Goal: Information Seeking & Learning: Learn about a topic

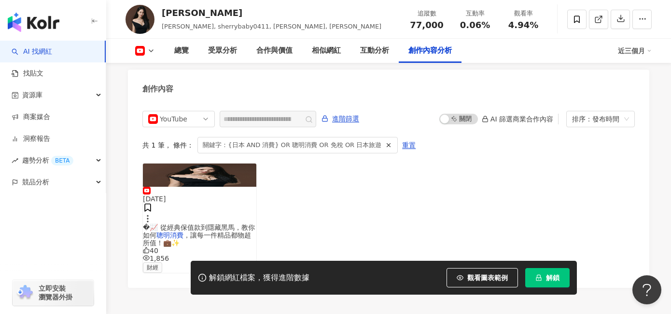
scroll to position [2645, 0]
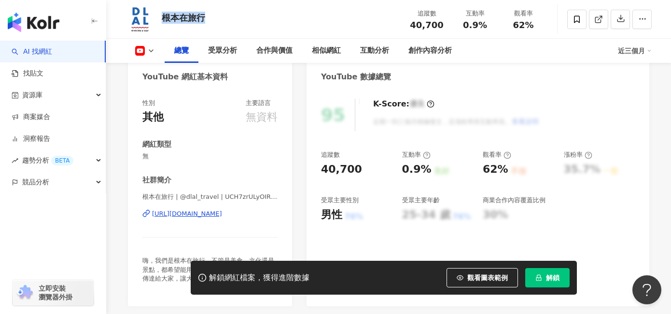
drag, startPoint x: 0, startPoint y: 0, endPoint x: 162, endPoint y: 18, distance: 162.9
click at [162, 18] on div "根本在旅行 追蹤數 40,700 互動率 0.9% 觀看率 62%" at bounding box center [388, 19] width 565 height 38
copy div "根本在旅行"
click at [195, 213] on div "https://www.youtube.com/channel/UCH7zrULyOIR00i3uYDFsOkA" at bounding box center [187, 213] width 70 height 9
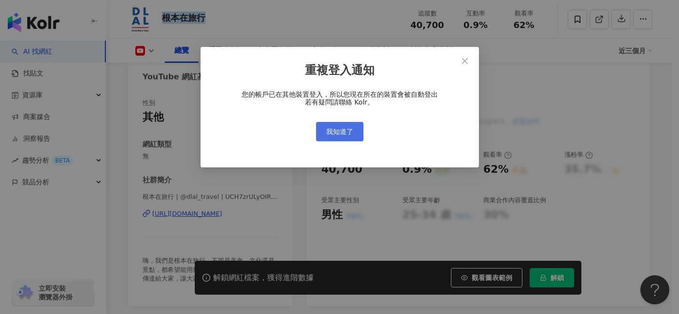
click at [348, 132] on span "我知道了" at bounding box center [339, 132] width 27 height 8
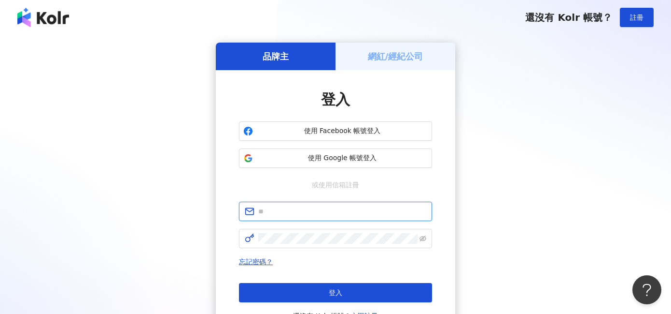
type input "**********"
click at [330, 160] on span "使用 Google 帳號登入" at bounding box center [342, 158] width 171 height 10
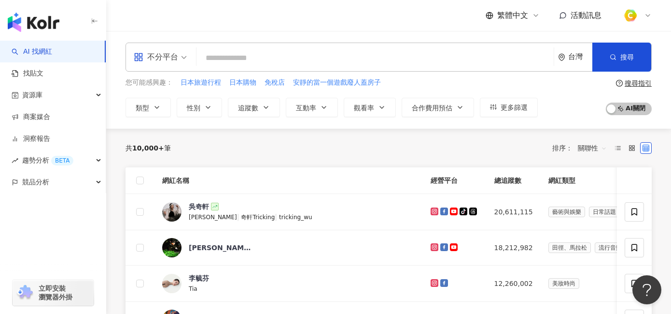
click at [215, 55] on input "search" at bounding box center [375, 58] width 350 height 18
click at [216, 56] on input "search" at bounding box center [375, 58] width 350 height 18
click at [223, 57] on input "search" at bounding box center [375, 58] width 350 height 18
paste input "**********"
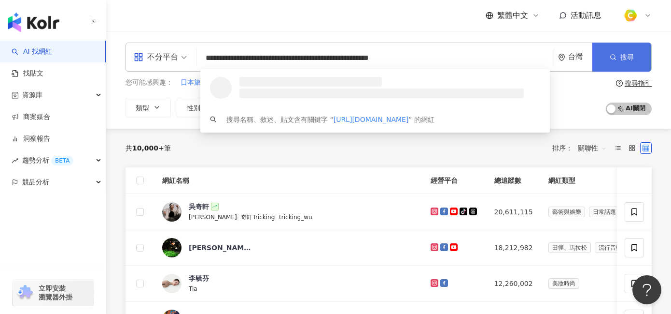
type input "**********"
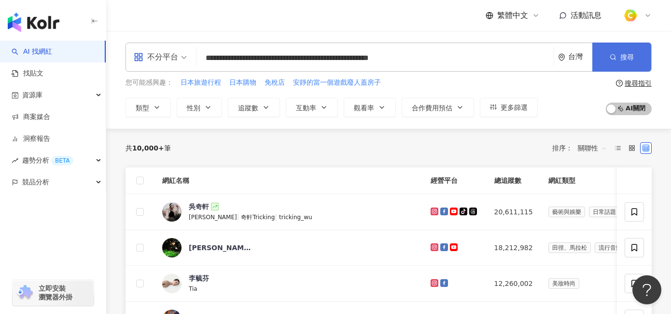
click at [610, 57] on button "搜尋" at bounding box center [622, 57] width 59 height 29
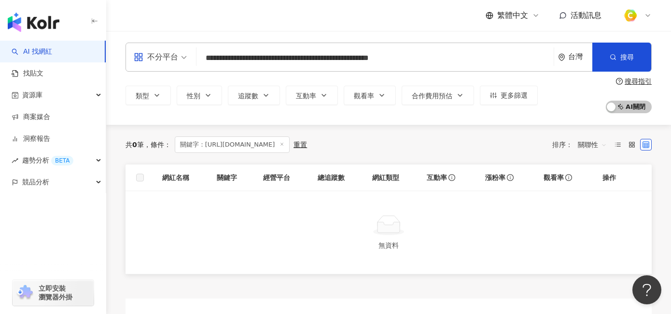
click at [402, 61] on input "**********" at bounding box center [375, 58] width 350 height 18
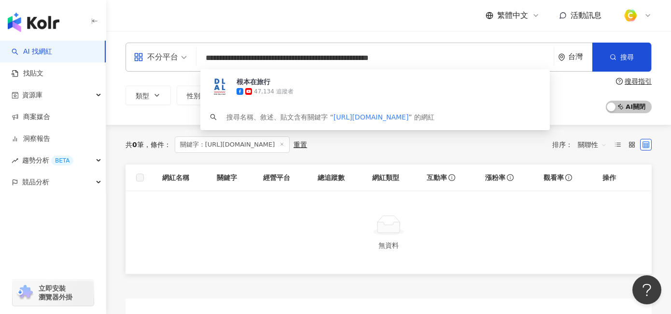
drag, startPoint x: 486, startPoint y: 58, endPoint x: 256, endPoint y: 56, distance: 230.4
click at [8, 42] on div "**********" at bounding box center [335, 296] width 671 height 593
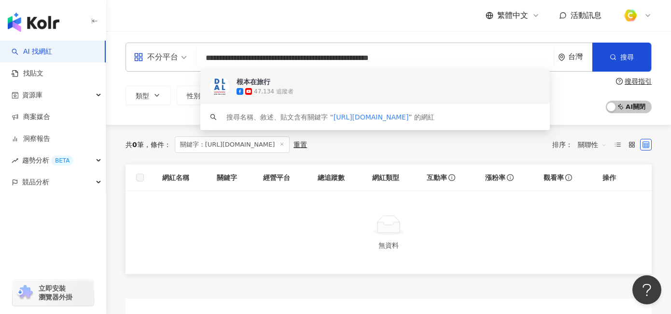
click at [242, 83] on div "根本在旅行" at bounding box center [254, 82] width 34 height 10
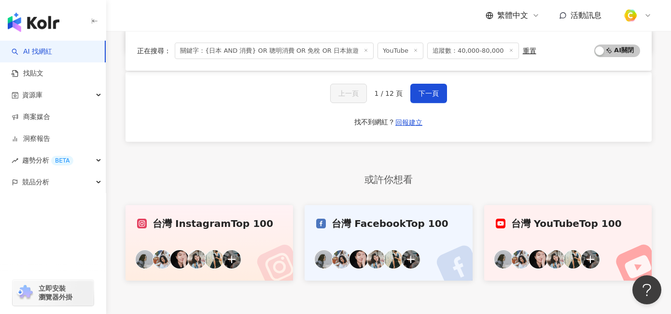
scroll to position [514, 0]
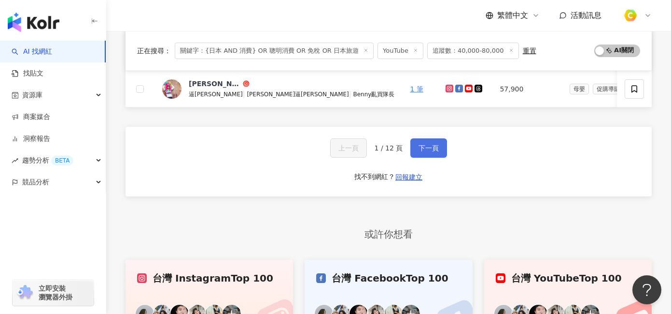
click at [433, 152] on span "下一頁" at bounding box center [429, 148] width 20 height 8
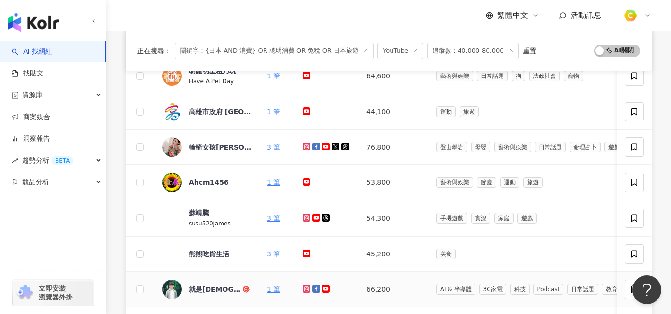
scroll to position [0, 0]
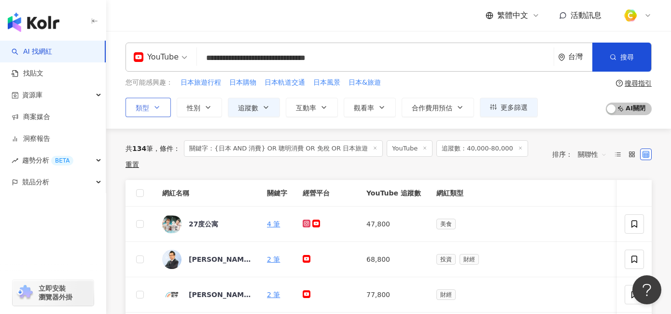
click at [149, 100] on button "類型" at bounding box center [148, 107] width 45 height 19
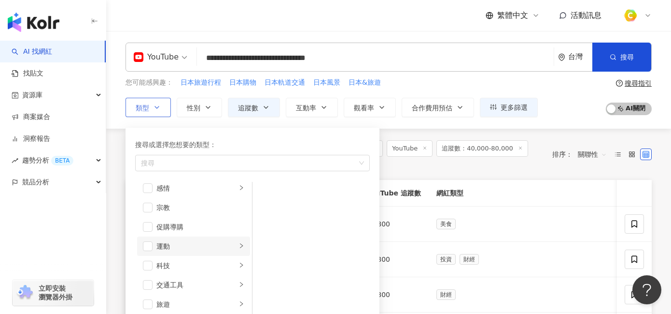
scroll to position [328, 0]
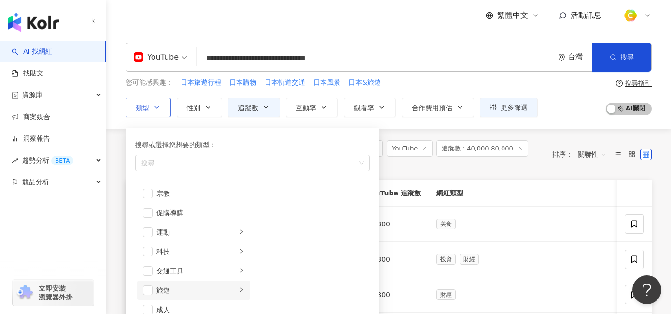
click at [213, 288] on div "旅遊" at bounding box center [197, 290] width 80 height 11
click at [264, 228] on span "button" at bounding box center [265, 232] width 10 height 10
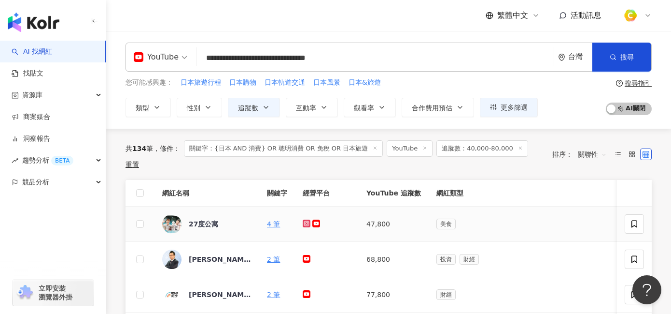
click at [556, 224] on td "美食" at bounding box center [570, 223] width 282 height 35
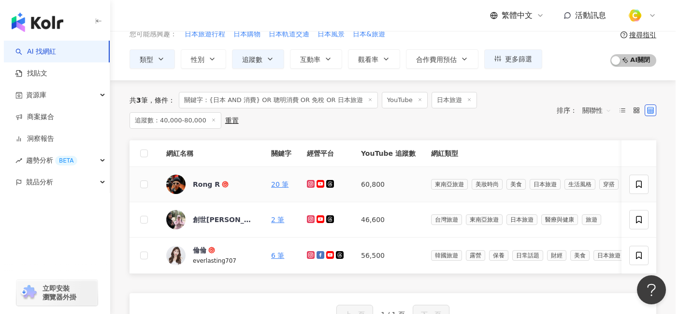
scroll to position [49, 0]
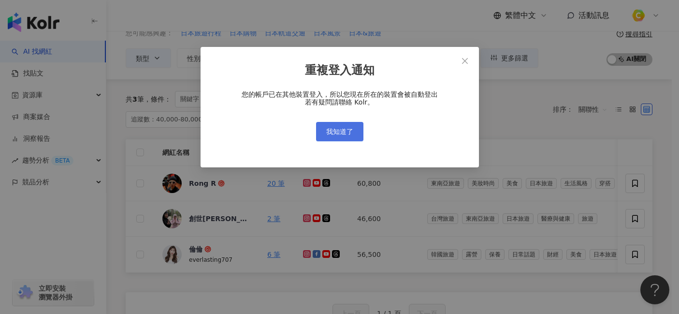
click at [351, 132] on span "我知道了" at bounding box center [339, 132] width 27 height 8
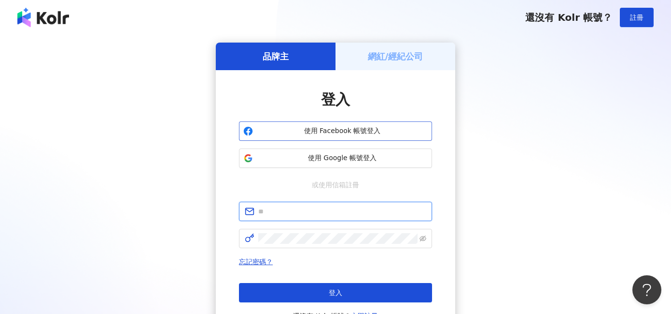
type input "**********"
click at [311, 156] on span "使用 Google 帳號登入" at bounding box center [342, 158] width 171 height 10
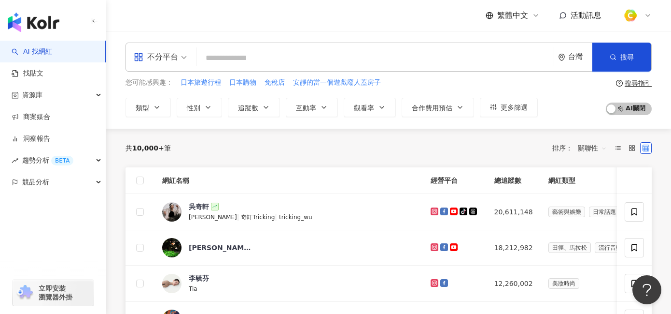
click at [247, 57] on input "search" at bounding box center [375, 58] width 350 height 18
click at [138, 90] on div "您可能感興趣： 日本旅遊行程 日本購物 免稅店 安靜的當一個遊戲廢人蓋房子 類型 性別 追蹤數 互動率 觀看率 合作費用預估 更多篩選" at bounding box center [332, 97] width 413 height 40
click at [140, 59] on icon "appstore" at bounding box center [139, 57] width 10 height 10
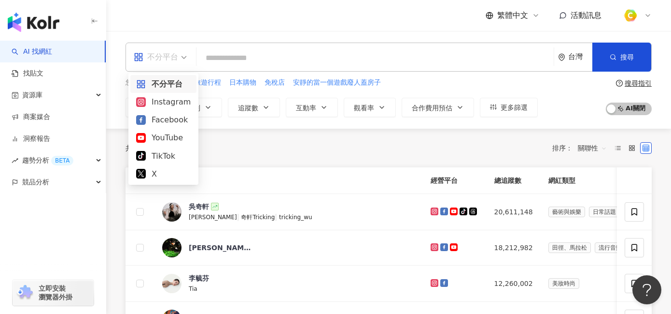
click at [141, 59] on icon "appstore" at bounding box center [139, 57] width 10 height 10
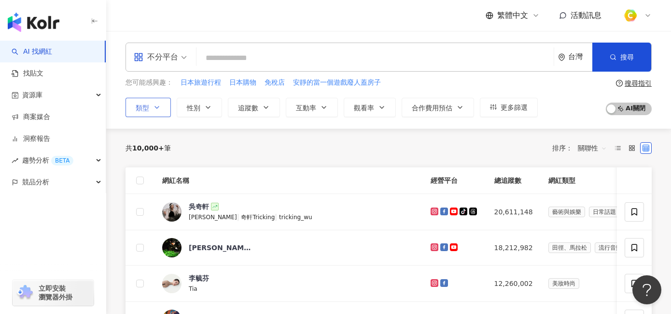
click at [158, 108] on icon "button" at bounding box center [157, 107] width 8 height 8
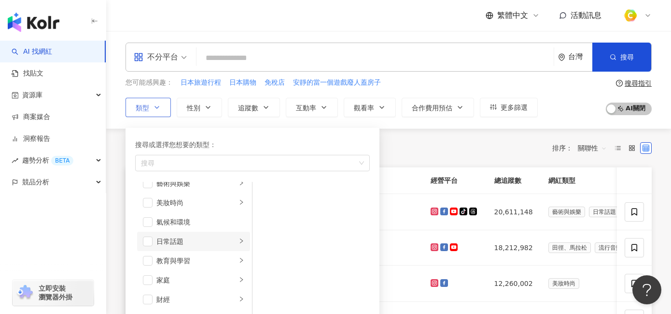
scroll to position [12, 0]
click at [228, 257] on div "教育與學習" at bounding box center [197, 258] width 80 height 11
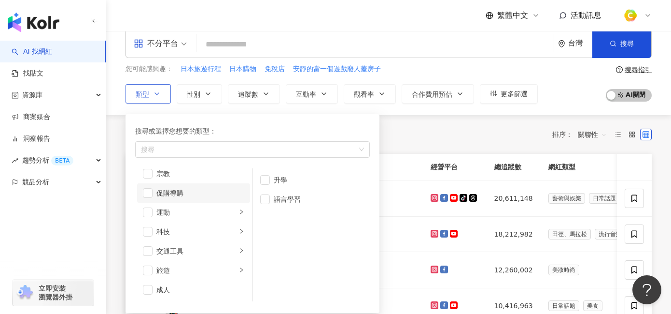
scroll to position [25, 0]
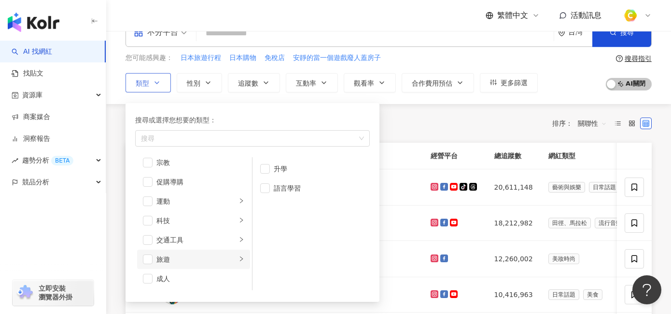
click at [239, 259] on icon "right" at bounding box center [242, 259] width 6 height 6
click at [265, 209] on span "button" at bounding box center [265, 207] width 10 height 10
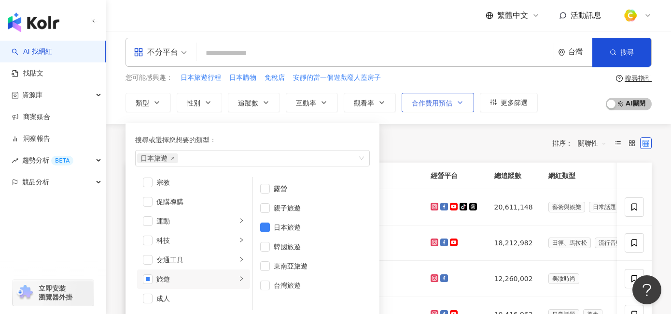
scroll to position [0, 0]
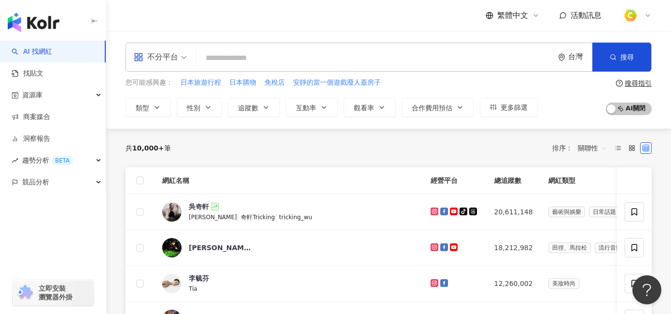
click at [359, 53] on input "search" at bounding box center [375, 58] width 350 height 18
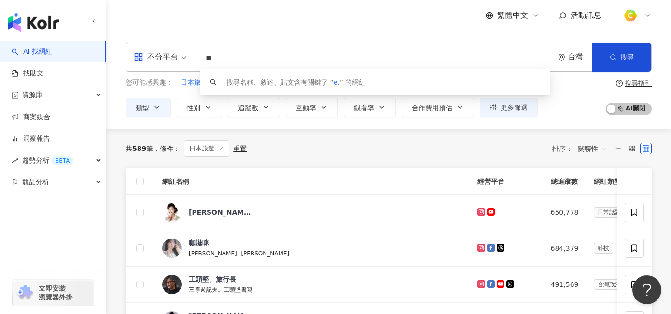
type input "*"
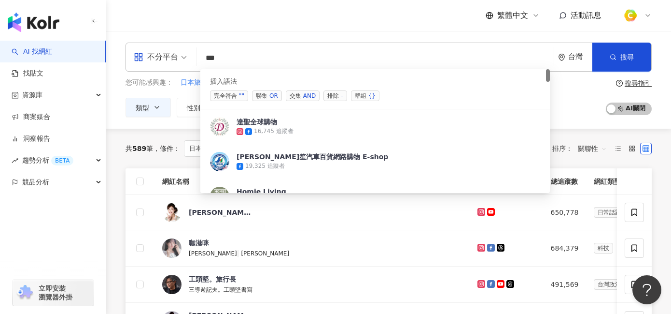
click at [273, 94] on div "OR" at bounding box center [274, 96] width 9 height 10
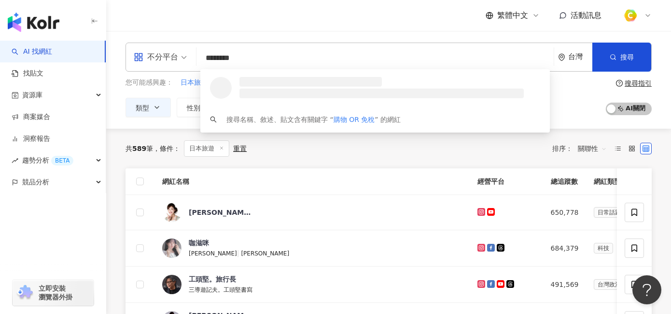
type input "********"
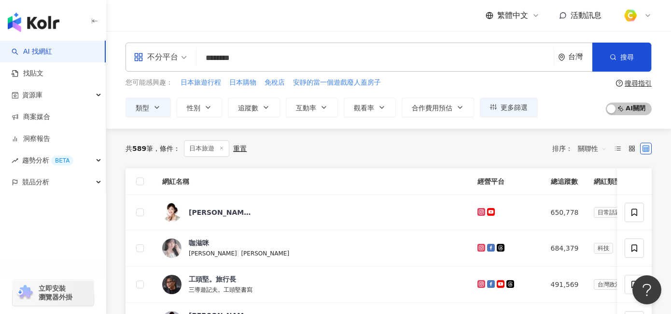
click at [382, 26] on div "繁體中文 活動訊息" at bounding box center [389, 15] width 527 height 31
click at [264, 109] on icon "button" at bounding box center [266, 107] width 8 height 8
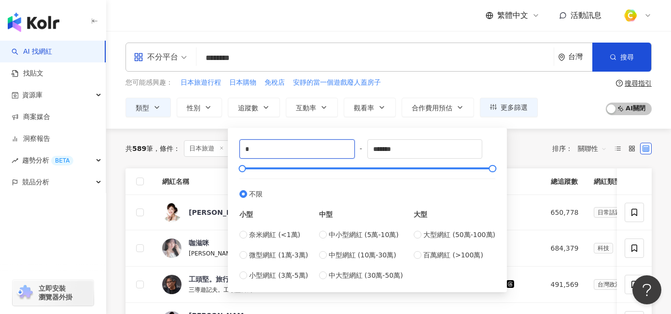
drag, startPoint x: 288, startPoint y: 149, endPoint x: 209, endPoint y: 137, distance: 80.1
type input "*"
type input "*****"
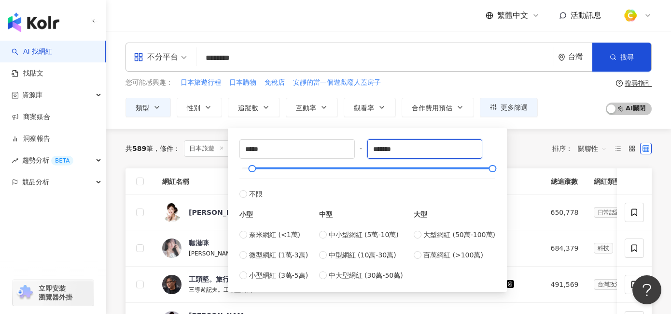
drag, startPoint x: 415, startPoint y: 151, endPoint x: 245, endPoint y: 135, distance: 170.3
click at [245, 135] on div "***** - ******* 不限 小型 奈米網紅 (<1萬) 微型網紅 (1萬-3萬) 小型網紅 (3萬-5萬) 中型 中小型網紅 (5萬-10萬) 中型…" at bounding box center [368, 209] width 268 height 153
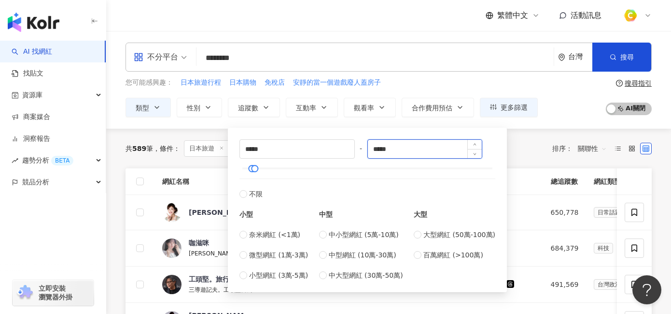
drag, startPoint x: 419, startPoint y: 147, endPoint x: 374, endPoint y: 146, distance: 45.4
click at [374, 146] on input "*****" at bounding box center [425, 149] width 114 height 18
type input "*****"
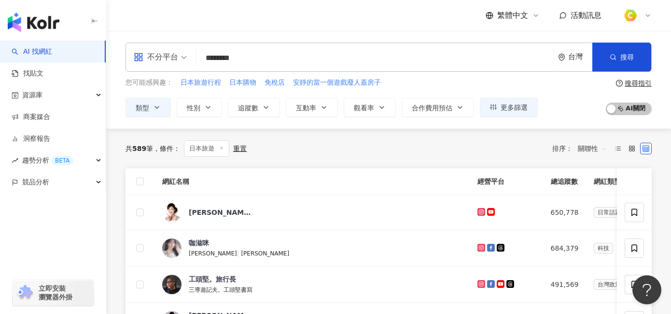
click at [559, 91] on div "您可能感興趣： 日本旅遊行程 日本購物 免稅店 安靜的當一個遊戲廢人蓋房子 類型 性別 追蹤數 互動率 觀看率 合作費用預估 更多篩選 ***** - ***…" at bounding box center [389, 97] width 527 height 40
click at [611, 58] on icon "button" at bounding box center [613, 57] width 7 height 7
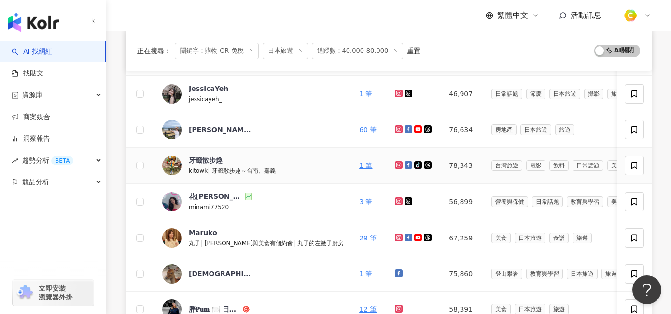
scroll to position [155, 0]
click at [359, 130] on link "60 筆" at bounding box center [367, 130] width 17 height 8
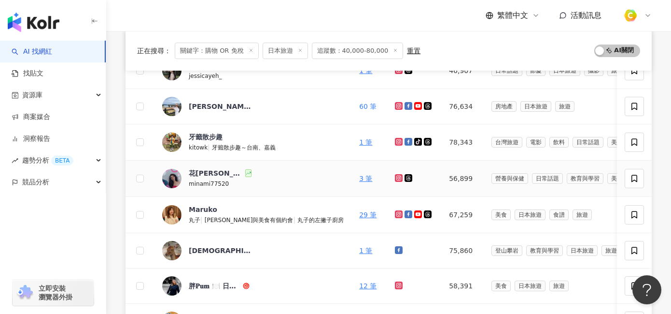
scroll to position [179, 0]
click at [359, 214] on link "29 筆" at bounding box center [367, 214] width 17 height 8
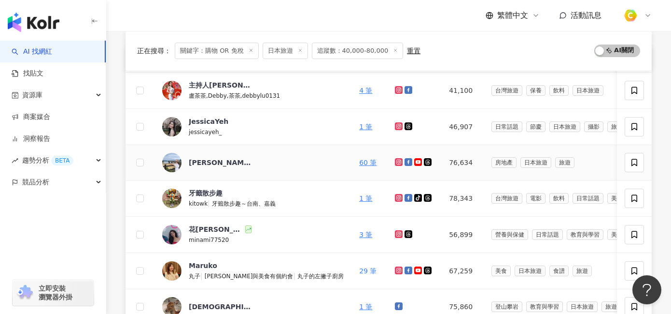
scroll to position [0, 0]
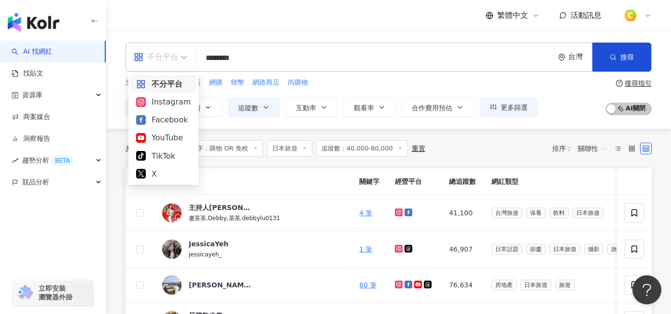
click at [169, 58] on div "不分平台" at bounding box center [156, 56] width 44 height 15
click at [160, 136] on div "YouTube" at bounding box center [163, 137] width 55 height 12
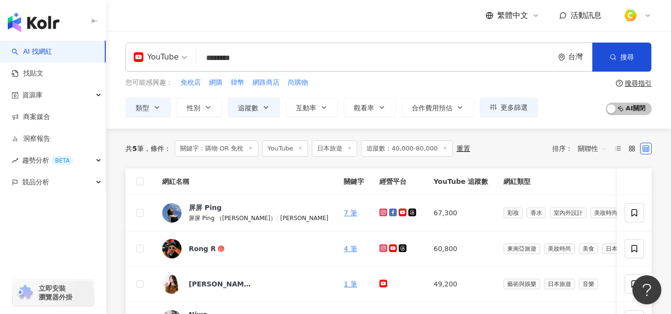
click at [168, 57] on div "YouTube" at bounding box center [156, 56] width 45 height 15
click at [161, 54] on div "YouTube" at bounding box center [156, 56] width 45 height 15
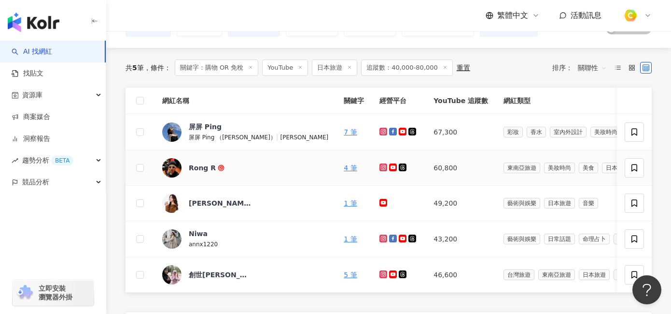
scroll to position [79, 0]
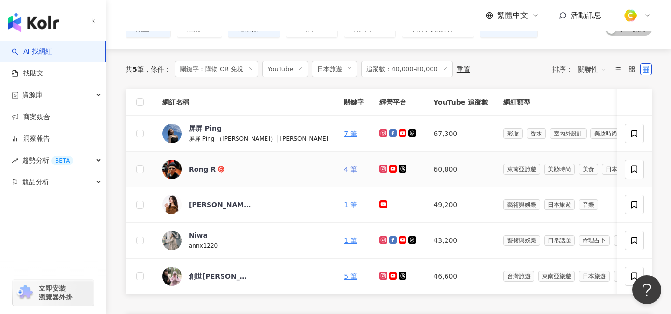
click at [344, 170] on link "4 筆" at bounding box center [350, 169] width 13 height 8
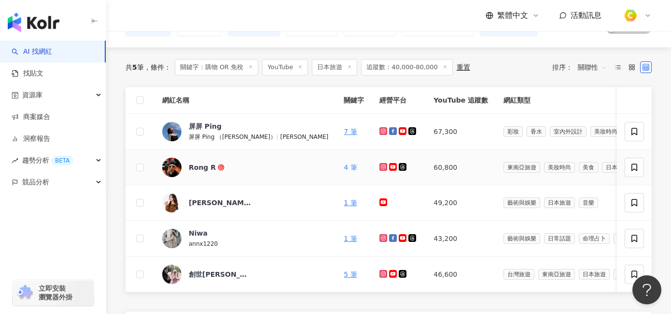
scroll to position [81, 0]
click at [344, 202] on link "1 筆" at bounding box center [350, 203] width 13 height 8
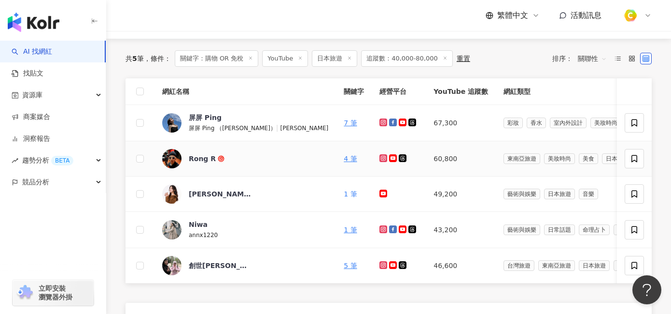
scroll to position [110, 0]
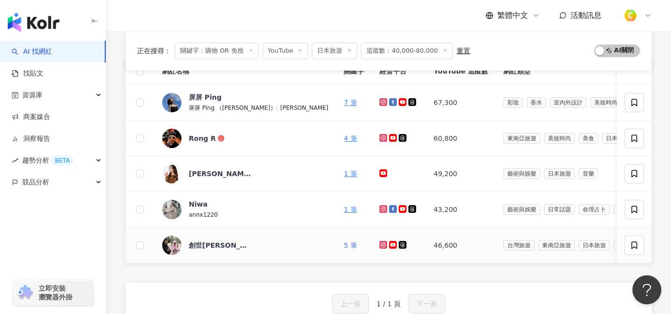
click at [344, 244] on link "5 筆" at bounding box center [350, 245] width 13 height 8
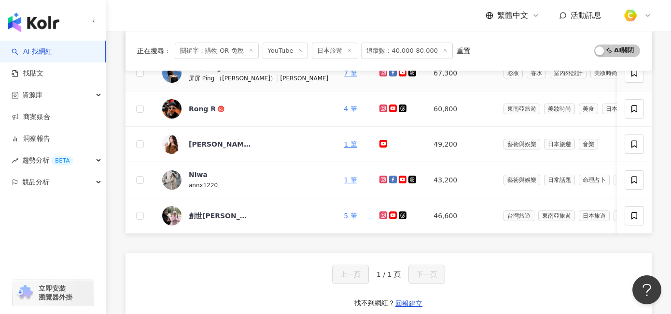
scroll to position [0, 0]
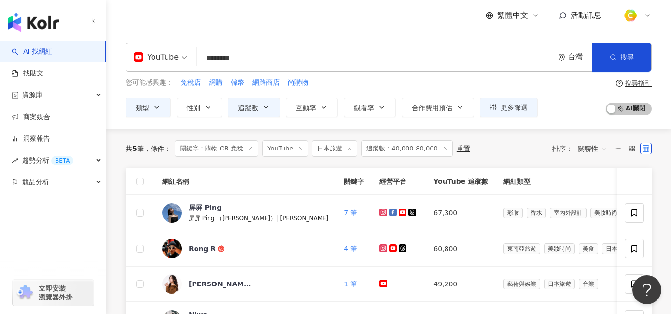
click at [261, 57] on input "********" at bounding box center [375, 58] width 349 height 18
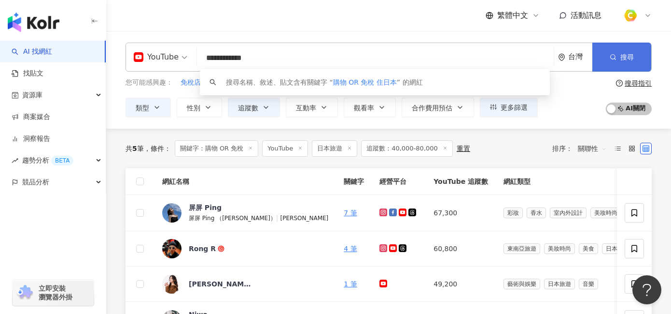
click at [626, 61] on button "搜尋" at bounding box center [622, 57] width 59 height 29
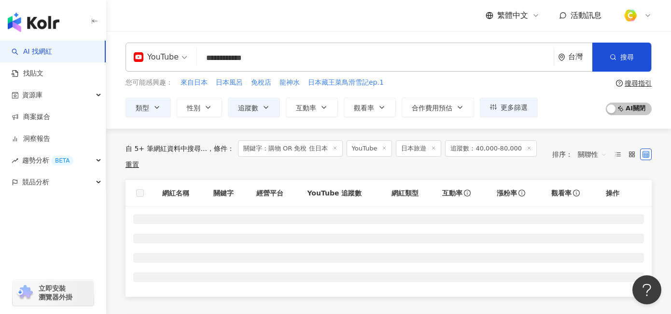
click at [255, 56] on input "**********" at bounding box center [375, 58] width 349 height 18
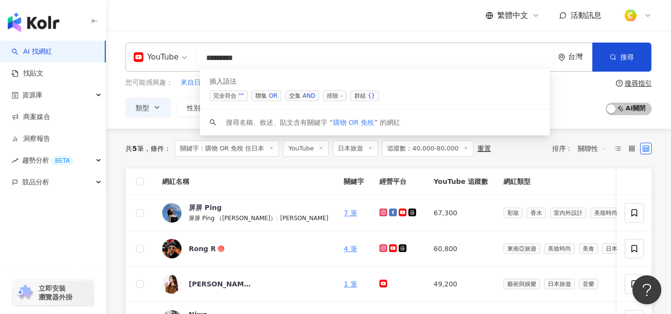
click at [300, 93] on span "交集 AND" at bounding box center [302, 95] width 34 height 11
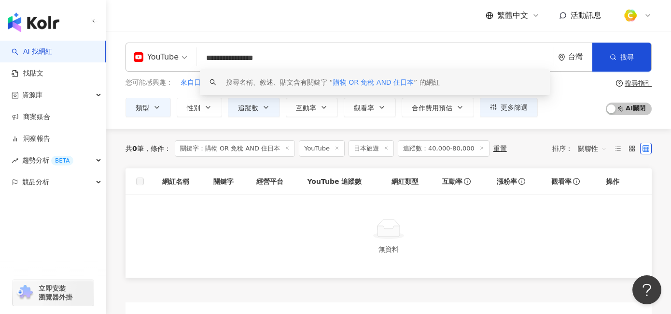
click at [267, 55] on input "**********" at bounding box center [375, 58] width 349 height 18
drag, startPoint x: 254, startPoint y: 54, endPoint x: 269, endPoint y: 55, distance: 15.0
click at [269, 55] on input "**********" at bounding box center [375, 58] width 349 height 18
drag, startPoint x: 219, startPoint y: 59, endPoint x: 237, endPoint y: 59, distance: 17.4
click at [237, 59] on input "**********" at bounding box center [375, 58] width 349 height 18
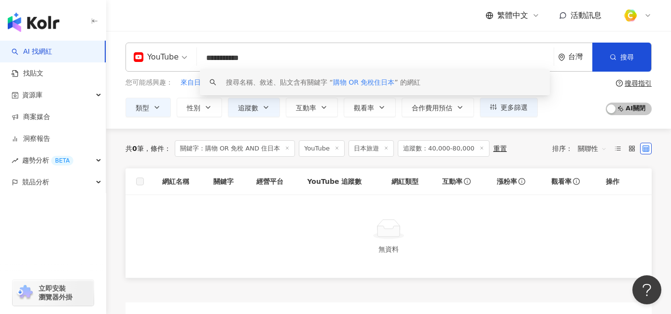
click at [249, 58] on input "**********" at bounding box center [375, 58] width 349 height 18
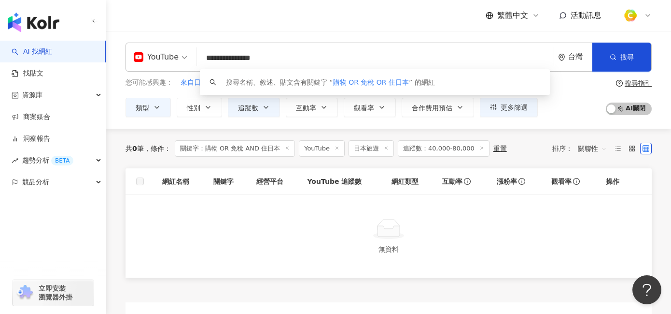
click at [331, 57] on input "**********" at bounding box center [375, 58] width 349 height 18
click at [621, 59] on span "搜尋" at bounding box center [628, 57] width 14 height 8
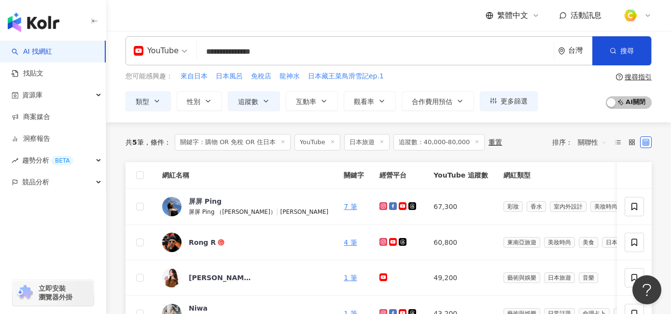
scroll to position [20, 0]
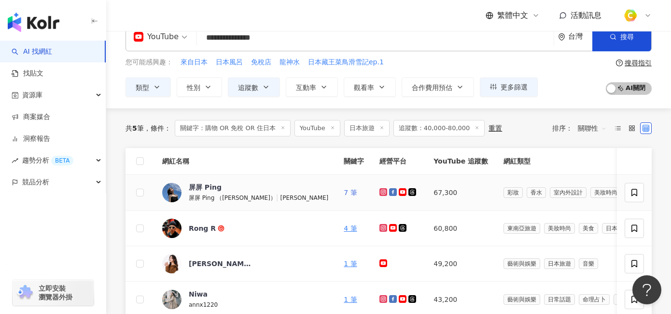
click at [344, 191] on link "7 筆" at bounding box center [350, 192] width 13 height 8
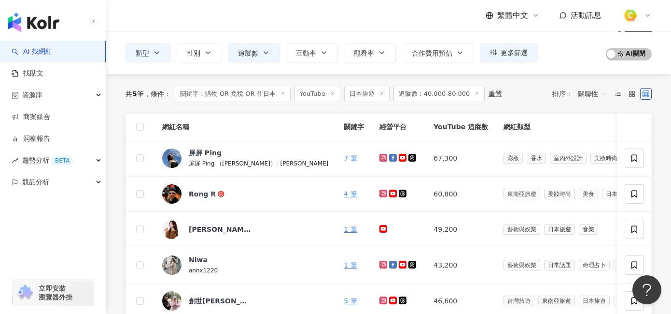
scroll to position [55, 0]
click at [344, 192] on link "4 筆" at bounding box center [350, 194] width 13 height 8
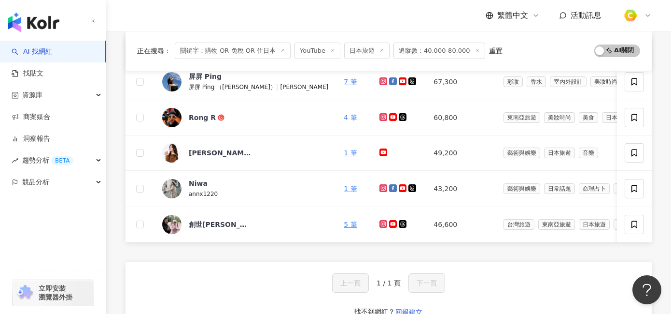
scroll to position [0, 0]
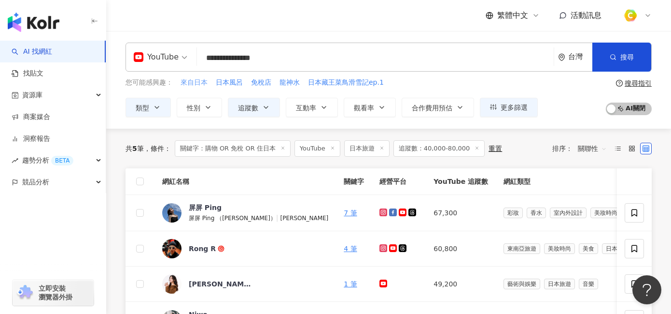
click at [197, 85] on span "來自日本" at bounding box center [194, 83] width 27 height 10
type input "****"
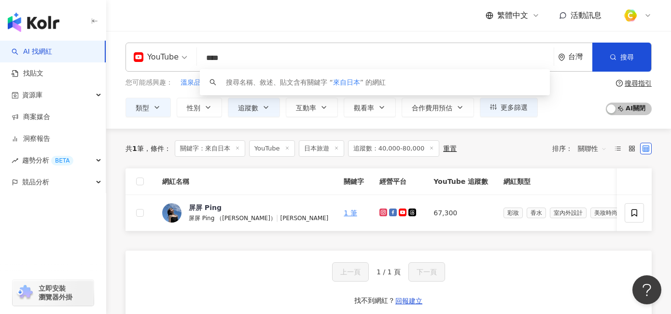
click at [249, 53] on input "****" at bounding box center [375, 58] width 349 height 18
drag, startPoint x: 249, startPoint y: 53, endPoint x: 180, endPoint y: 43, distance: 69.9
click at [180, 43] on div "YouTube **** 台灣 搜尋 keyword 搜尋名稱、敘述、貼文含有關鍵字 “ 來自日本 ” 的網紅" at bounding box center [389, 57] width 527 height 29
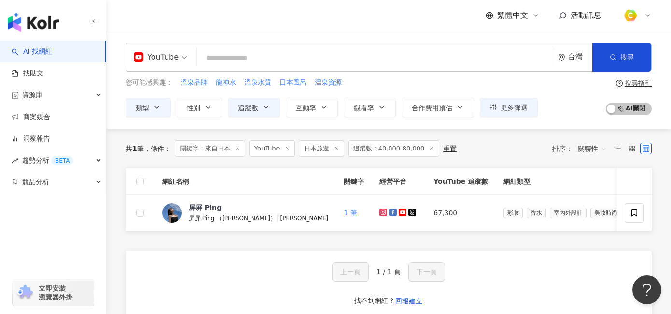
click at [218, 51] on input "search" at bounding box center [375, 58] width 349 height 18
click at [218, 55] on input "search" at bounding box center [375, 58] width 349 height 18
type input "*"
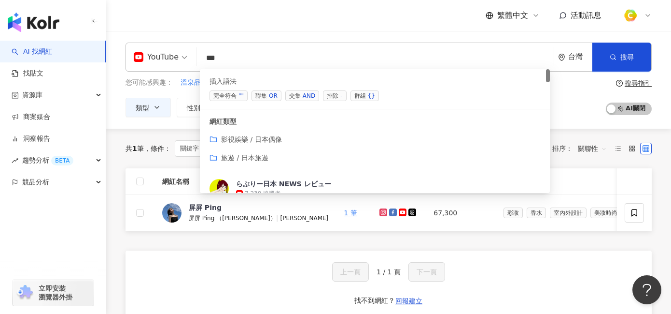
click at [304, 95] on div "AND" at bounding box center [309, 96] width 13 height 10
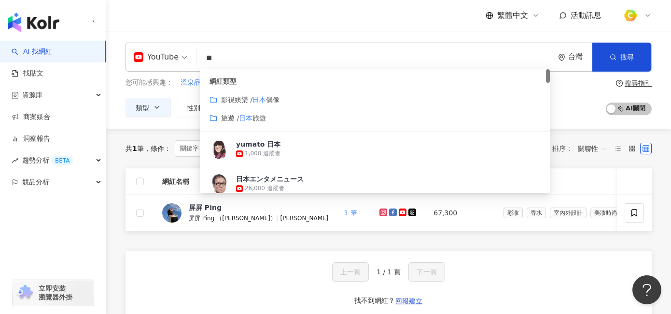
type input "*"
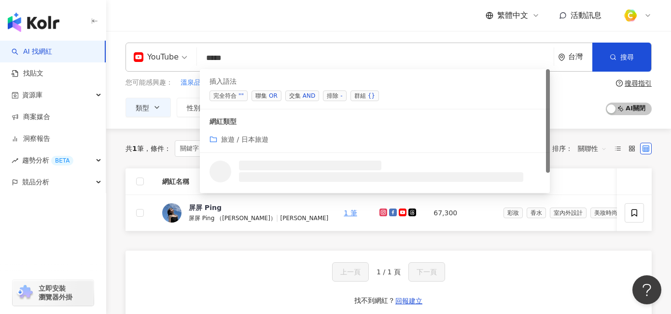
click at [304, 98] on div "AND" at bounding box center [309, 96] width 13 height 10
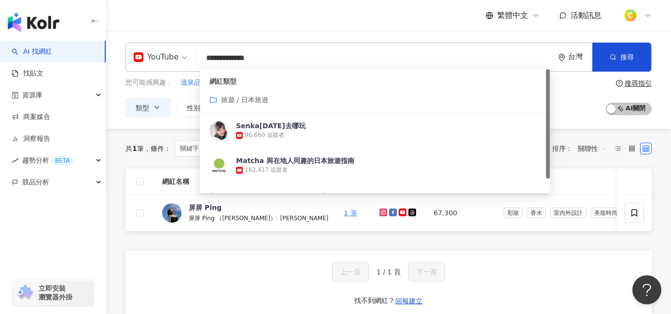
type input "**********"
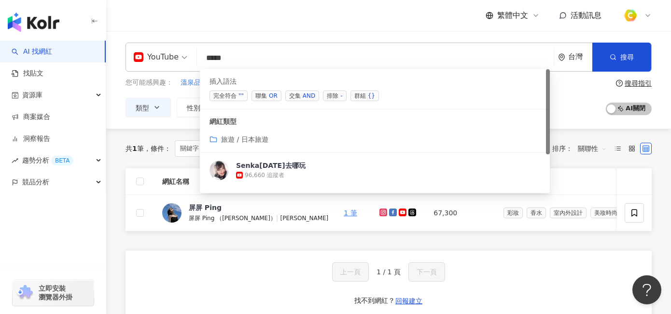
click at [298, 92] on span "交集 AND" at bounding box center [302, 95] width 34 height 11
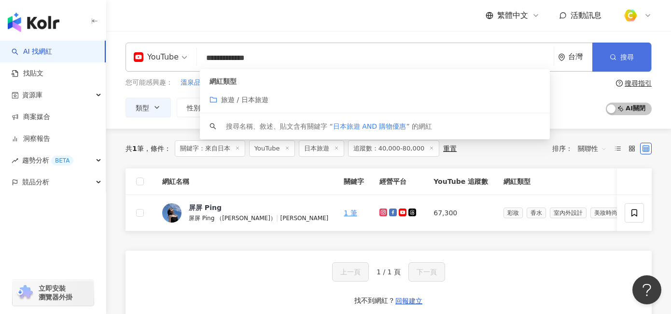
type input "**********"
click at [621, 58] on span "搜尋" at bounding box center [628, 57] width 14 height 8
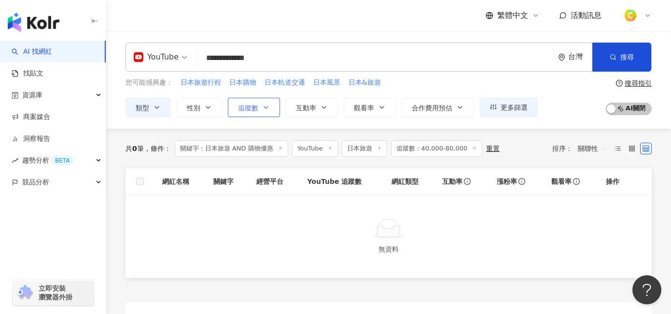
click at [261, 110] on button "追蹤數" at bounding box center [254, 107] width 52 height 19
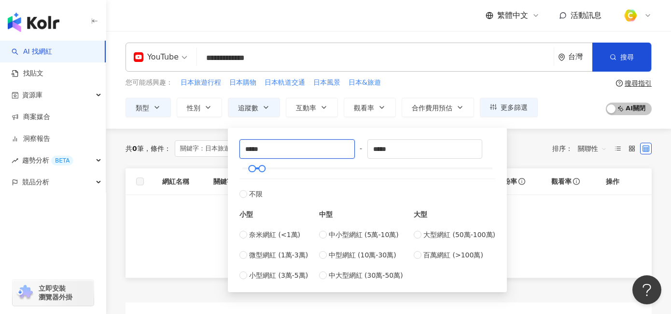
drag, startPoint x: 278, startPoint y: 149, endPoint x: 209, endPoint y: 137, distance: 70.1
click at [209, 137] on main "**********" at bounding box center [388, 260] width 565 height 458
type input "*"
type input "*****"
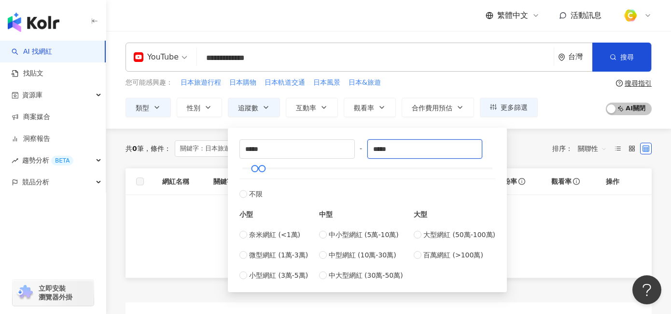
drag, startPoint x: 405, startPoint y: 152, endPoint x: 279, endPoint y: 127, distance: 129.0
click at [279, 128] on div "***** - ***** 不限 小型 奈米網紅 (<1萬) 微型網紅 (1萬-3萬) 小型網紅 (3萬-5萬) 中型 中小型網紅 (5萬-10萬) 中型網紅…" at bounding box center [367, 210] width 279 height 164
type input "*****"
click at [586, 239] on div at bounding box center [388, 229] width 503 height 22
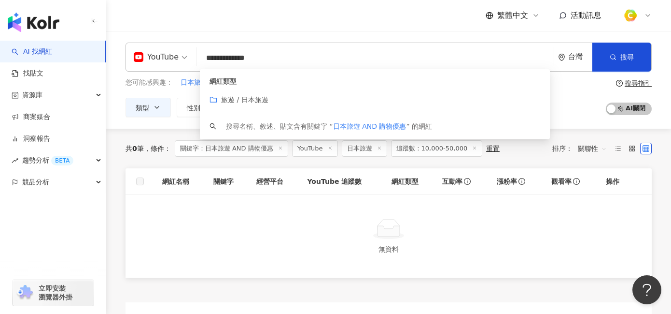
drag, startPoint x: 240, startPoint y: 98, endPoint x: 526, endPoint y: 248, distance: 323.0
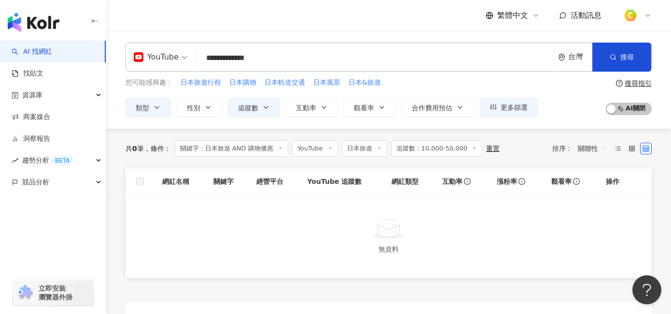
click at [283, 51] on input "**********" at bounding box center [375, 58] width 349 height 18
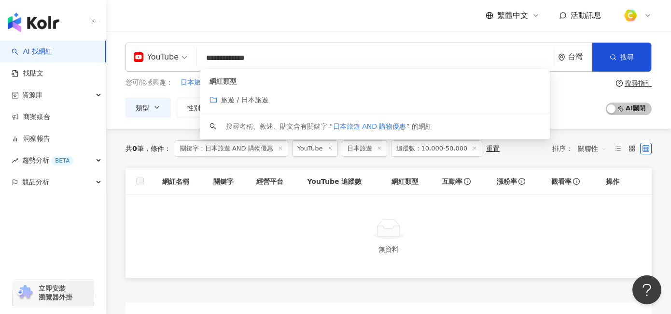
drag, startPoint x: 307, startPoint y: 49, endPoint x: 313, endPoint y: 42, distance: 9.3
click at [308, 49] on input "**********" at bounding box center [375, 58] width 349 height 18
click at [179, 216] on div "無資料" at bounding box center [389, 236] width 527 height 83
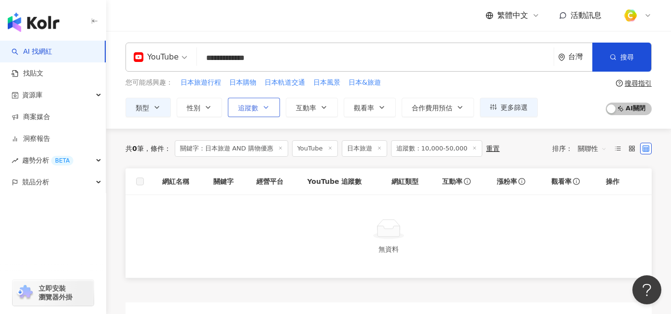
click at [267, 107] on icon "button" at bounding box center [266, 107] width 8 height 8
type input "*****"
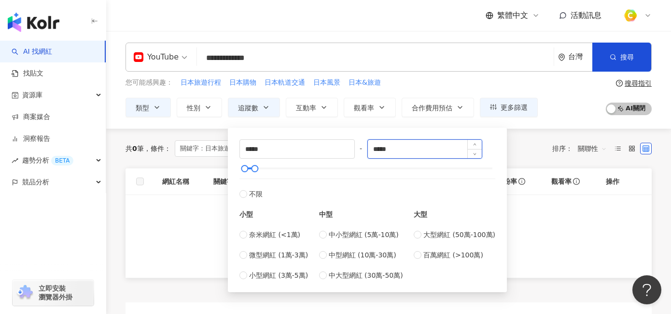
click at [421, 150] on input "*****" at bounding box center [425, 149] width 114 height 18
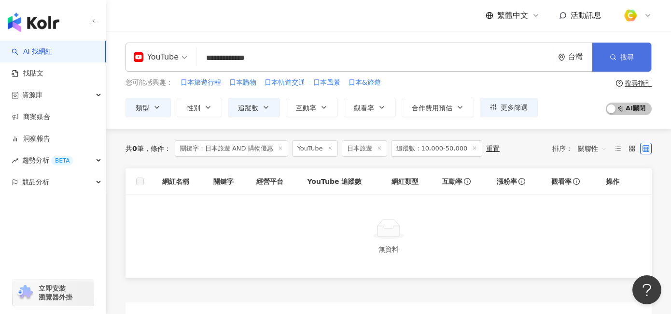
click at [637, 46] on button "搜尋" at bounding box center [622, 57] width 59 height 29
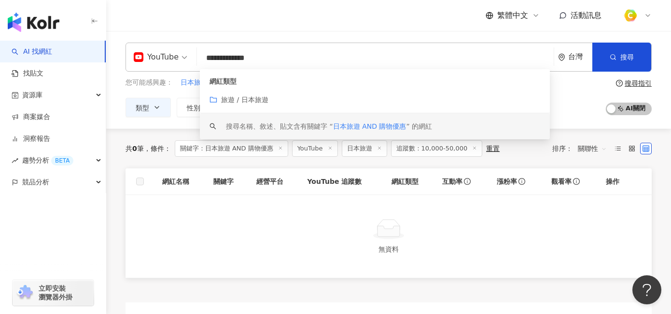
drag, startPoint x: 254, startPoint y: 55, endPoint x: 240, endPoint y: 55, distance: 14.0
click at [240, 55] on input "**********" at bounding box center [375, 58] width 349 height 18
type input "**********"
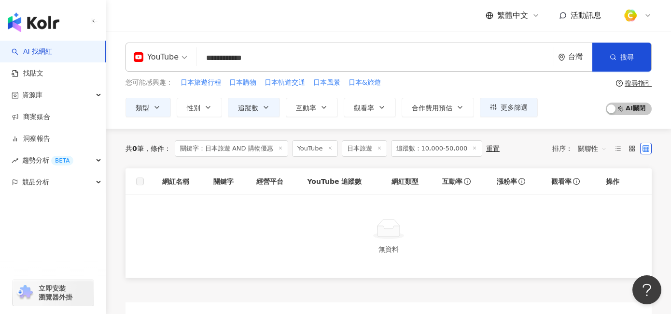
click at [395, 21] on div "繁體中文 活動訊息" at bounding box center [389, 15] width 527 height 31
click at [603, 58] on button "搜尋" at bounding box center [622, 57] width 59 height 29
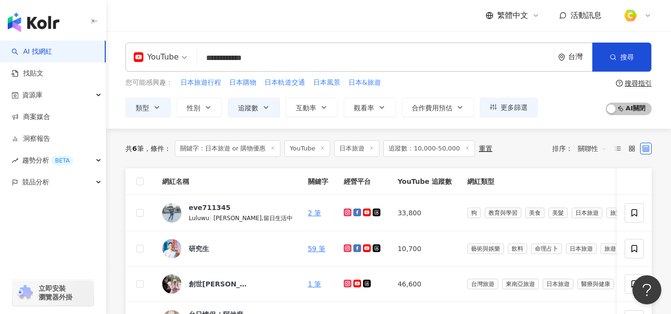
click at [421, 146] on span "追蹤數：10,000-50,000" at bounding box center [430, 148] width 92 height 16
click at [267, 107] on icon "button" at bounding box center [266, 107] width 8 height 8
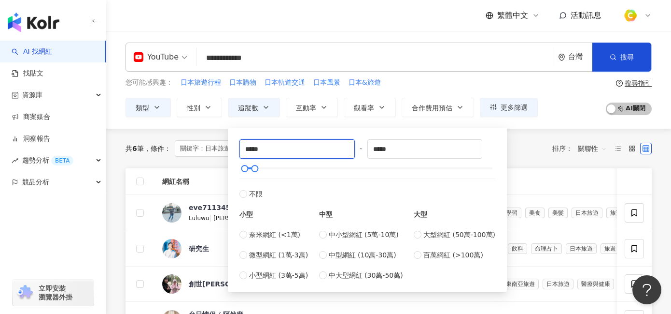
drag, startPoint x: 321, startPoint y: 149, endPoint x: 215, endPoint y: 142, distance: 106.0
type input "*****"
drag, startPoint x: 409, startPoint y: 149, endPoint x: 325, endPoint y: 143, distance: 83.8
click at [325, 143] on div "***** - ***** 不限 小型 奈米網紅 (<1萬) 微型網紅 (1萬-3萬) 小型網紅 (3萬-5萬) 中型 中小型網紅 (5萬-10萬) 中型網紅…" at bounding box center [368, 209] width 256 height 141
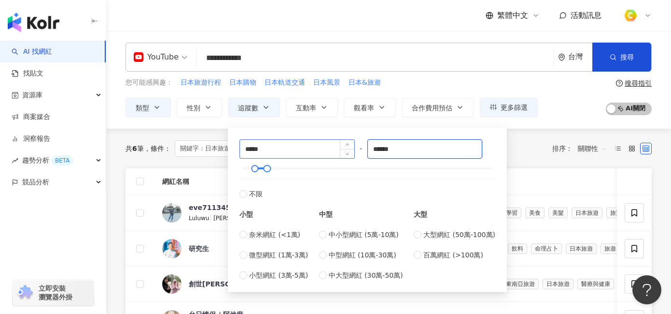
type input "******"
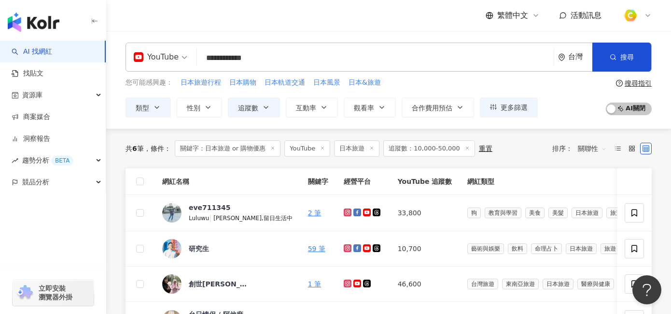
click at [555, 134] on div "共 6 筆 條件 ： 關鍵字：日本旅遊 or 購物優惠 YouTube 日本旅遊 追蹤數：10,000-50,000 重置 排序： 關聯性" at bounding box center [389, 148] width 527 height 40
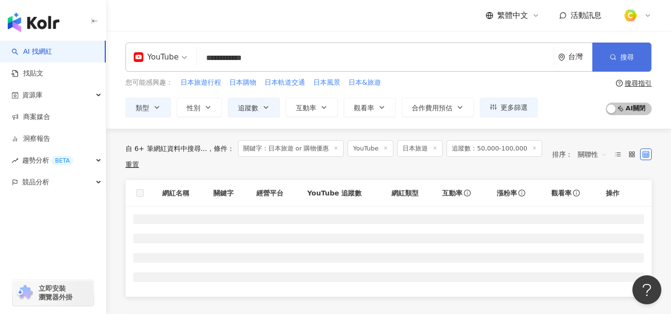
click at [615, 63] on button "搜尋" at bounding box center [622, 57] width 59 height 29
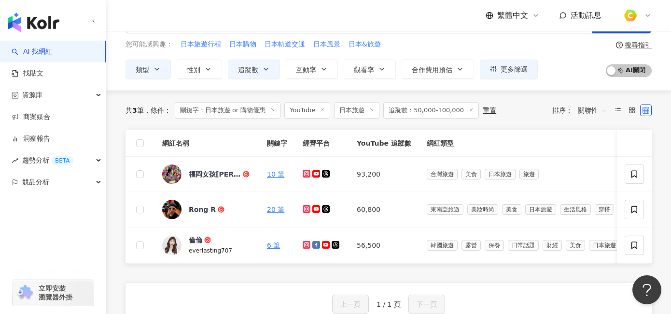
scroll to position [50, 0]
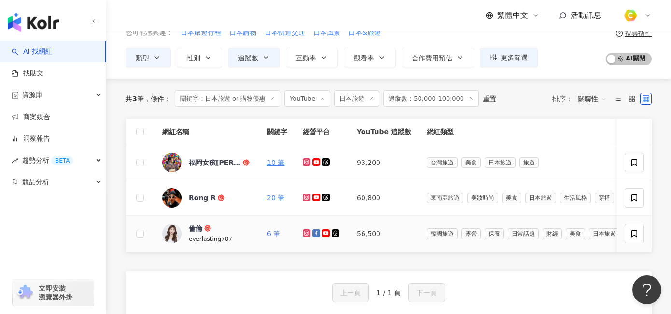
click at [275, 233] on link "6 筆" at bounding box center [273, 233] width 13 height 8
click at [277, 159] on link "10 筆" at bounding box center [275, 162] width 17 height 8
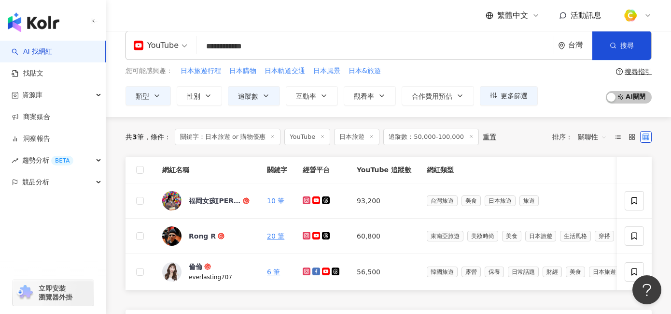
scroll to position [0, 0]
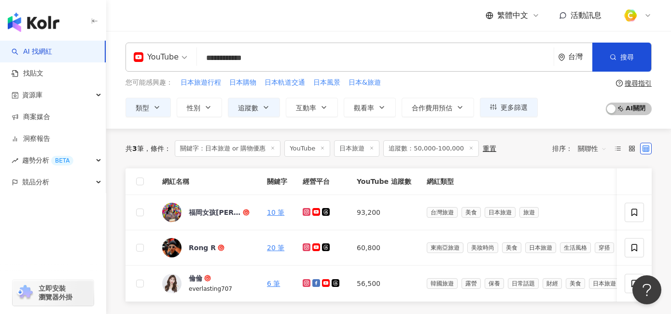
click at [416, 146] on span "追蹤數：50,000-100,000" at bounding box center [432, 148] width 96 height 16
click at [245, 107] on span "追蹤數" at bounding box center [248, 108] width 20 height 8
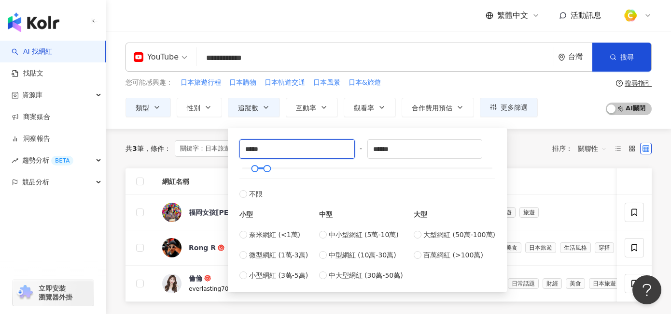
drag, startPoint x: 271, startPoint y: 149, endPoint x: 200, endPoint y: 146, distance: 71.6
click at [200, 146] on main "**********" at bounding box center [388, 280] width 565 height 498
type input "*"
type input "*****"
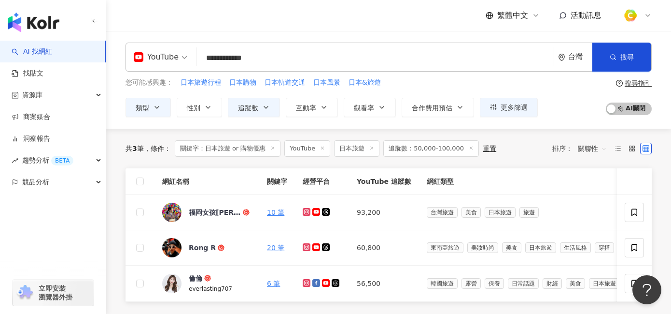
click at [566, 80] on div "您可能感興趣： 日本旅遊行程 日本購物 日本軌道交通 日本風景 日本&旅遊 類型 性別 追蹤數 互動率 觀看率 合作費用預估 更多篩選 ***** - ***…" at bounding box center [389, 97] width 527 height 40
click at [619, 57] on button "搜尋" at bounding box center [622, 57] width 59 height 29
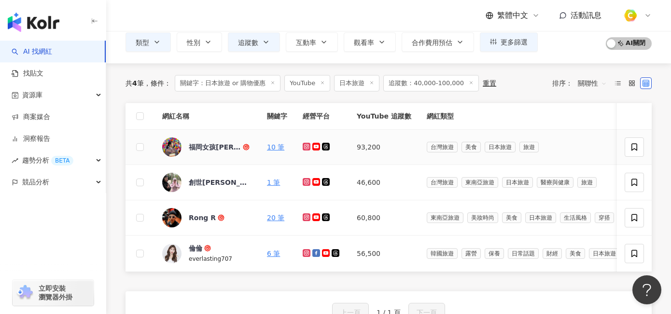
scroll to position [66, 0]
click at [274, 180] on link "1 筆" at bounding box center [273, 182] width 13 height 8
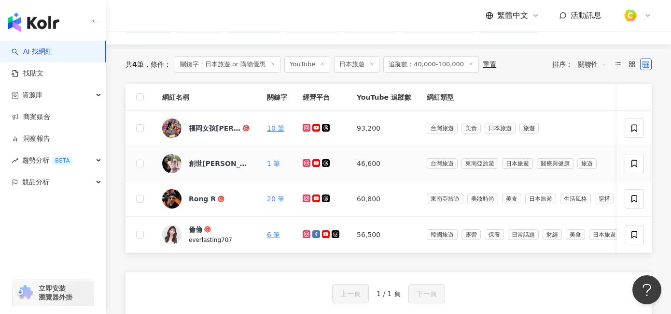
scroll to position [0, 0]
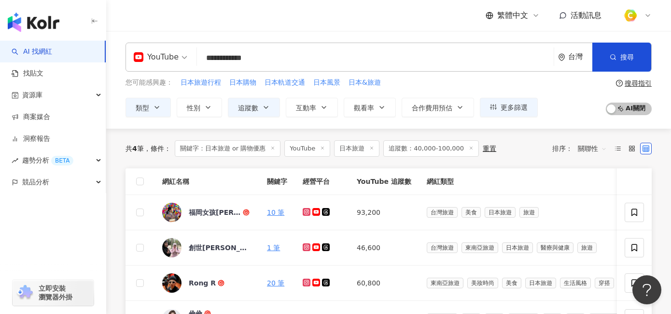
click at [256, 57] on input "**********" at bounding box center [375, 58] width 349 height 18
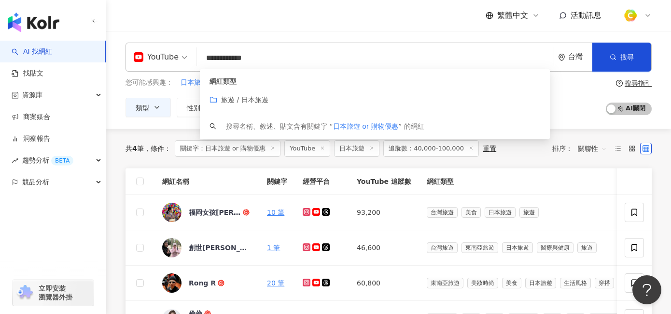
drag, startPoint x: 248, startPoint y: 57, endPoint x: 325, endPoint y: 55, distance: 76.8
click at [325, 55] on input "**********" at bounding box center [375, 58] width 349 height 18
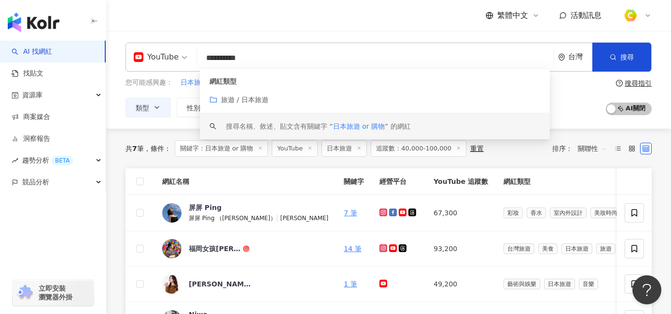
type input "**********"
click at [411, 37] on div "**********" at bounding box center [388, 80] width 565 height 98
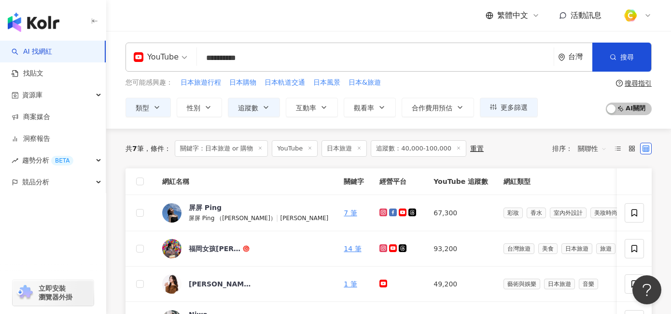
drag, startPoint x: 288, startPoint y: 56, endPoint x: 161, endPoint y: 54, distance: 126.6
click at [161, 54] on div "**********" at bounding box center [389, 57] width 527 height 29
click at [154, 109] on icon "button" at bounding box center [157, 107] width 8 height 8
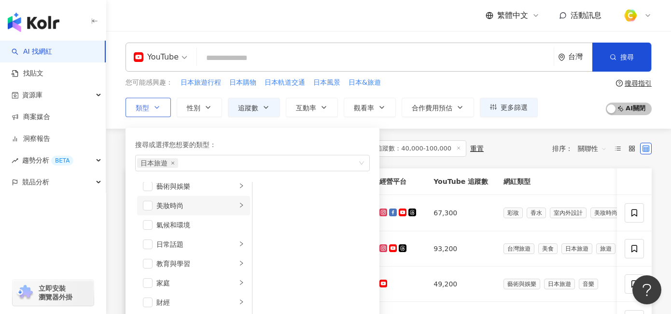
scroll to position [20, 0]
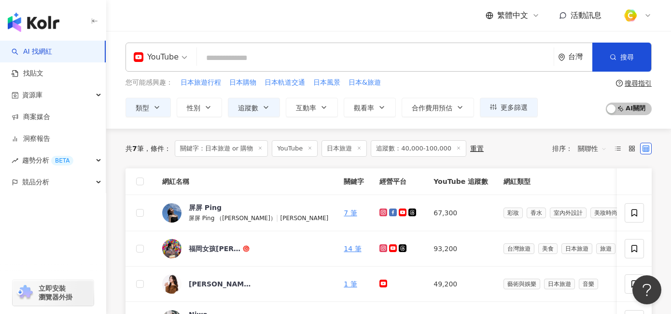
click at [244, 54] on input "search" at bounding box center [375, 58] width 349 height 18
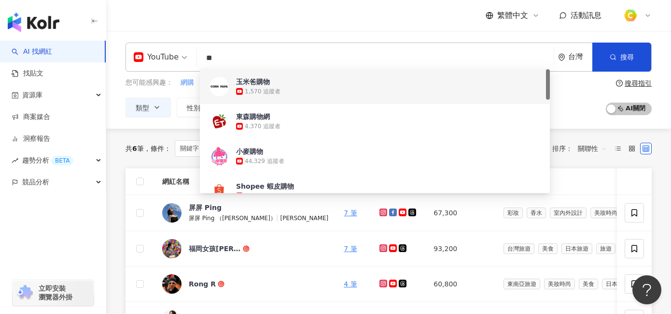
click at [297, 27] on div "繁體中文 活動訊息" at bounding box center [389, 15] width 527 height 31
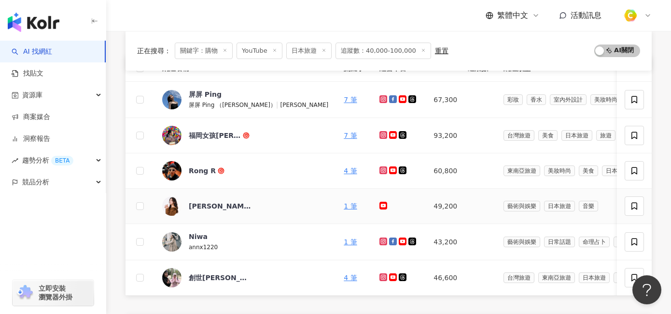
scroll to position [114, 0]
click at [344, 203] on link "1 筆" at bounding box center [350, 205] width 13 height 8
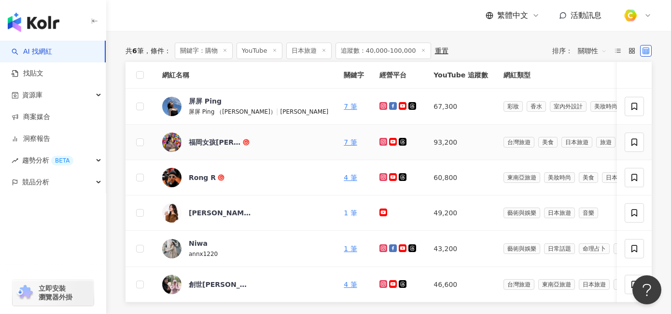
scroll to position [91, 0]
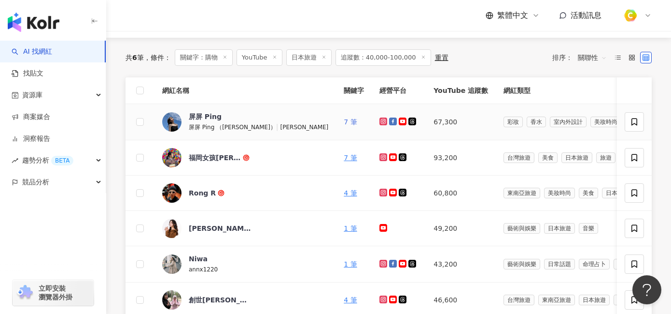
click at [344, 123] on link "7 筆" at bounding box center [350, 122] width 13 height 8
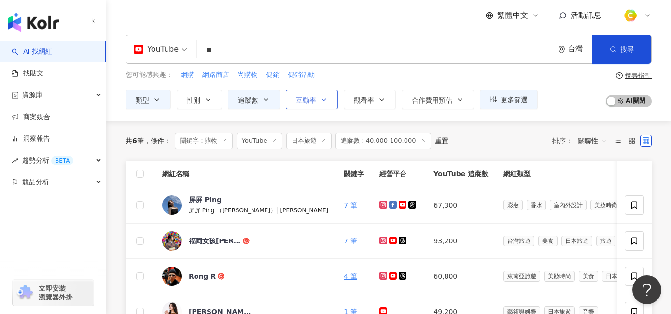
scroll to position [0, 0]
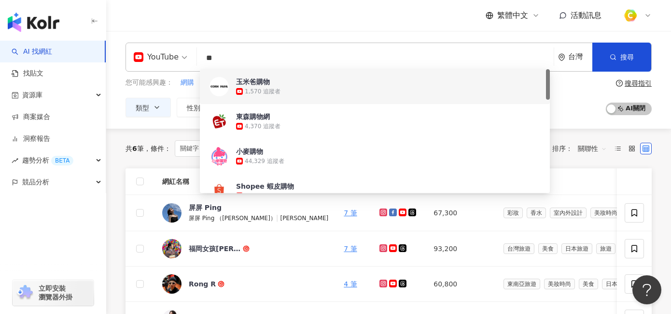
drag, startPoint x: 245, startPoint y: 65, endPoint x: 194, endPoint y: 51, distance: 52.6
click at [194, 51] on div "YouTube ** 台灣 搜尋 8ec89305-285e-4dd4-9da9-c78c8bad017e ad113864-09e0-4f9c-b573-1…" at bounding box center [389, 57] width 527 height 29
paste input "*********"
type input "**********"
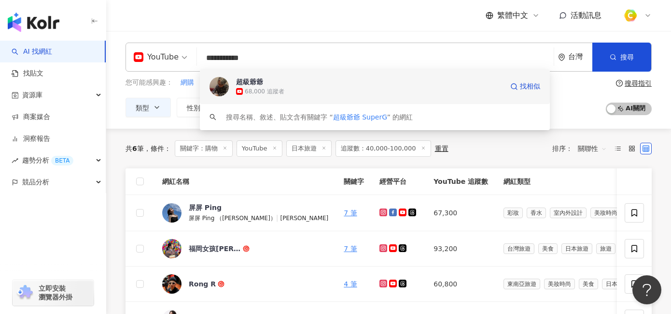
click at [247, 81] on div "超級爺爺" at bounding box center [249, 82] width 27 height 10
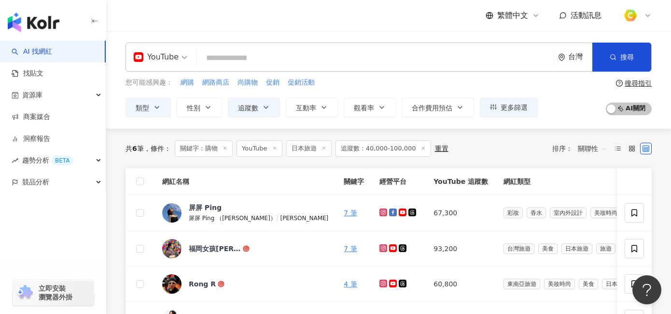
click at [234, 52] on input "search" at bounding box center [375, 58] width 349 height 18
click at [219, 58] on input "search" at bounding box center [375, 58] width 349 height 18
paste input "****"
type input "****"
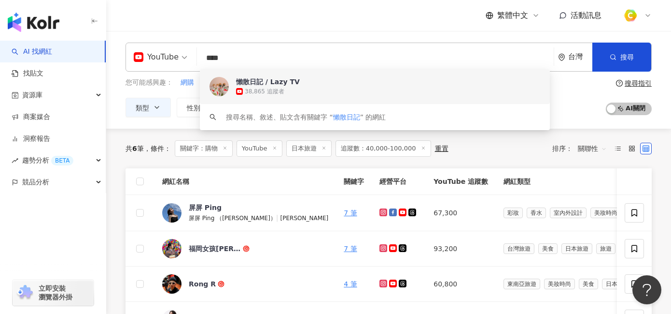
click at [224, 82] on img at bounding box center [219, 86] width 19 height 19
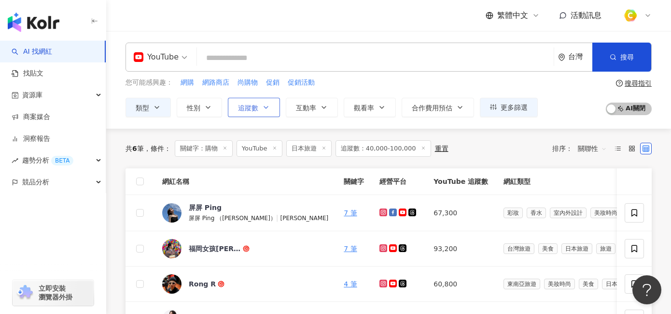
click at [260, 111] on button "追蹤數" at bounding box center [254, 107] width 52 height 19
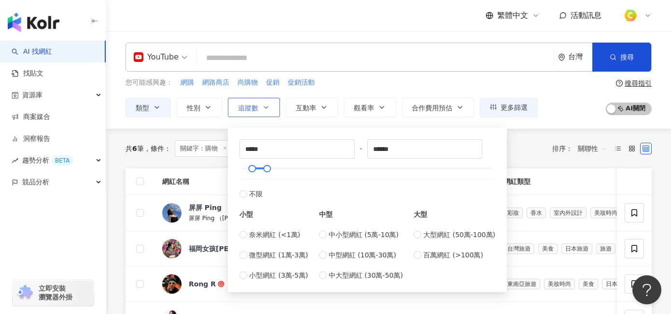
click at [258, 110] on button "追蹤數" at bounding box center [254, 107] width 52 height 19
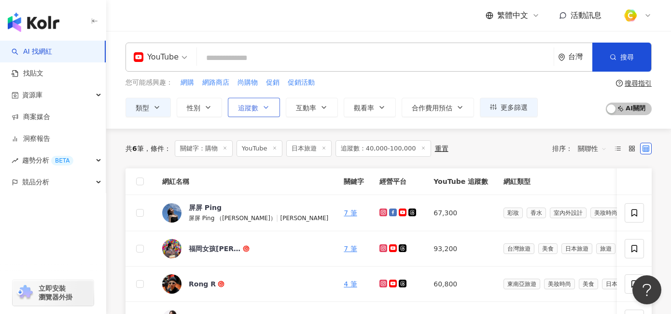
click at [265, 103] on icon "button" at bounding box center [266, 107] width 8 height 8
click at [355, 59] on input "search" at bounding box center [375, 58] width 349 height 18
click at [626, 58] on span "搜尋" at bounding box center [628, 57] width 14 height 8
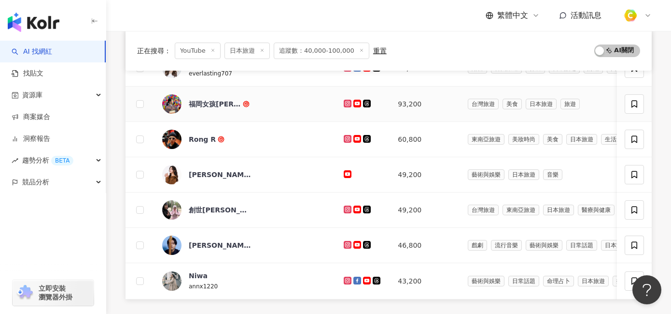
scroll to position [196, 0]
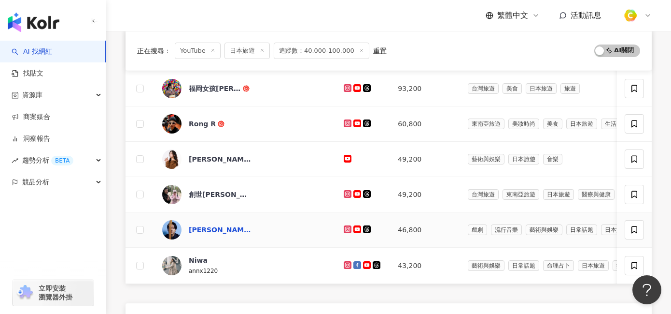
click at [196, 229] on div "山元聰" at bounding box center [220, 230] width 63 height 10
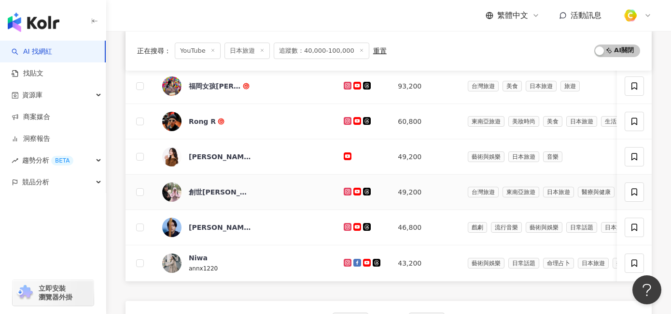
scroll to position [185, 0]
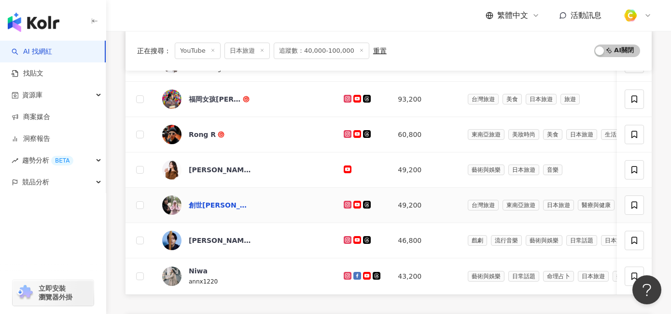
click at [217, 201] on div "創世小夫妻 / Fu7 Travel" at bounding box center [220, 205] width 63 height 10
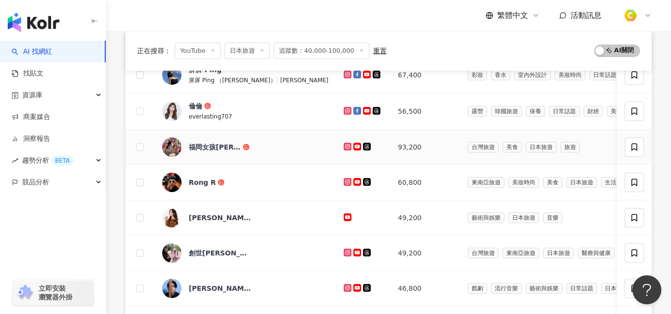
scroll to position [113, 0]
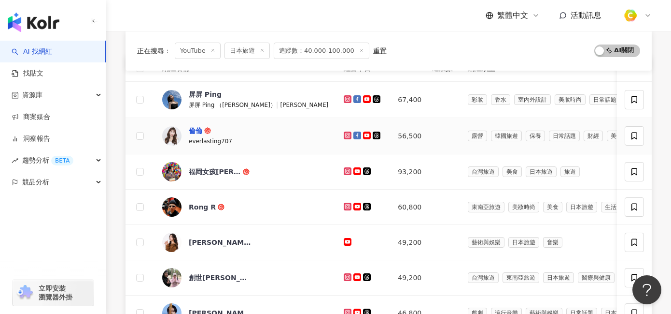
click at [200, 131] on div "倫倫" at bounding box center [196, 131] width 14 height 10
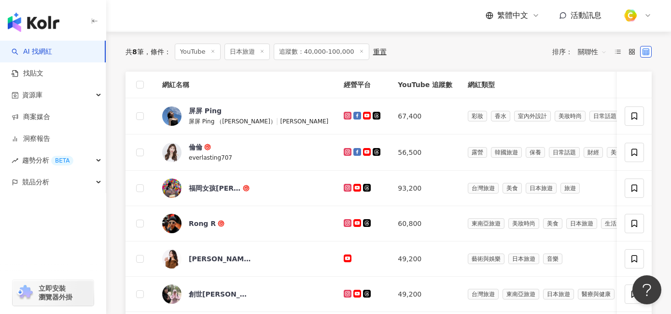
scroll to position [0, 0]
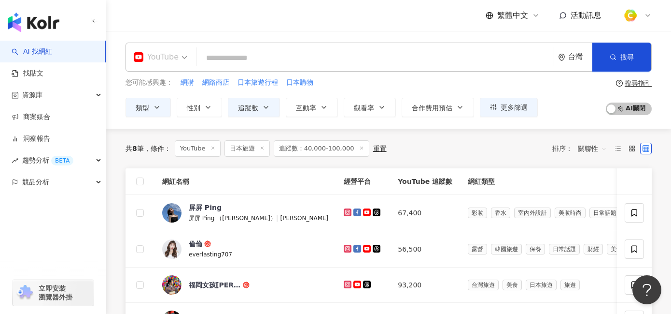
click at [173, 57] on div "YouTube" at bounding box center [156, 56] width 45 height 15
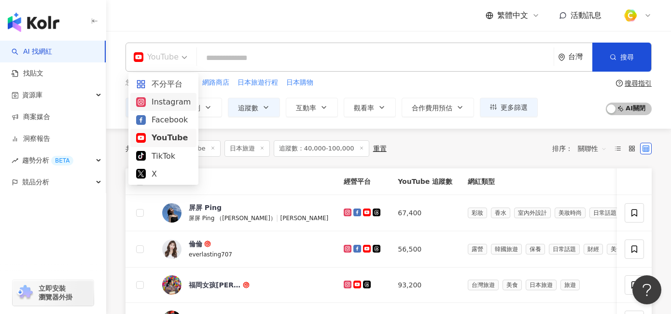
click at [159, 104] on div "Instagram" at bounding box center [163, 102] width 55 height 12
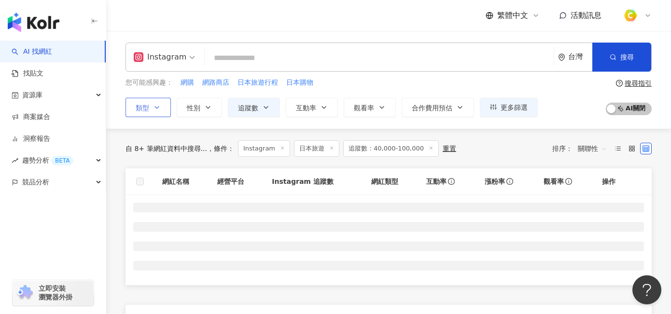
click at [154, 108] on icon "button" at bounding box center [157, 107] width 8 height 8
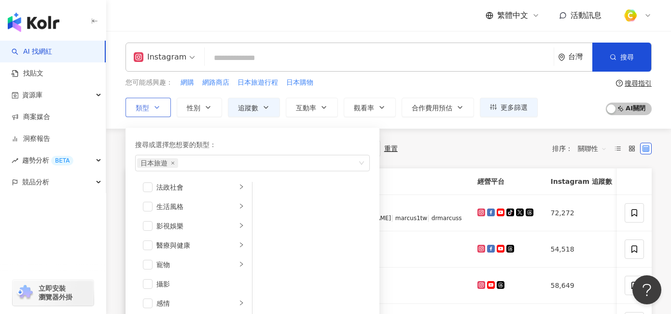
scroll to position [335, 0]
click at [231, 276] on li "旅遊" at bounding box center [193, 283] width 113 height 19
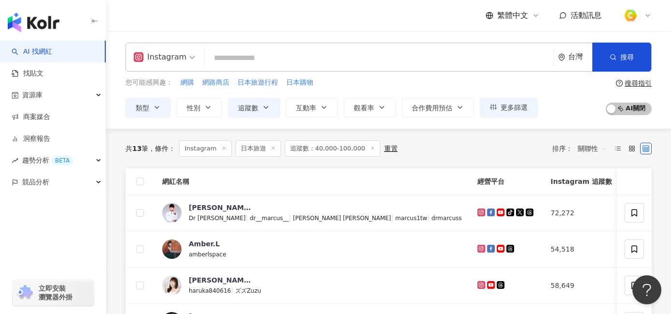
click at [288, 62] on input "search" at bounding box center [380, 58] width 342 height 18
click at [256, 110] on span "追蹤數" at bounding box center [248, 108] width 20 height 8
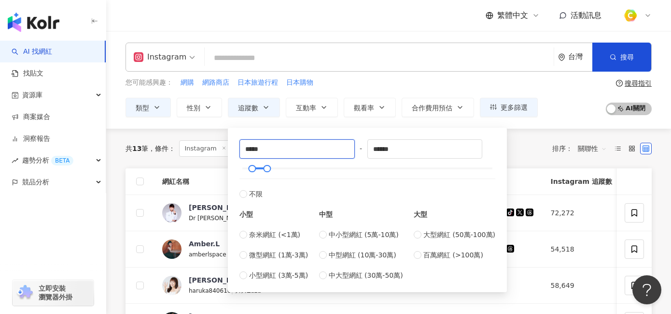
drag, startPoint x: 296, startPoint y: 147, endPoint x: 181, endPoint y: 140, distance: 115.7
type input "*"
type input "*****"
click at [571, 102] on div "您可能感興趣： 網購 網路商店 日本旅遊行程 日本購物 類型 性別 追蹤數 互動率 觀看率 合作費用預估 更多篩選 ***** - ****** 不限 小型 …" at bounding box center [389, 97] width 527 height 40
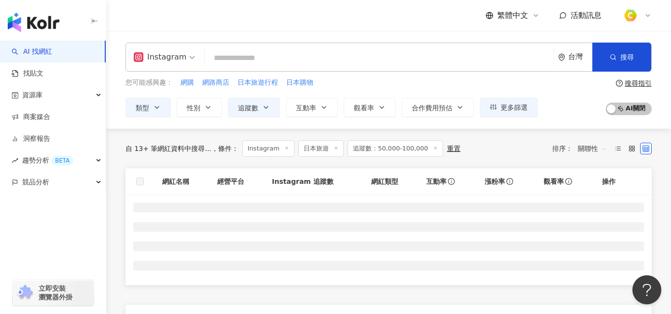
click at [292, 59] on input "search" at bounding box center [380, 58] width 342 height 18
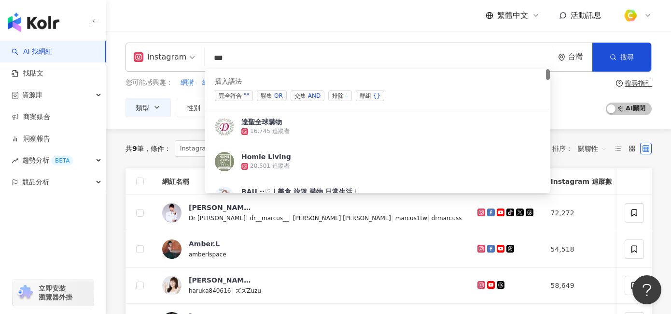
click at [265, 92] on span "聯集 OR" at bounding box center [272, 95] width 30 height 11
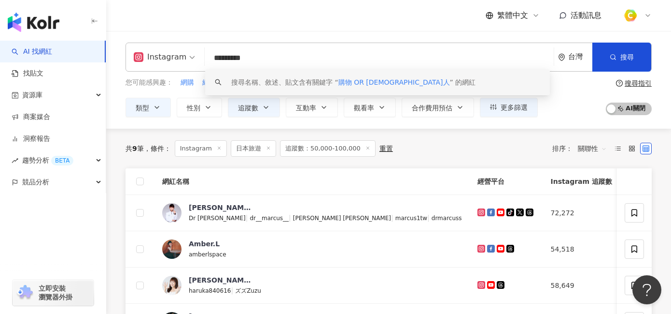
drag, startPoint x: 270, startPoint y: 55, endPoint x: 241, endPoint y: 57, distance: 28.6
click at [241, 57] on input "*********" at bounding box center [380, 58] width 342 height 18
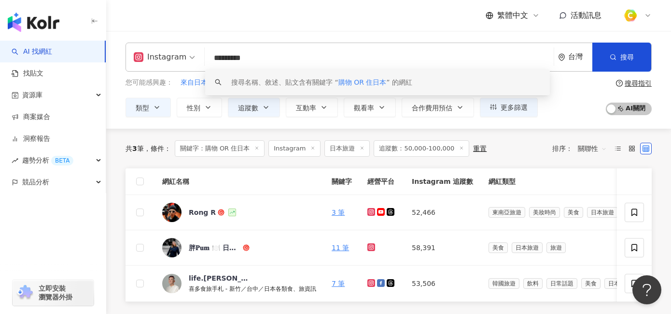
drag, startPoint x: 242, startPoint y: 57, endPoint x: 196, endPoint y: 55, distance: 46.5
click at [196, 55] on div "Instagram ********* 台灣 搜尋 keyword 搜尋名稱、敘述、貼文含有關鍵字 “ 購物 OR 住日本 ” 的網紅" at bounding box center [389, 57] width 527 height 29
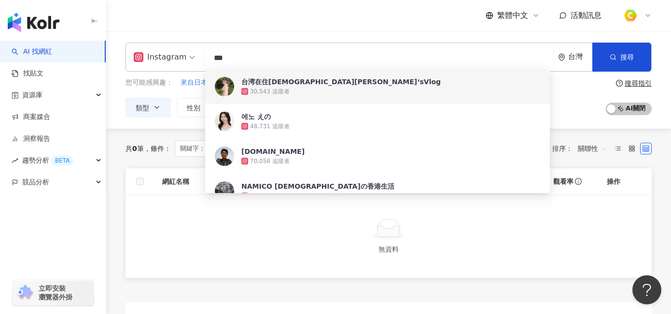
click at [305, 58] on input "***" at bounding box center [380, 58] width 342 height 18
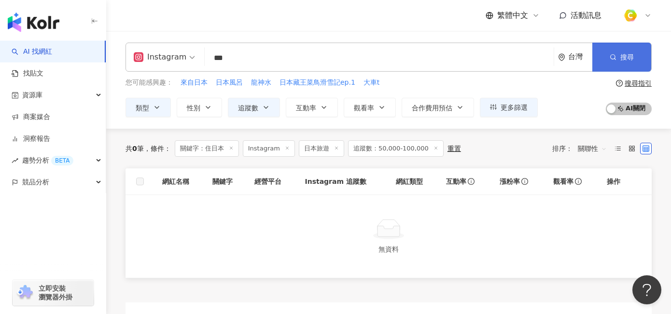
click at [622, 45] on button "搜尋" at bounding box center [622, 57] width 59 height 29
click at [221, 57] on input "***" at bounding box center [380, 58] width 342 height 18
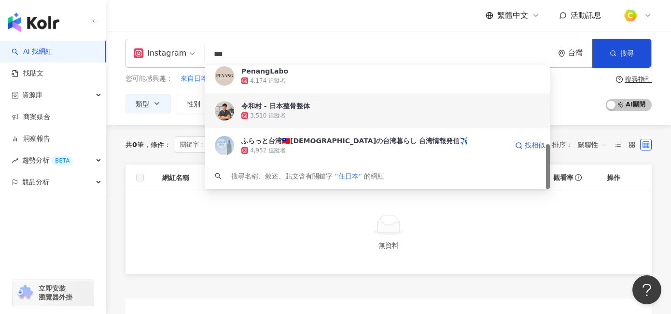
scroll to position [7, 0]
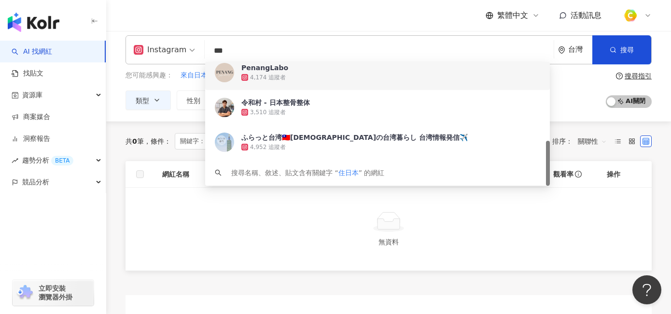
click at [252, 43] on input "***" at bounding box center [380, 51] width 342 height 18
click at [217, 51] on input "***" at bounding box center [380, 51] width 342 height 18
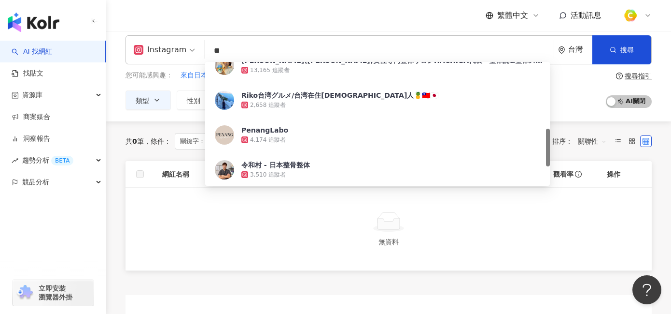
scroll to position [2, 0]
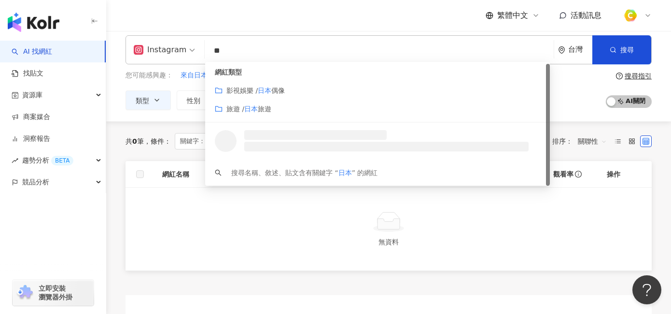
type input "*"
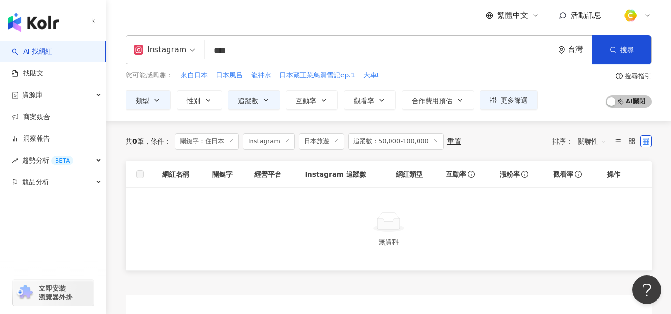
type input "***"
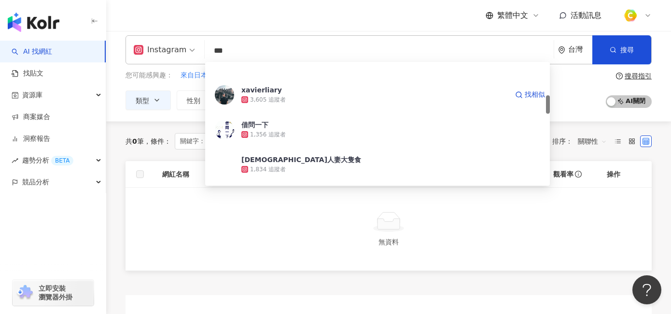
scroll to position [329, 0]
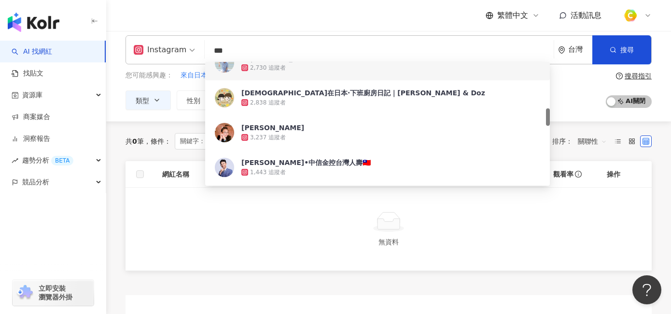
drag, startPoint x: 274, startPoint y: 43, endPoint x: 265, endPoint y: 44, distance: 9.2
click at [267, 43] on input "***" at bounding box center [380, 51] width 342 height 18
drag, startPoint x: 259, startPoint y: 48, endPoint x: 194, endPoint y: 49, distance: 65.2
click at [194, 49] on div "Instagram *** 台灣 搜尋 d89b5a7e-a0a6-4f9e-a291-6d85615f7f17 81361eb6-e748-40b4-a3c…" at bounding box center [389, 49] width 527 height 29
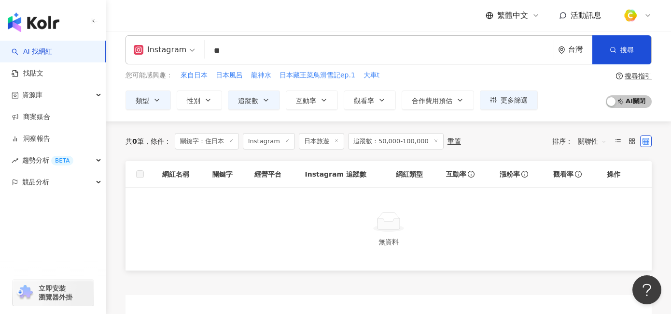
type input "*"
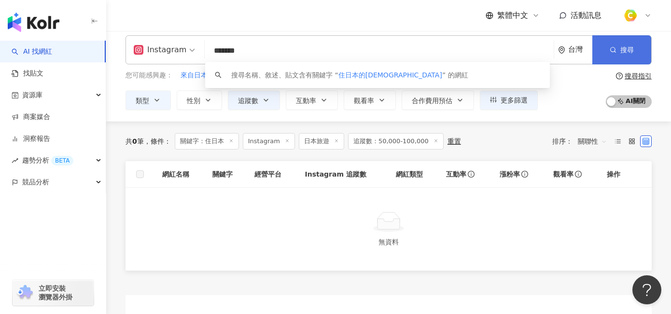
click at [627, 54] on button "搜尋" at bounding box center [622, 49] width 59 height 29
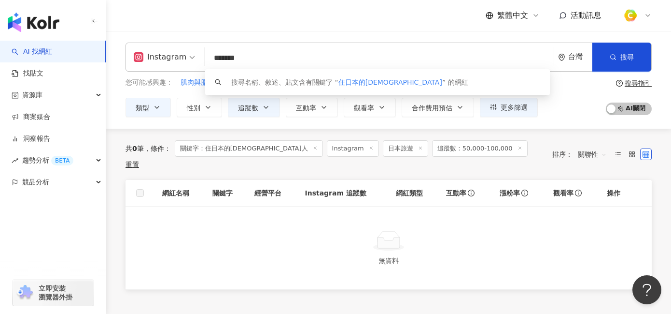
drag, startPoint x: 271, startPoint y: 58, endPoint x: 215, endPoint y: 56, distance: 55.6
click at [215, 56] on input "*******" at bounding box center [380, 58] width 342 height 18
type input "*"
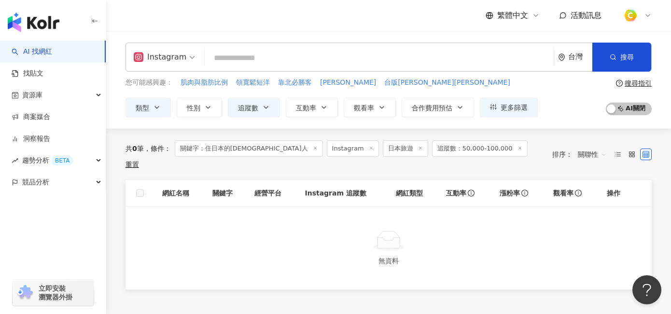
click at [247, 51] on input "search" at bounding box center [380, 58] width 342 height 18
click at [226, 59] on input "search" at bounding box center [380, 58] width 342 height 18
type input "*"
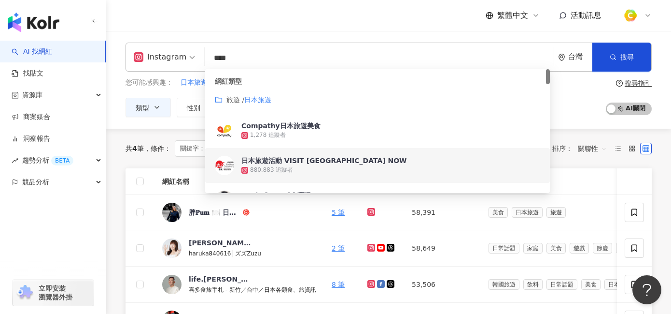
click at [577, 105] on div "您可能感興趣： 日本旅遊行程 日本購物 日本歷史建築 日本美妝 日本地理 類型 性別 追蹤數 互動率 觀看率 合作費用預估 更多篩選 ***** - ****…" at bounding box center [389, 97] width 527 height 40
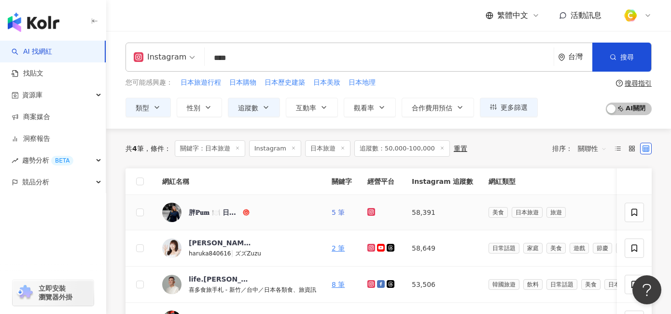
click at [342, 211] on link "5 筆" at bounding box center [338, 212] width 13 height 8
click at [266, 58] on input "****" at bounding box center [380, 58] width 342 height 18
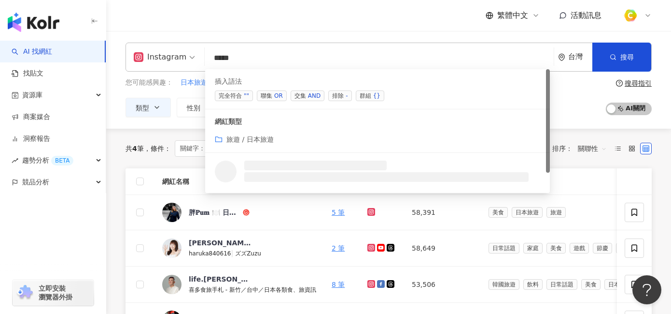
click at [269, 95] on span "聯集 OR" at bounding box center [272, 95] width 30 height 11
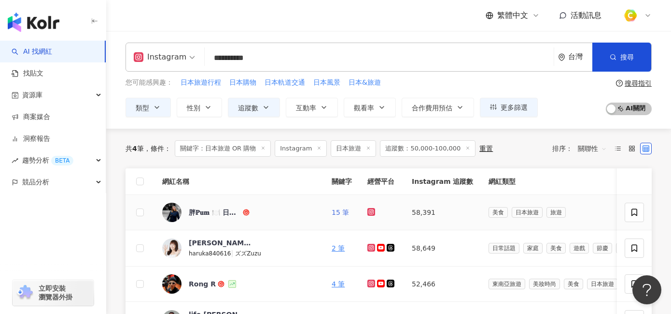
click at [344, 211] on link "15 筆" at bounding box center [340, 212] width 17 height 8
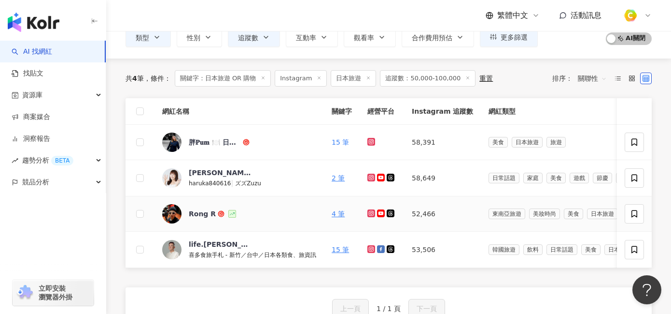
scroll to position [72, 0]
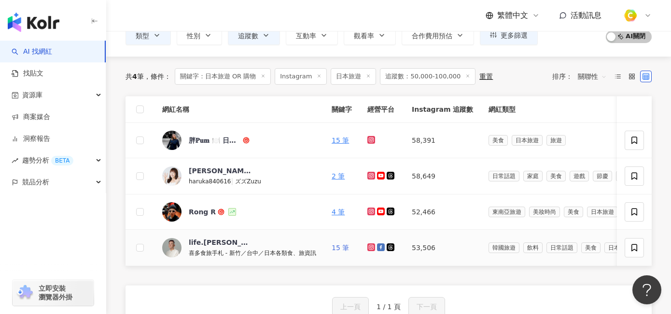
click at [341, 245] on link "15 筆" at bounding box center [340, 247] width 17 height 8
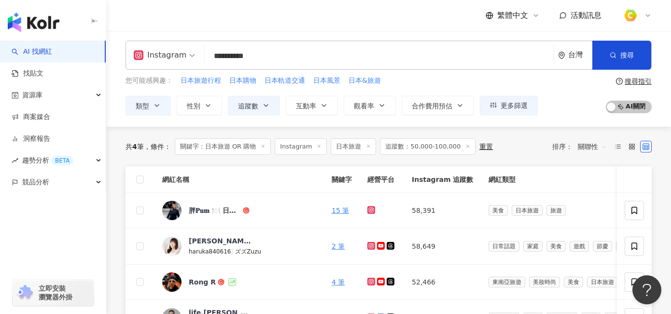
scroll to position [0, 0]
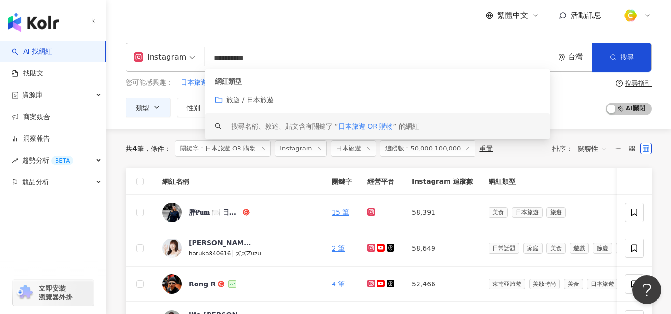
drag, startPoint x: 254, startPoint y: 56, endPoint x: 203, endPoint y: 53, distance: 50.8
click at [203, 53] on div "**********" at bounding box center [389, 57] width 527 height 29
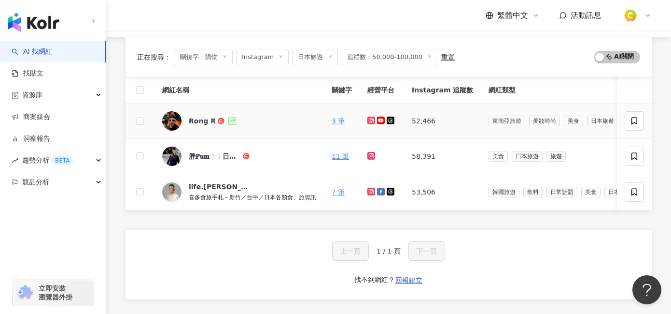
scroll to position [33, 0]
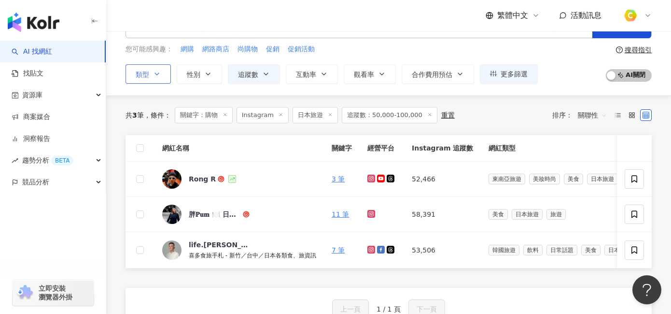
click at [156, 76] on icon "button" at bounding box center [157, 74] width 8 height 8
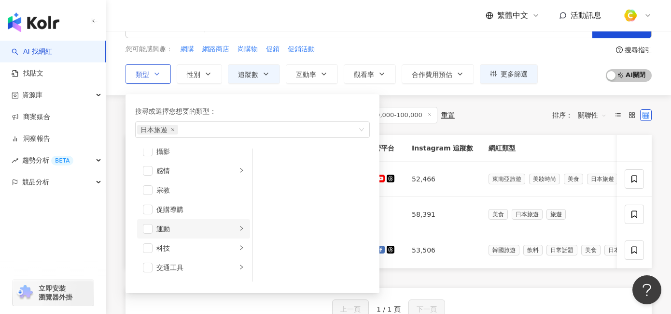
scroll to position [329, 0]
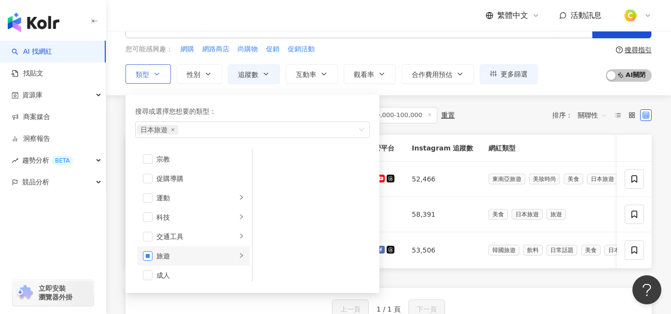
click at [146, 257] on span "button" at bounding box center [148, 256] width 10 height 10
click at [227, 254] on div "旅遊" at bounding box center [197, 255] width 80 height 11
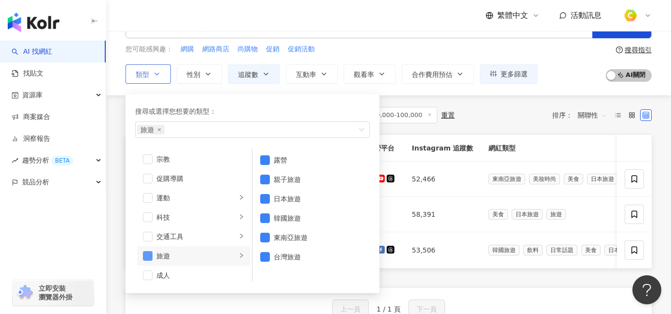
click at [146, 255] on span "button" at bounding box center [148, 256] width 10 height 10
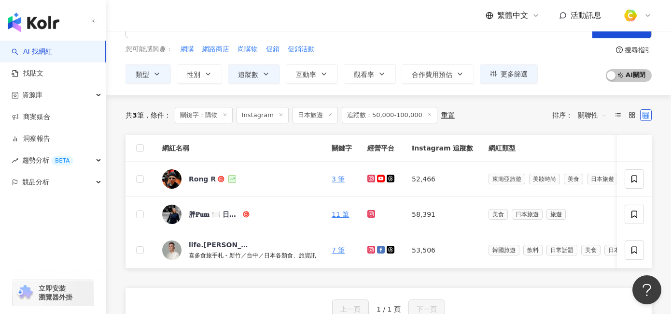
click at [456, 45] on div "您可能感興趣： 網購 網路商店 尚購物 促銷 促銷活動" at bounding box center [332, 49] width 413 height 11
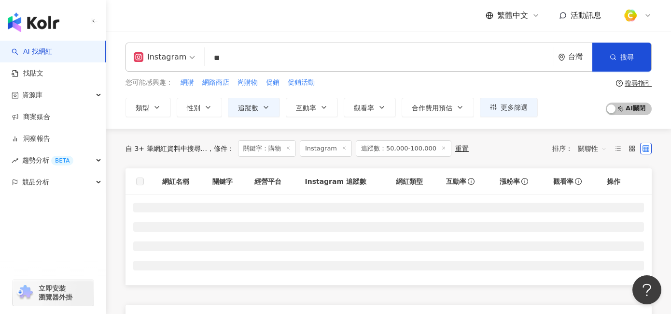
click at [252, 53] on input "**" at bounding box center [380, 58] width 342 height 18
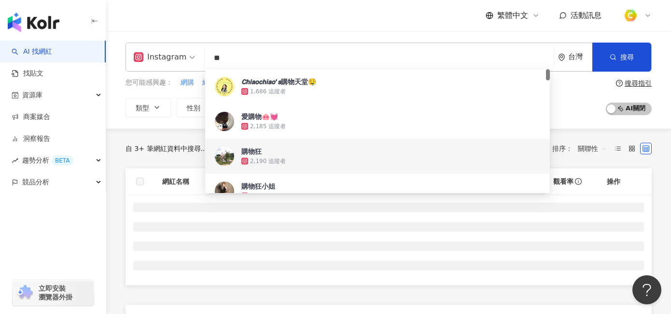
click at [212, 53] on input "**" at bounding box center [380, 58] width 342 height 18
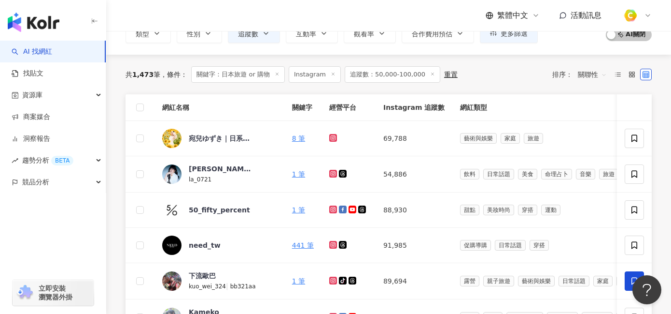
scroll to position [83, 0]
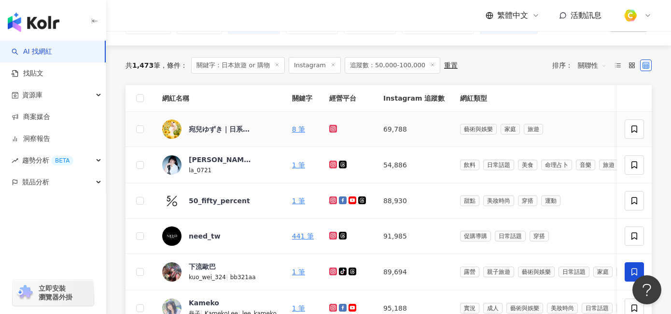
click at [311, 134] on td "8 筆" at bounding box center [303, 129] width 37 height 35
click at [295, 128] on link "8 筆" at bounding box center [298, 129] width 13 height 8
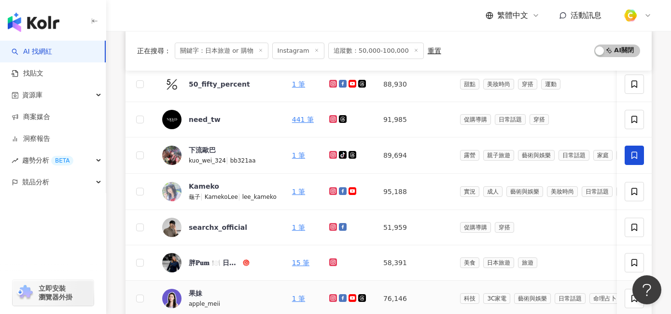
scroll to position [0, 0]
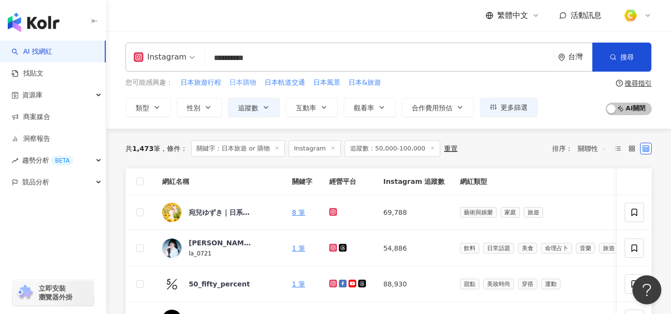
click at [242, 86] on span "日本購物" at bounding box center [242, 83] width 27 height 10
type input "****"
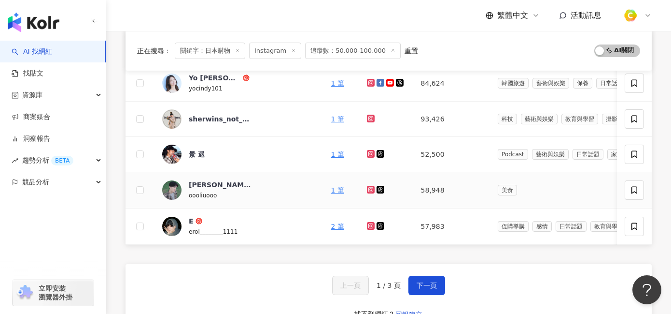
scroll to position [382, 0]
click at [429, 289] on span "下一頁" at bounding box center [427, 285] width 20 height 8
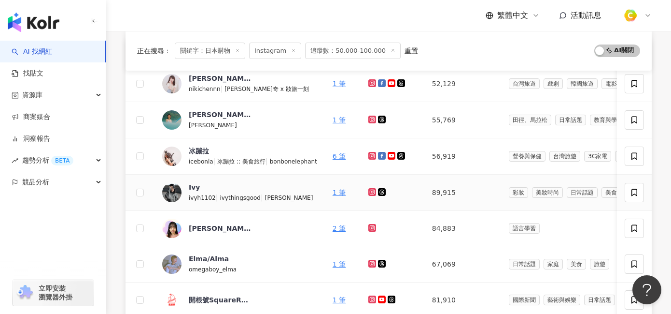
scroll to position [0, 0]
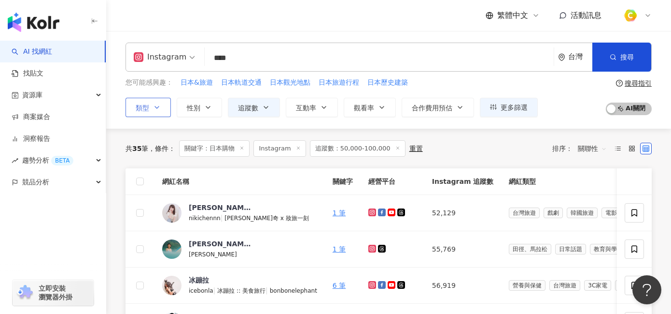
click at [151, 106] on button "類型" at bounding box center [148, 107] width 45 height 19
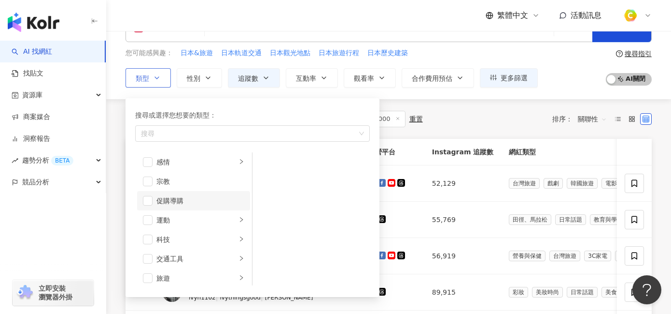
scroll to position [335, 0]
click at [239, 253] on icon "right" at bounding box center [242, 254] width 6 height 6
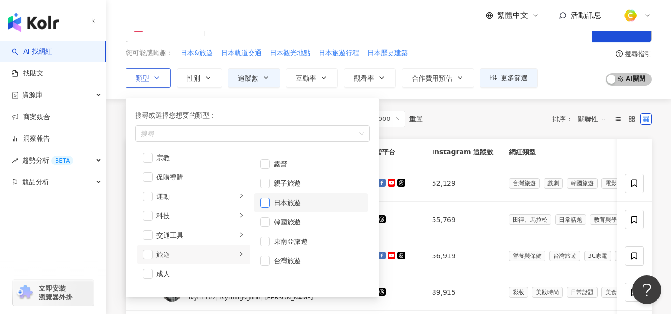
click at [268, 204] on span "button" at bounding box center [265, 203] width 10 height 10
click at [485, 112] on div "共 35 筆 條件 ： 關鍵字：日本購物 Instagram 追蹤數：50,000-100,000 重置 排序： 關聯性" at bounding box center [389, 119] width 527 height 16
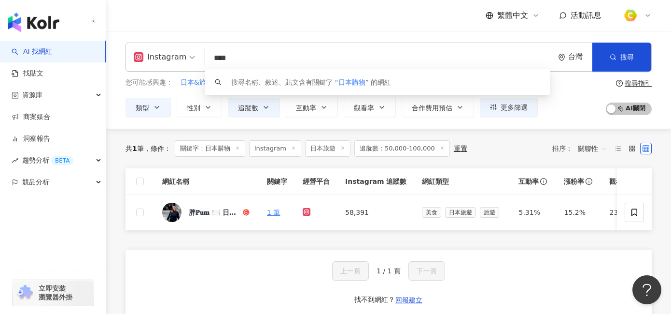
drag, startPoint x: 252, startPoint y: 64, endPoint x: 171, endPoint y: 42, distance: 84.1
click at [171, 42] on div "Instagram **** 台灣 搜尋 keyword 搜尋名稱、敘述、貼文含有關鍵字 “ 日本購物 ” 的網紅 您可能感興趣： 日本&旅遊 日本軌道交通 …" at bounding box center [388, 80] width 565 height 98
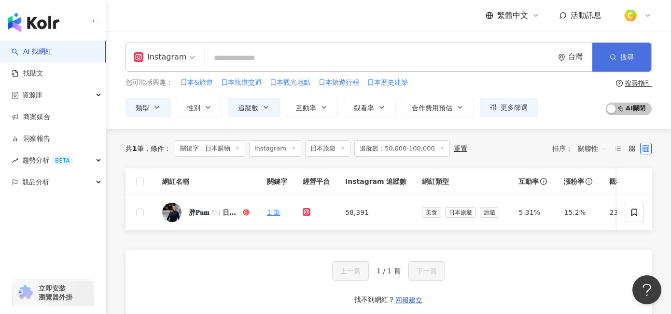
click at [600, 69] on button "搜尋" at bounding box center [622, 57] width 59 height 29
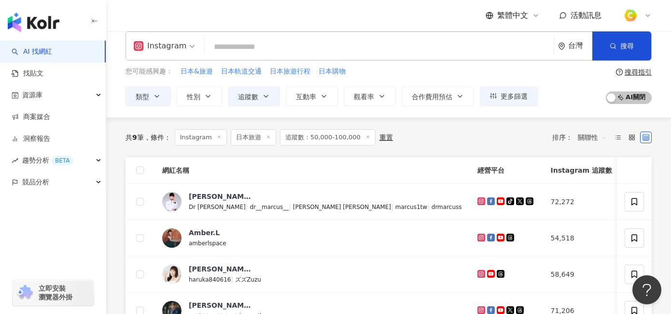
scroll to position [41, 0]
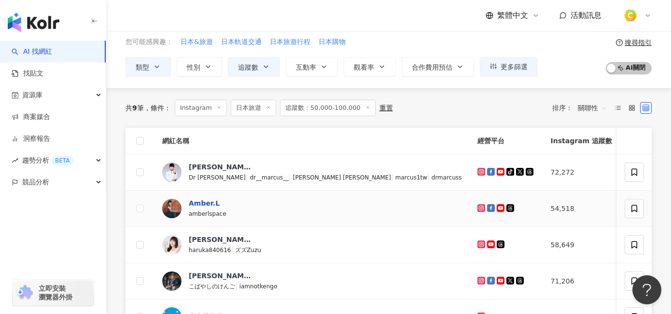
click at [209, 205] on div "Amber.L" at bounding box center [204, 203] width 31 height 10
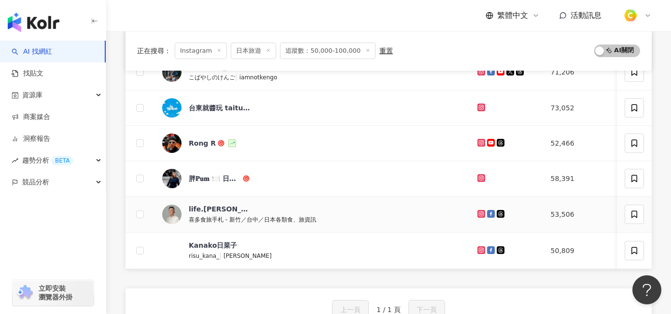
scroll to position [250, 0]
click at [202, 244] on div "Kanako日菜子" at bounding box center [213, 245] width 48 height 10
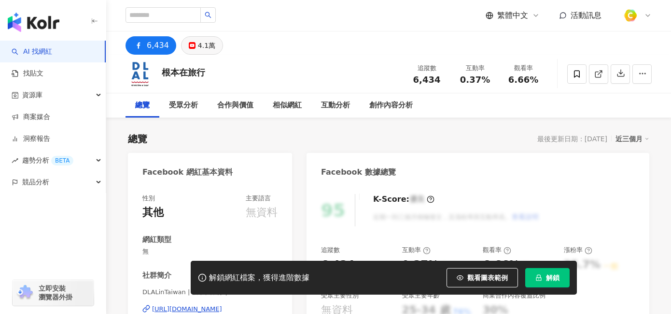
click at [204, 46] on div "4.1萬" at bounding box center [206, 46] width 17 height 14
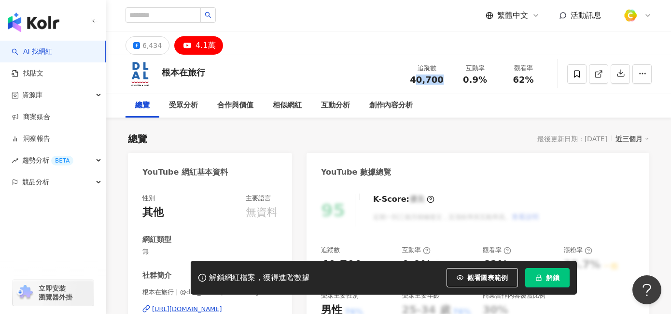
drag, startPoint x: 416, startPoint y: 78, endPoint x: 449, endPoint y: 80, distance: 32.5
click at [449, 80] on div "追蹤數 40,700" at bounding box center [427, 73] width 48 height 21
drag, startPoint x: 414, startPoint y: 77, endPoint x: 447, endPoint y: 78, distance: 32.4
click at [447, 78] on div "追蹤數 40,700" at bounding box center [427, 73] width 48 height 21
copy span "40,700"
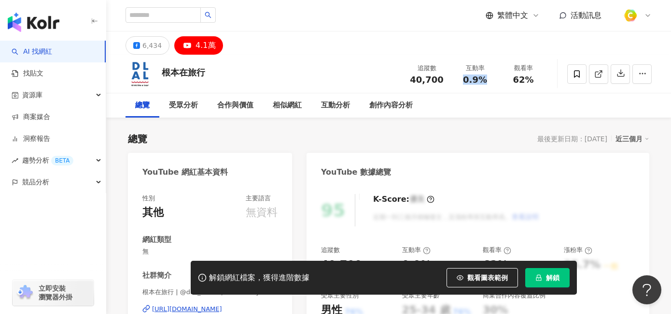
drag, startPoint x: 468, startPoint y: 73, endPoint x: 482, endPoint y: 75, distance: 14.1
click at [482, 75] on div "互動率 0.9%" at bounding box center [475, 73] width 48 height 21
click at [462, 83] on div "0.9%" at bounding box center [475, 80] width 37 height 10
drag, startPoint x: 465, startPoint y: 77, endPoint x: 485, endPoint y: 78, distance: 19.3
click at [485, 78] on span "0.9%" at bounding box center [475, 80] width 24 height 10
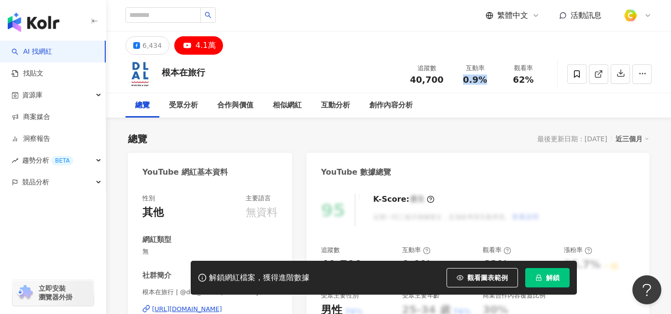
copy span "0.9%"
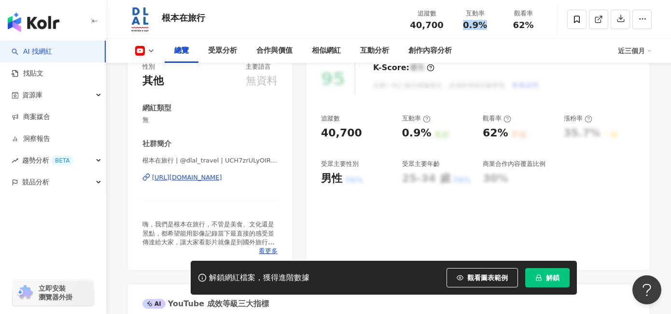
scroll to position [144, 0]
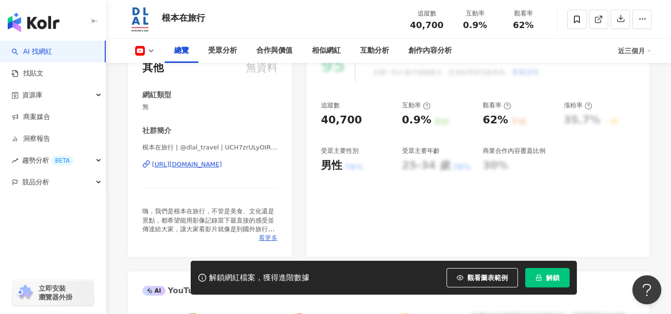
click at [271, 236] on span "看更多" at bounding box center [268, 237] width 19 height 9
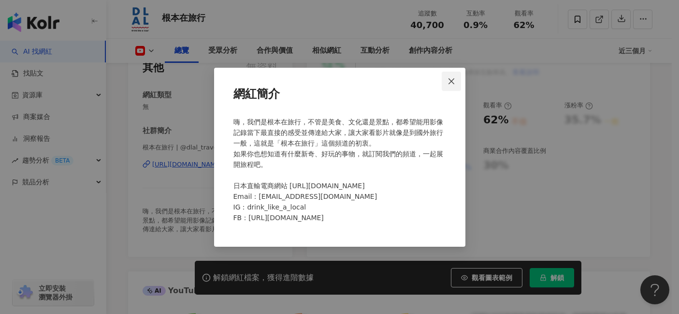
click at [455, 78] on icon "close" at bounding box center [451, 81] width 8 height 8
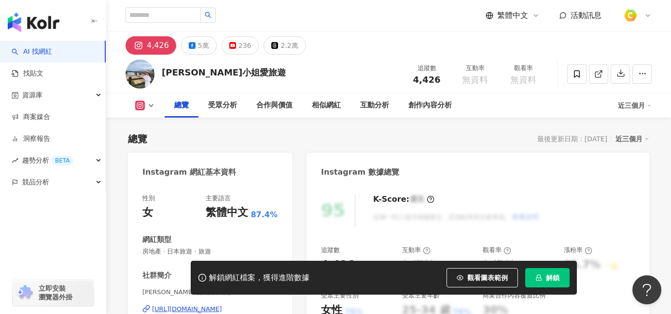
scroll to position [25, 0]
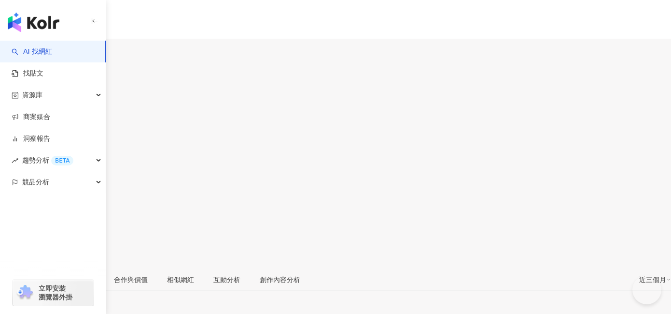
type input "********"
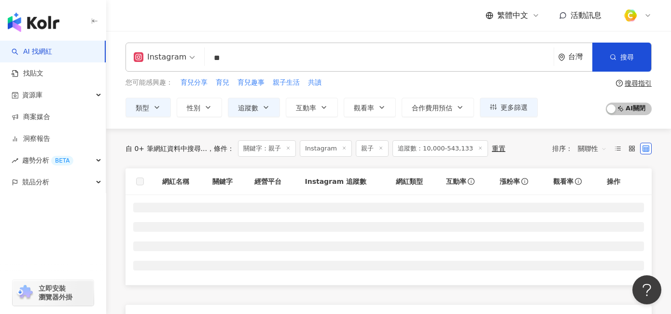
drag, startPoint x: 238, startPoint y: 55, endPoint x: 160, endPoint y: 52, distance: 78.3
click at [160, 52] on div "Instagram 親子 ** 台灣 搜尋" at bounding box center [389, 57] width 527 height 29
click at [169, 56] on div "Instagram" at bounding box center [160, 56] width 53 height 15
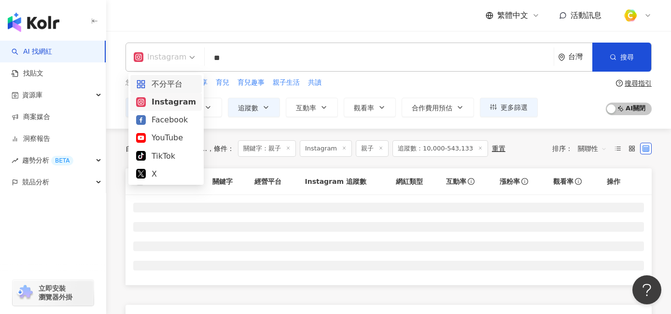
click at [169, 81] on div "不分平台" at bounding box center [166, 84] width 60 height 12
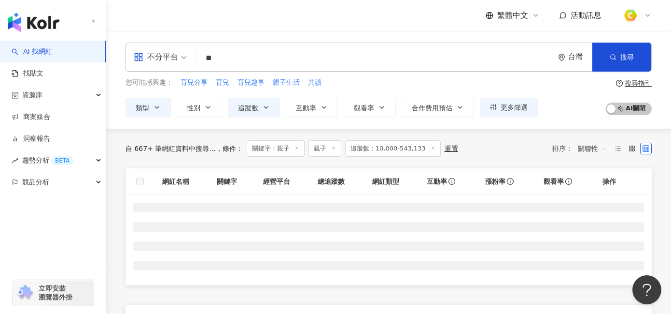
drag, startPoint x: 238, startPoint y: 57, endPoint x: 170, endPoint y: 53, distance: 67.7
click at [170, 53] on div "all 不分平台 ** 台灣 搜尋 customizedTag 網紅類型 家庭 / 親子 旅遊 / 親子 旅遊 MOMO親子台 1,897 追蹤者 親子晴報 …" at bounding box center [389, 57] width 527 height 29
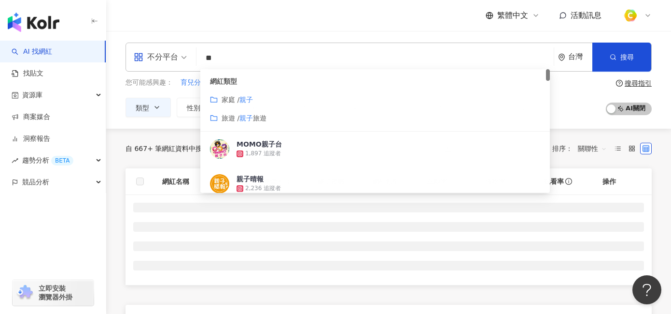
paste input "****"
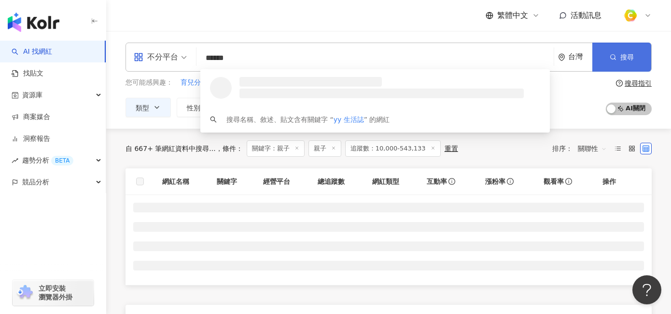
type input "******"
click at [629, 52] on button "搜尋" at bounding box center [622, 57] width 59 height 29
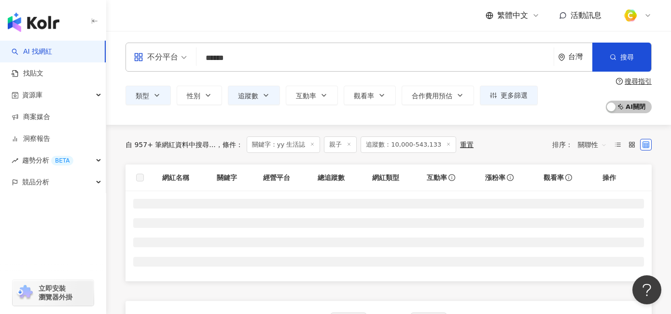
click at [264, 51] on input "******" at bounding box center [375, 58] width 350 height 18
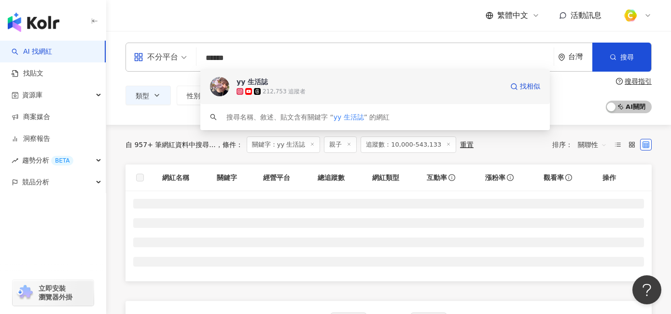
click at [248, 80] on div "yy 生活誌" at bounding box center [252, 82] width 31 height 10
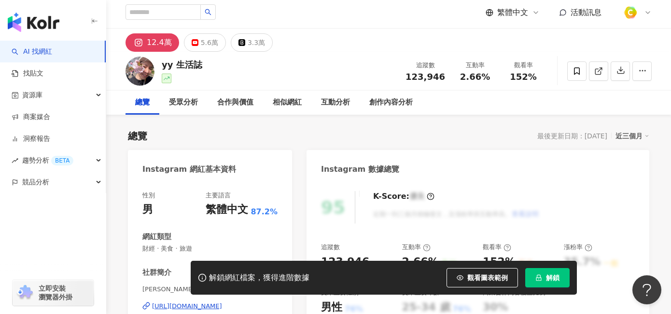
scroll to position [29, 0]
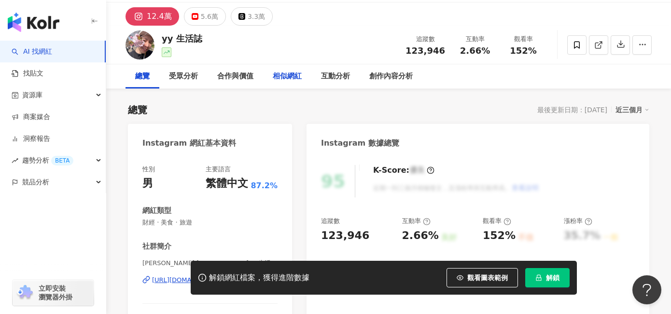
drag, startPoint x: 480, startPoint y: 279, endPoint x: 272, endPoint y: 70, distance: 294.4
click at [479, 279] on span "觀看圖表範例" at bounding box center [488, 277] width 41 height 8
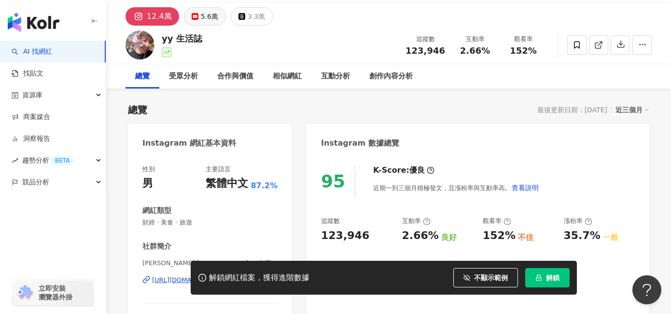
click div "5.6萬"
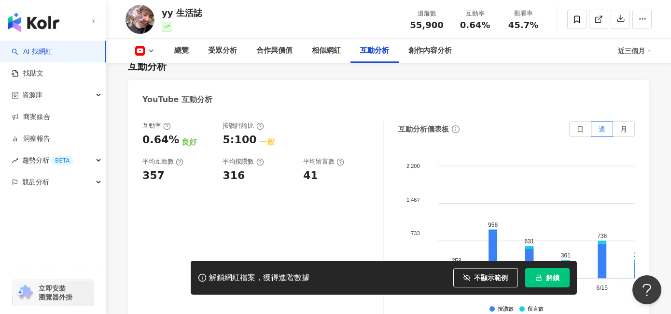
scroll to position [1586, 0]
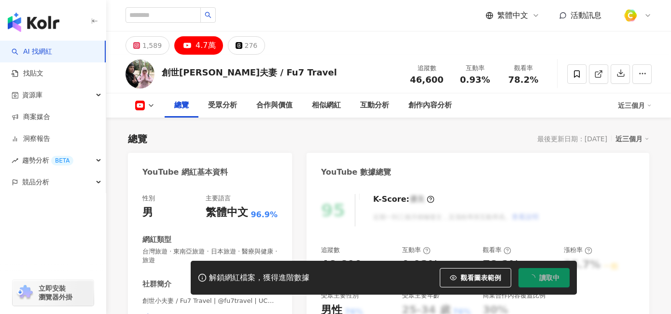
scroll to position [5, 0]
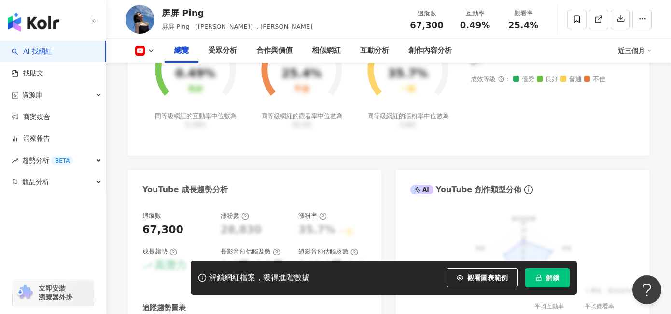
scroll to position [117, 0]
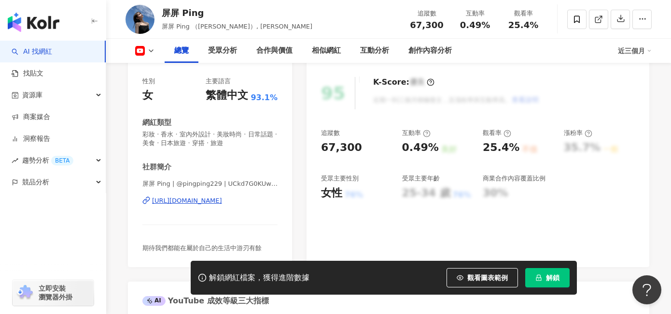
click at [208, 199] on div "https://www.youtube.com/channel/UCkd7G0KUwJs7GIkI4XVoUPw" at bounding box center [187, 200] width 70 height 9
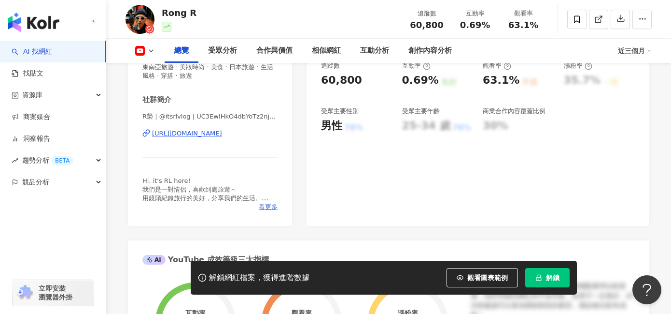
click at [268, 206] on span "看更多" at bounding box center [268, 206] width 19 height 9
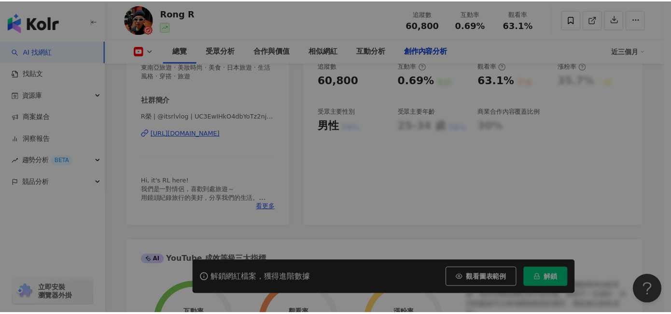
scroll to position [2653, 0]
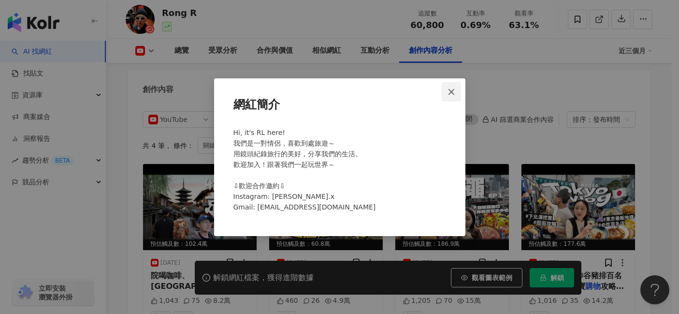
click at [456, 88] on span "Close" at bounding box center [451, 92] width 19 height 8
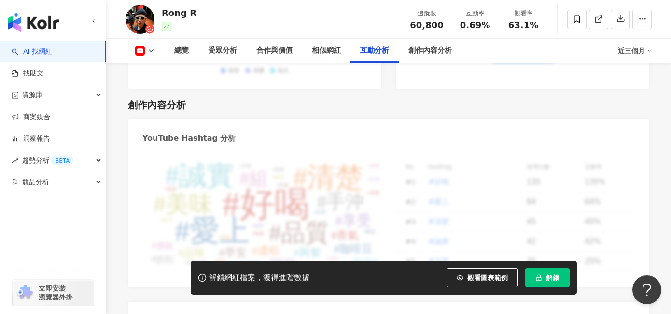
scroll to position [1853, 0]
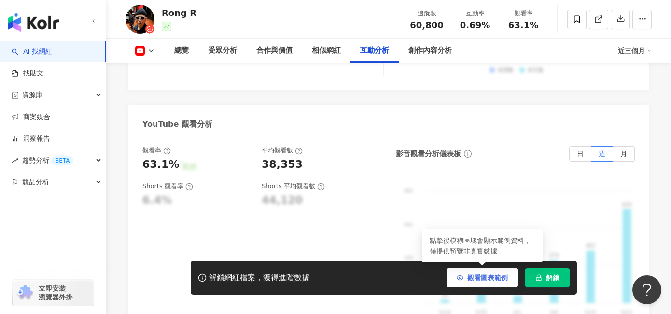
click at [496, 277] on span "觀看圖表範例" at bounding box center [488, 277] width 41 height 8
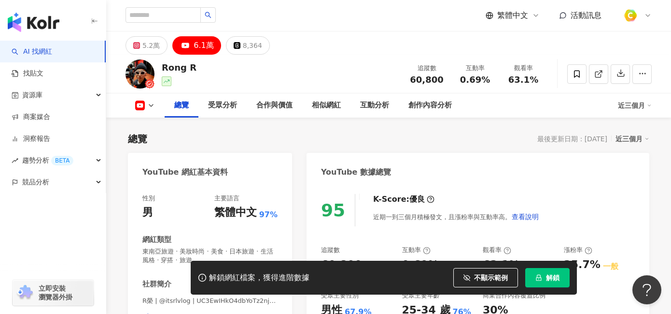
scroll to position [170, 0]
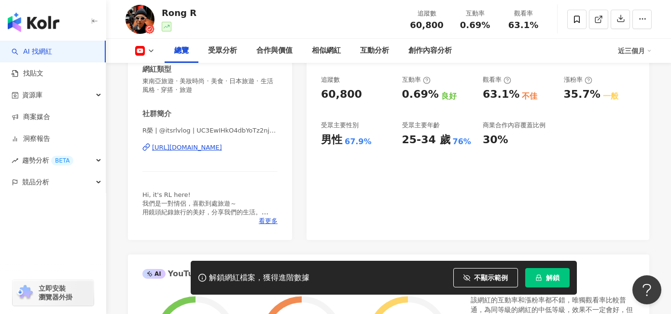
click at [222, 150] on div "[URL][DOMAIN_NAME]" at bounding box center [187, 147] width 70 height 9
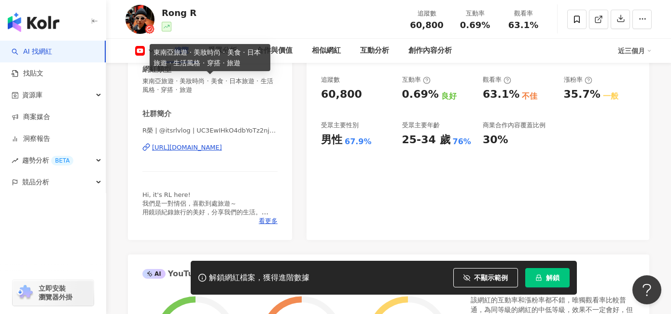
scroll to position [0, 0]
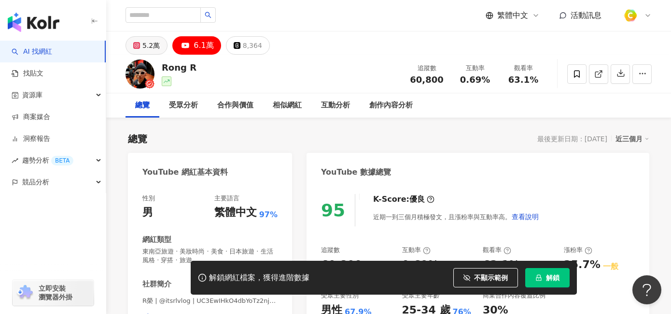
click at [147, 47] on div "5.2萬" at bounding box center [151, 46] width 17 height 14
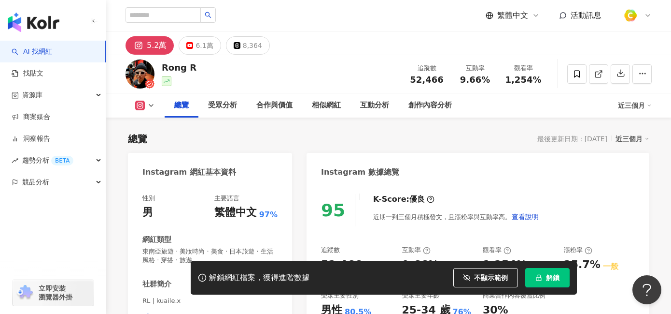
scroll to position [170, 0]
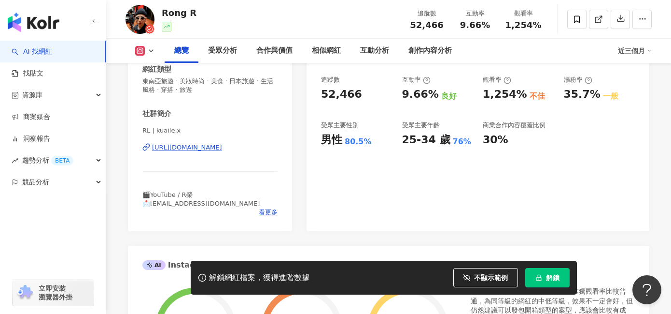
click at [222, 148] on div "[URL][DOMAIN_NAME]" at bounding box center [187, 147] width 70 height 9
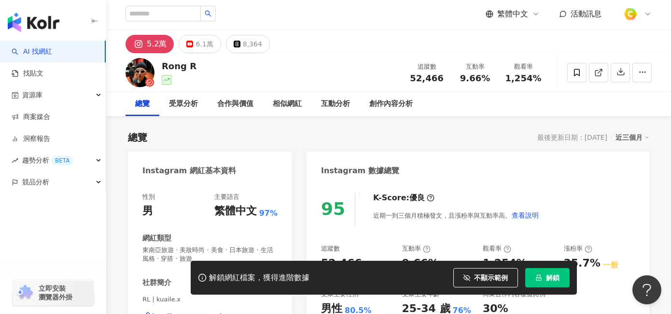
scroll to position [2, 0]
click at [165, 14] on input "search" at bounding box center [163, 12] width 75 height 15
paste input "******"
type input "******"
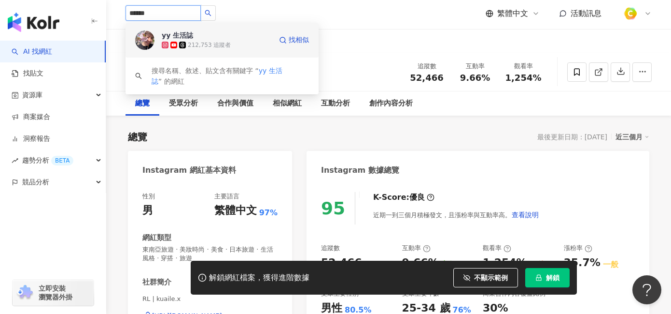
click at [156, 36] on div "yy 生活誌 212,753 追蹤者 找相似" at bounding box center [222, 40] width 193 height 35
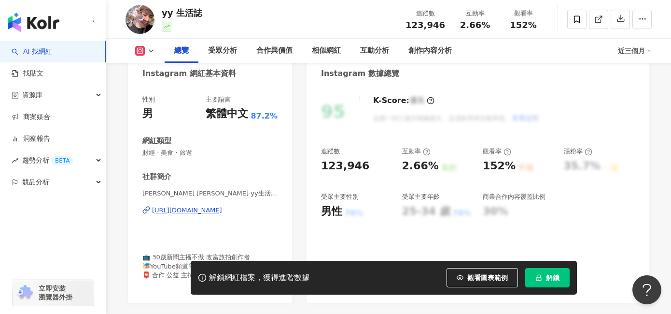
scroll to position [103, 0]
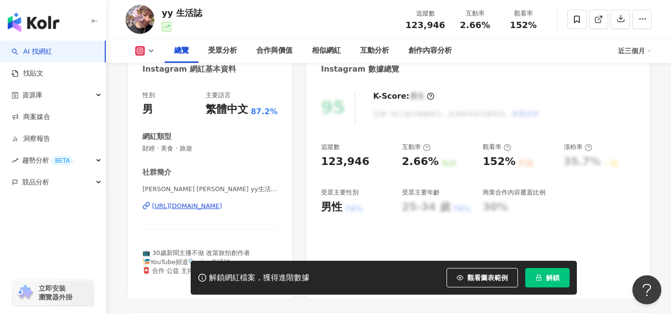
click at [501, 271] on button "觀看圖表範例" at bounding box center [482, 277] width 71 height 19
click at [499, 274] on span "觀看圖表範例" at bounding box center [488, 277] width 41 height 8
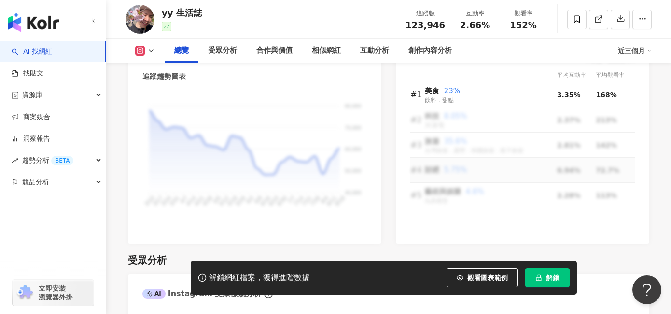
scroll to position [634, 0]
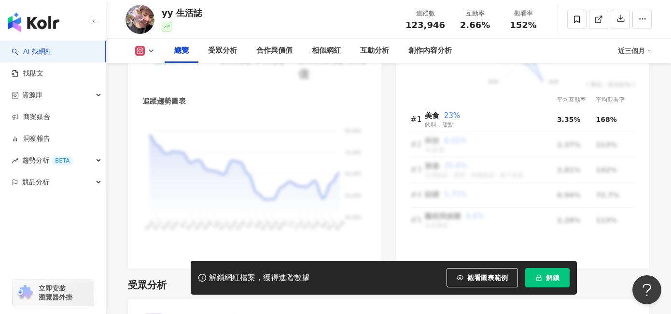
click at [490, 272] on button "觀看圖表範例" at bounding box center [482, 277] width 71 height 19
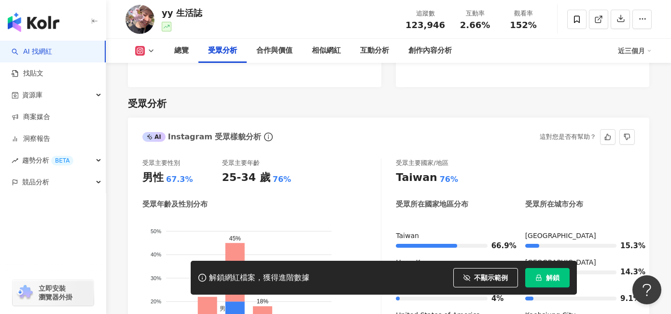
scroll to position [833, 0]
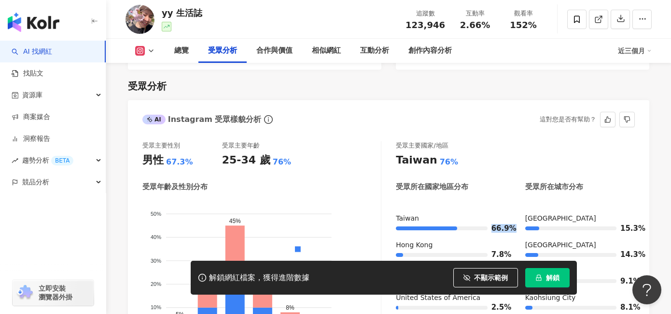
drag, startPoint x: 492, startPoint y: 211, endPoint x: 512, endPoint y: 211, distance: 19.3
click at [506, 225] on span "66.9%" at bounding box center [499, 228] width 14 height 7
copy span "66.9%"
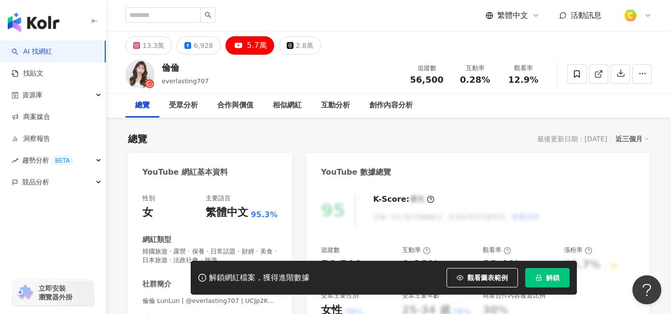
scroll to position [184, 0]
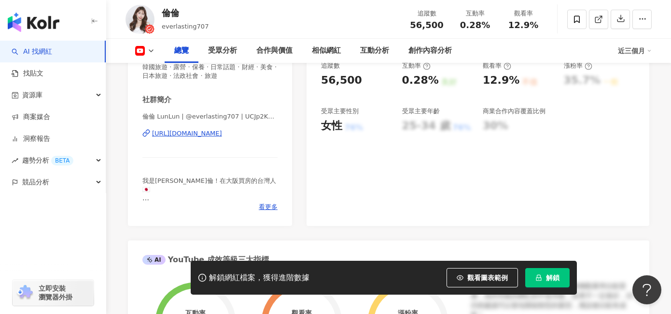
click at [210, 135] on div "[URL][DOMAIN_NAME]" at bounding box center [187, 133] width 70 height 9
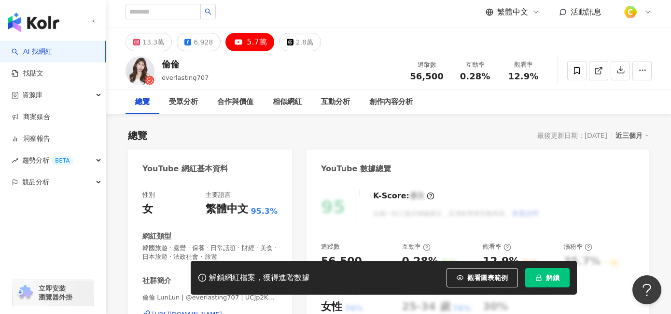
scroll to position [0, 0]
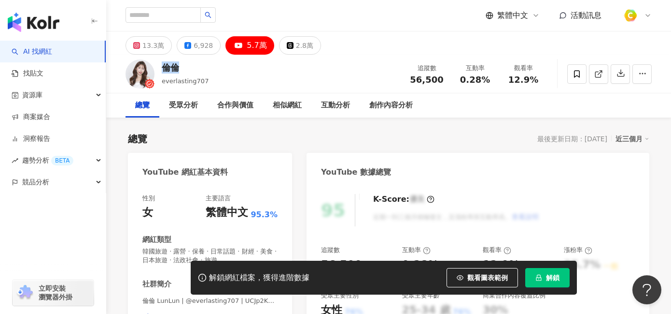
drag, startPoint x: 165, startPoint y: 66, endPoint x: 184, endPoint y: 68, distance: 18.9
click at [184, 68] on div "倫倫" at bounding box center [185, 67] width 47 height 12
copy div "倫倫"
drag, startPoint x: 414, startPoint y: 80, endPoint x: 440, endPoint y: 81, distance: 25.6
click at [440, 81] on span "56,500" at bounding box center [426, 79] width 33 height 10
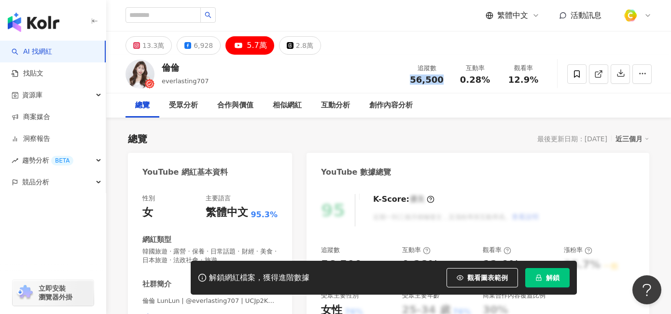
copy span "56,500"
click at [434, 93] on div "總覽 受眾分析 合作與價值 相似網紅 互動分析 創作內容分析" at bounding box center [389, 105] width 527 height 24
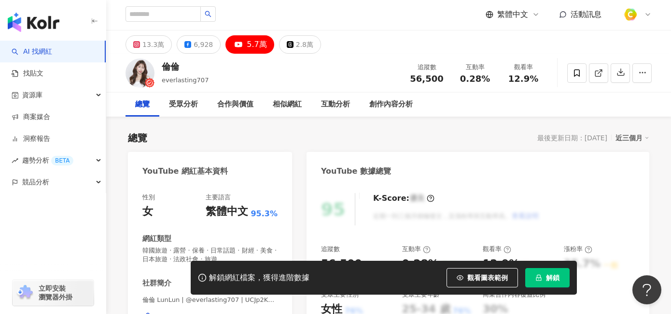
scroll to position [25, 0]
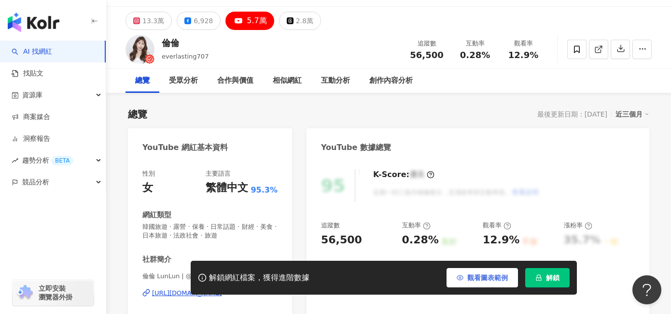
click at [474, 276] on span "觀看圖表範例" at bounding box center [488, 277] width 41 height 8
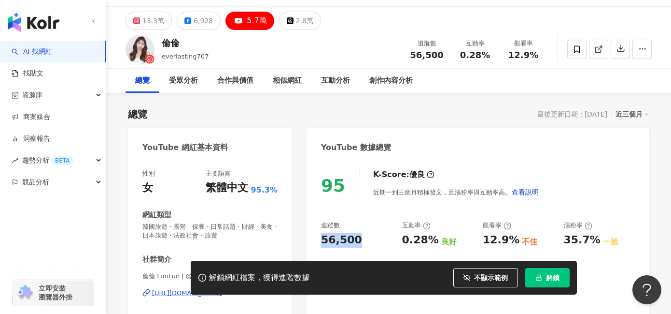
drag, startPoint x: 319, startPoint y: 237, endPoint x: 362, endPoint y: 240, distance: 42.6
click at [362, 240] on div "95 K-Score : 優良 近期一到三個月積極發文，且漲粉率與互動率高。 查看說明 追蹤數 56,500 互動率 0.28% 良好 觀看率 12.9% 不…" at bounding box center [478, 272] width 343 height 226
copy div "56,500"
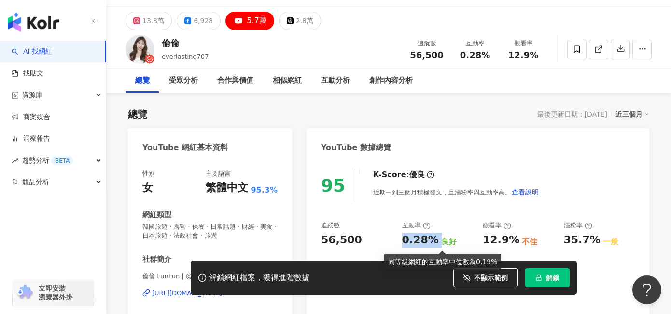
drag, startPoint x: 403, startPoint y: 237, endPoint x: 434, endPoint y: 244, distance: 31.2
click at [434, 244] on div "0.28% 良好" at bounding box center [437, 239] width 71 height 15
copy div "0.28%"
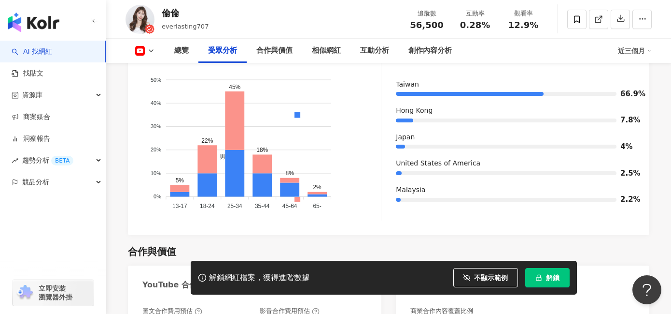
scroll to position [960, 0]
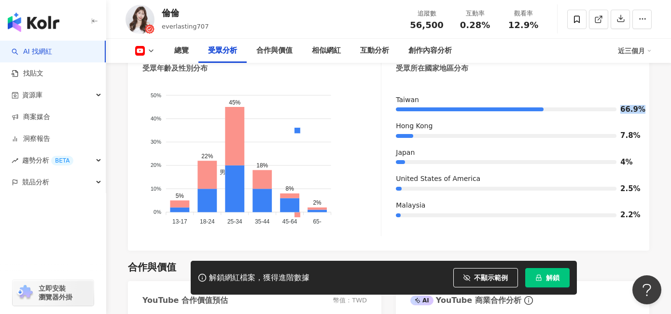
drag, startPoint x: 622, startPoint y: 94, endPoint x: 642, endPoint y: 94, distance: 20.8
click at [642, 94] on div "受眾主要性別 女性 52.9% 受眾主要年齡 25-34 歲 76% 受眾年齡及性別分布 男性 女性 50% 50% 40% 40% 30% 30% 20% …" at bounding box center [389, 132] width 522 height 238
copy span "66.9%"
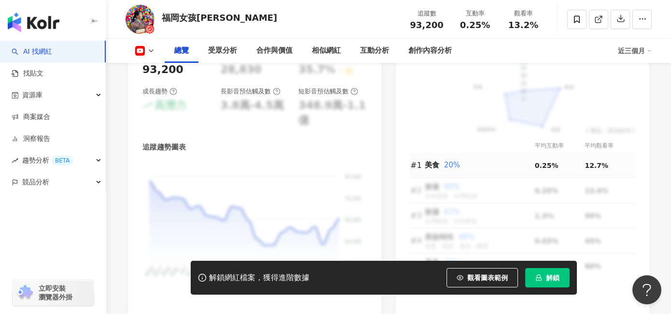
scroll to position [578, 0]
click at [474, 274] on span "觀看圖表範例" at bounding box center [488, 277] width 41 height 8
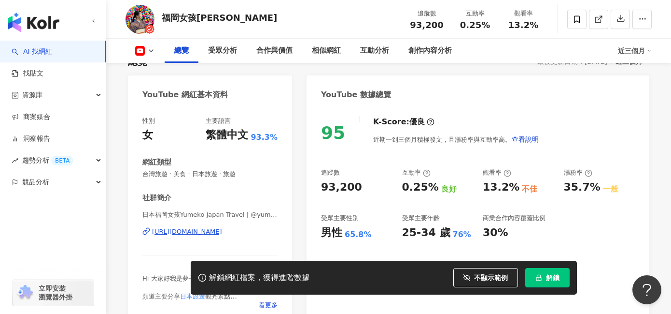
scroll to position [88, 0]
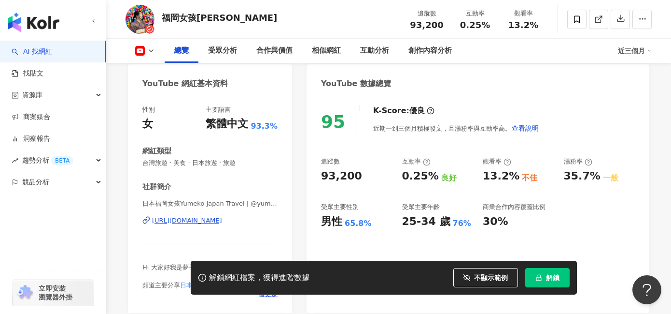
click at [194, 220] on div "https://www.youtube.com/channel/UCmGn4rk7yEBRR-bi9Fo2ypw" at bounding box center [187, 220] width 70 height 9
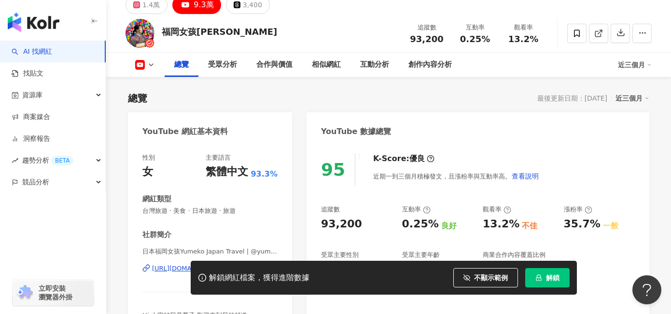
scroll to position [61, 0]
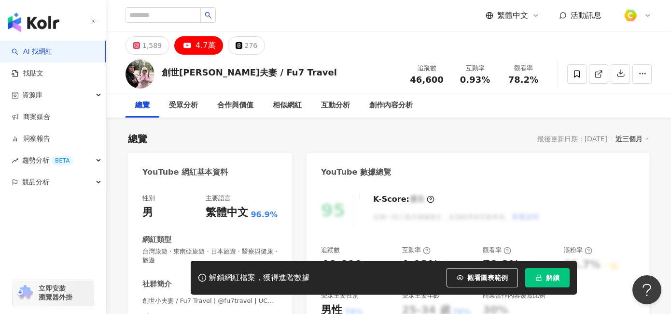
scroll to position [150, 0]
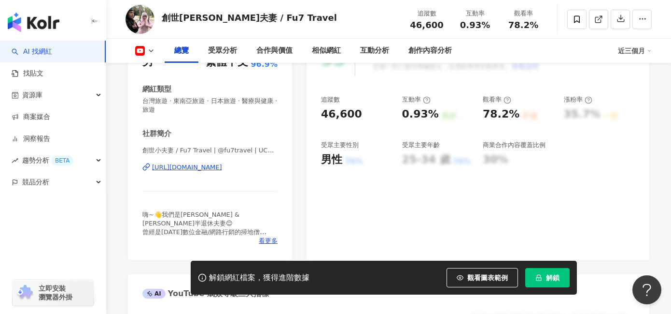
click at [214, 168] on div "https://www.youtube.com/channel/UC1TU6iuNc15V8cS9Uza_qZg" at bounding box center [187, 167] width 70 height 9
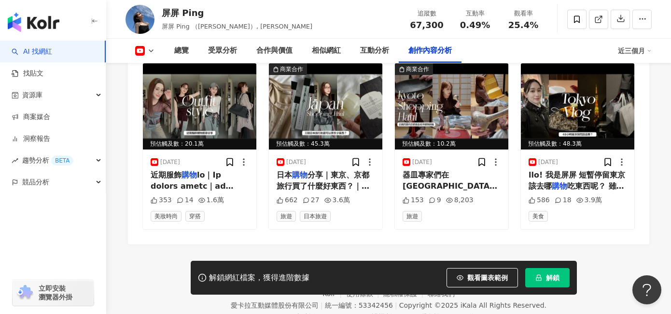
scroll to position [2714, 0]
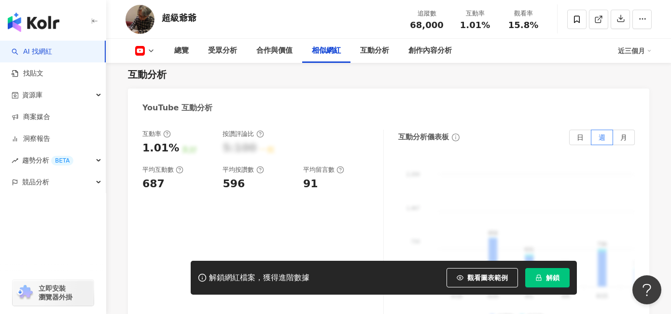
scroll to position [1469, 0]
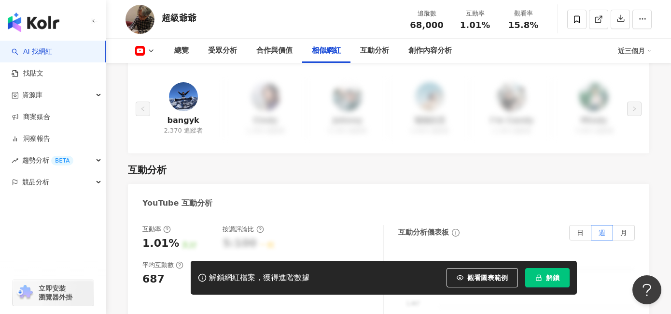
click at [189, 85] on img at bounding box center [183, 96] width 29 height 29
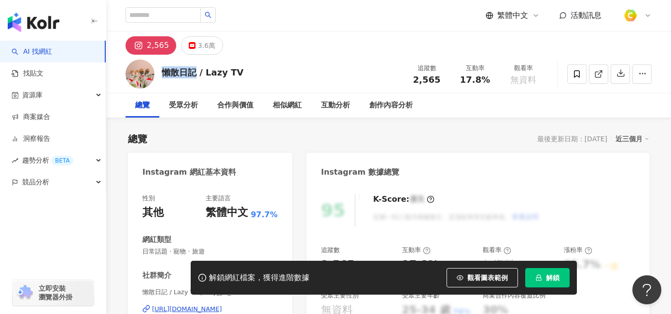
drag, startPoint x: 166, startPoint y: 74, endPoint x: 197, endPoint y: 72, distance: 30.5
click at [197, 72] on div "懶散日記 / Lazy TV" at bounding box center [203, 72] width 82 height 12
click at [198, 70] on div "懶散日記 / Lazy TV" at bounding box center [203, 72] width 82 height 12
click at [198, 48] on div "3.6萬" at bounding box center [206, 46] width 17 height 14
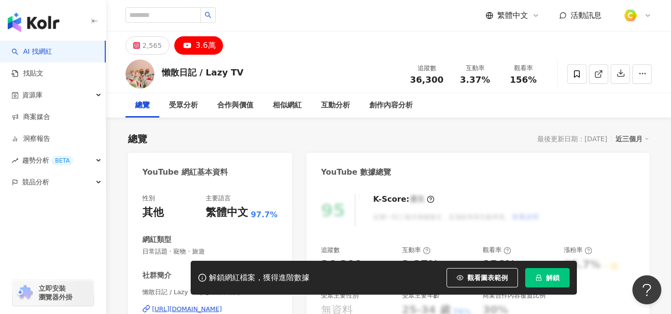
click at [197, 71] on div "懶散日記 / Lazy TV" at bounding box center [203, 72] width 82 height 12
drag, startPoint x: 270, startPoint y: 70, endPoint x: 161, endPoint y: 71, distance: 108.7
click at [161, 71] on div "懶散日記 / Lazy TV 追蹤數 36,300 互動率 3.37% 觀看率 156%" at bounding box center [388, 74] width 565 height 38
copy div "zy TV"
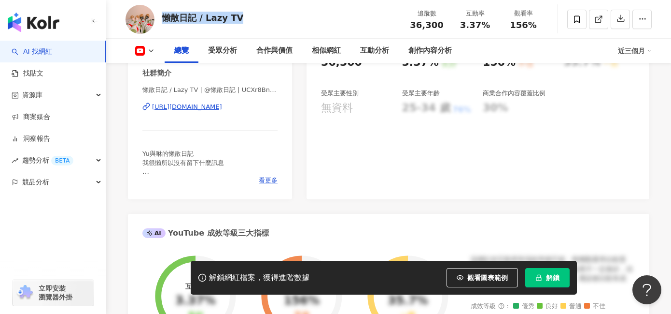
scroll to position [207, 0]
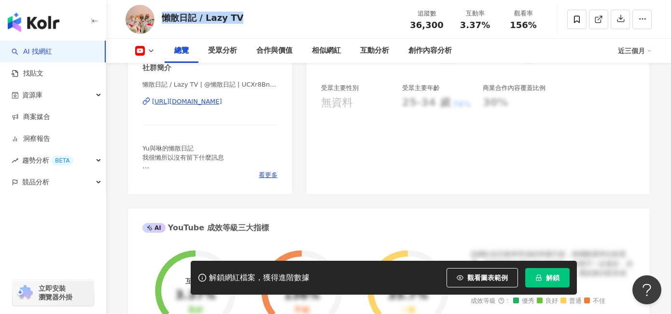
click at [214, 102] on div "https://www.youtube.com/channel/UCXr8Bn91STVA_IDES9RRpng" at bounding box center [187, 101] width 70 height 9
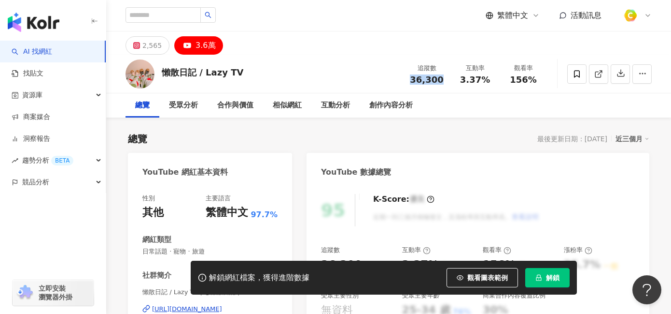
drag, startPoint x: 416, startPoint y: 76, endPoint x: 442, endPoint y: 78, distance: 25.2
click at [442, 78] on div "36,300" at bounding box center [427, 80] width 37 height 10
copy span "36,300"
drag, startPoint x: 462, startPoint y: 79, endPoint x: 486, endPoint y: 84, distance: 24.2
click at [486, 84] on div "3.37%" at bounding box center [475, 80] width 37 height 10
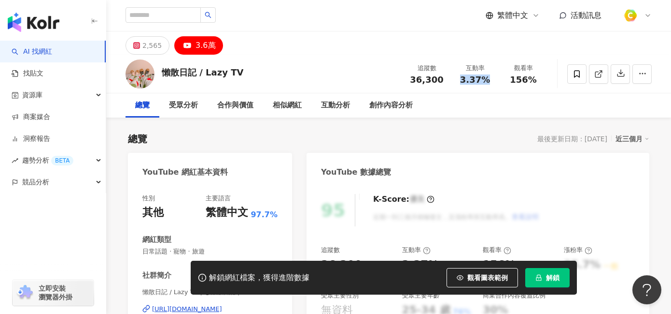
copy span "3.37%"
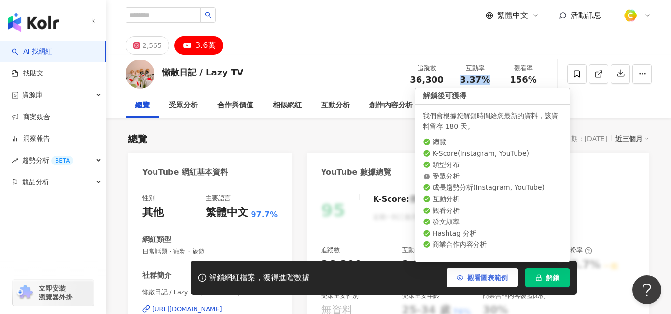
click at [489, 277] on span "觀看圖表範例" at bounding box center [488, 277] width 41 height 8
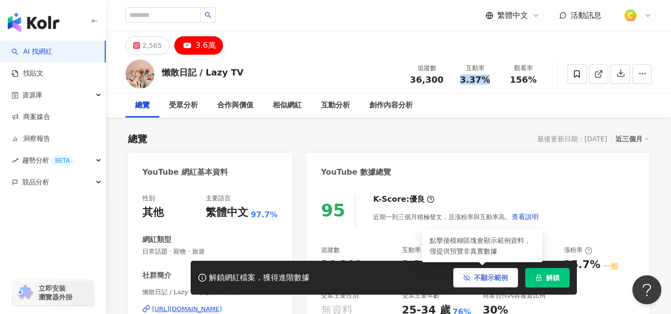
click at [495, 275] on span "不顯示範例" at bounding box center [491, 277] width 34 height 8
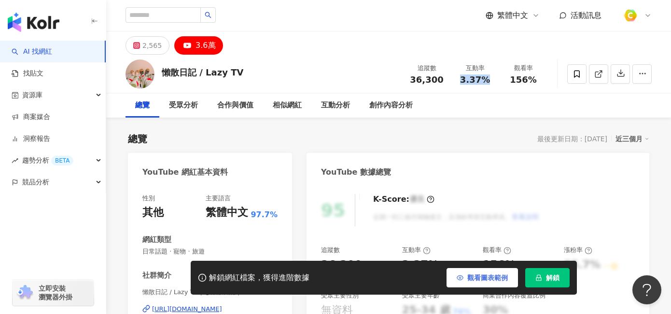
click at [496, 275] on span "觀看圖表範例" at bounding box center [488, 277] width 41 height 8
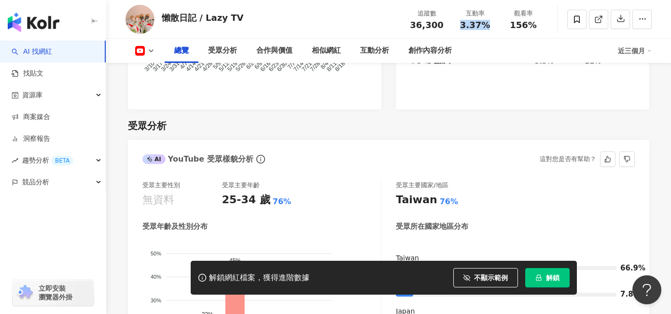
scroll to position [795, 0]
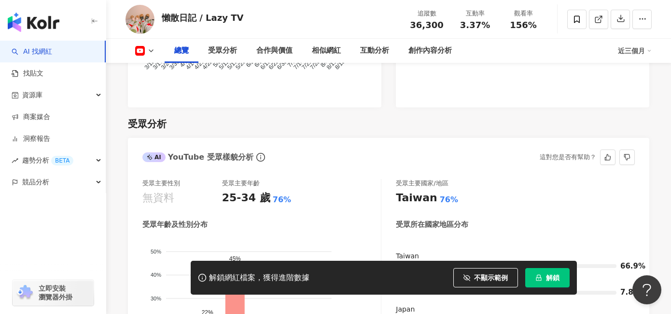
drag, startPoint x: 623, startPoint y: 247, endPoint x: 645, endPoint y: 248, distance: 22.7
click at [645, 248] on div "受眾主要性別 無資料 受眾主要年齡 25-34 歲 76% 受眾年齡及性別分布 男性 女性 50% 50% 40% 40% 30% 30% 20% 20% 1…" at bounding box center [389, 288] width 522 height 238
drag, startPoint x: 621, startPoint y: 250, endPoint x: 649, endPoint y: 254, distance: 28.7
click at [649, 254] on div "受眾主要性別 無資料 受眾主要年齡 25-34 歲 76% 受眾年齡及性別分布 男性 女性 50% 50% 40% 40% 30% 30% 20% 20% 1…" at bounding box center [389, 288] width 522 height 238
copy span "66.9%"
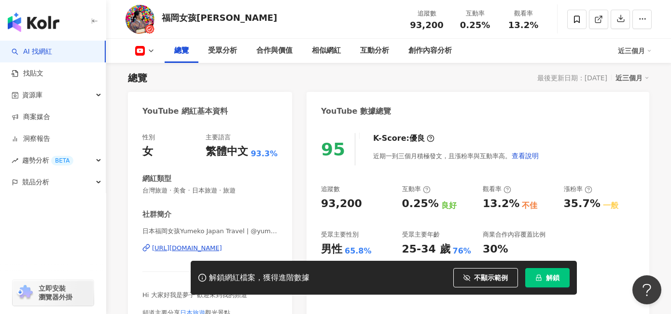
scroll to position [61, 0]
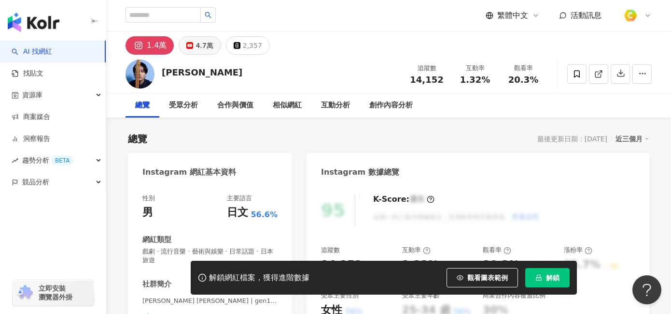
click at [190, 42] on icon at bounding box center [189, 45] width 7 height 7
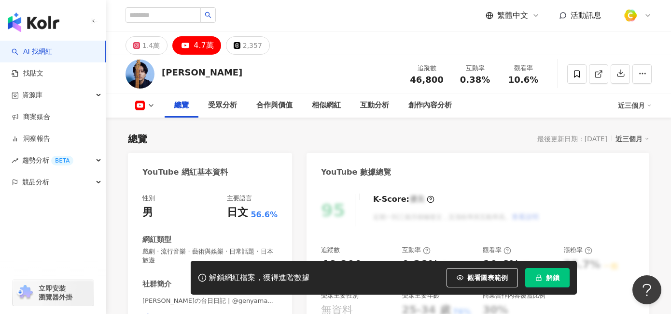
scroll to position [141, 0]
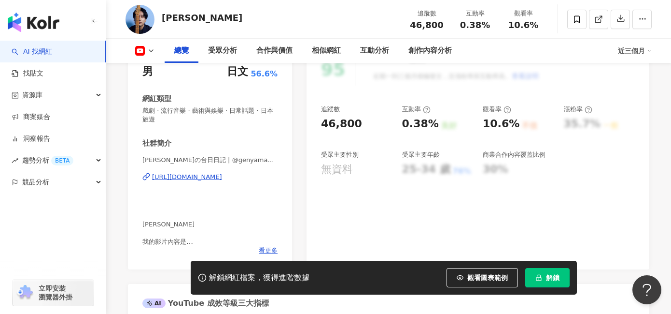
click at [205, 177] on div "[URL][DOMAIN_NAME]" at bounding box center [187, 176] width 70 height 9
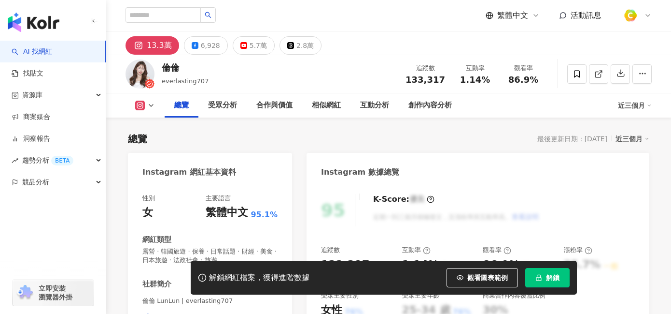
scroll to position [129, 0]
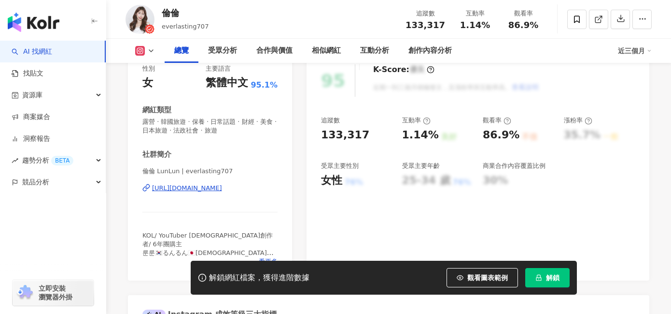
click at [221, 190] on div "https://www.instagram.com/everlasting707/" at bounding box center [187, 188] width 70 height 9
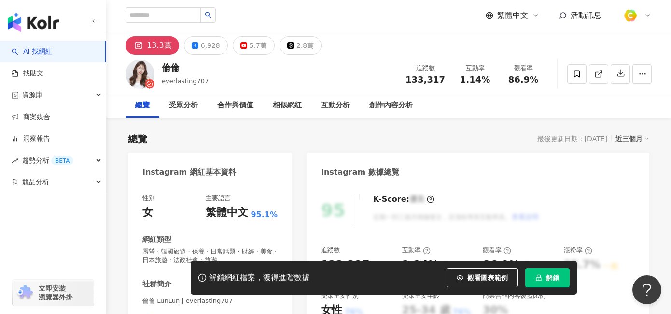
drag, startPoint x: 212, startPoint y: 44, endPoint x: 226, endPoint y: 65, distance: 25.7
click at [250, 49] on div "5.7萬" at bounding box center [258, 46] width 17 height 14
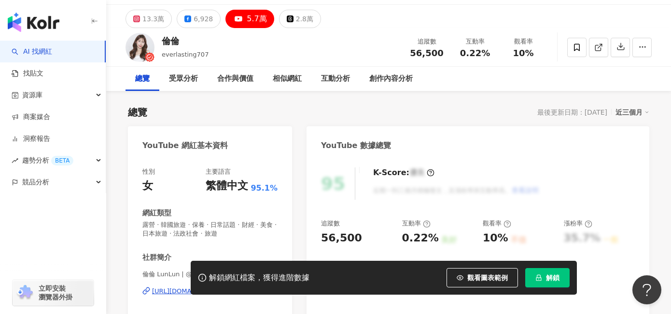
scroll to position [101, 0]
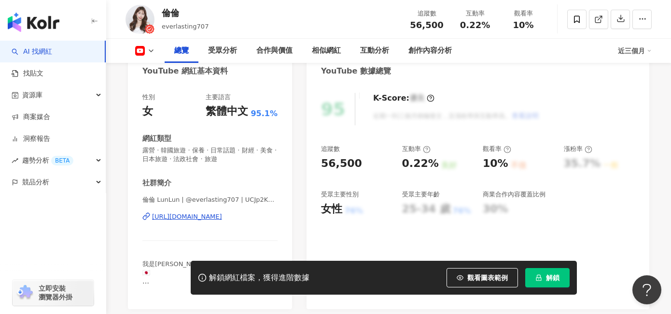
click at [222, 220] on div "https://www.youtube.com/channel/UCJp2KQiyARd688ruxwSi__Q" at bounding box center [187, 216] width 70 height 9
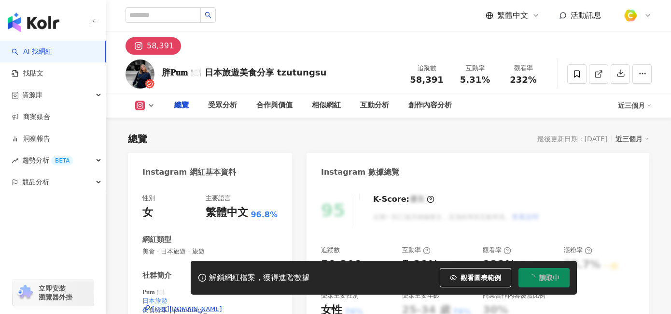
type input "****"
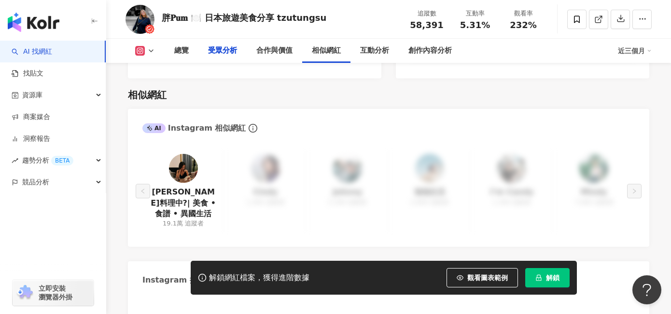
scroll to position [71, 0]
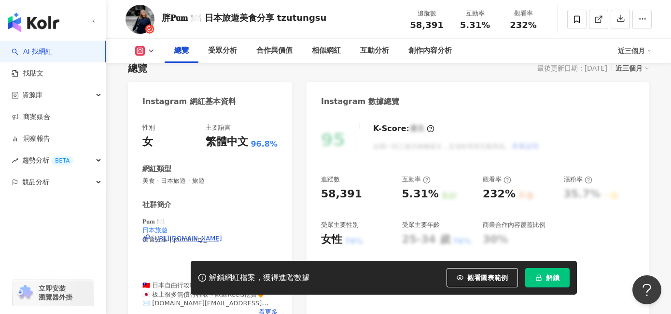
click at [222, 241] on div "[URL][DOMAIN_NAME]" at bounding box center [187, 238] width 70 height 9
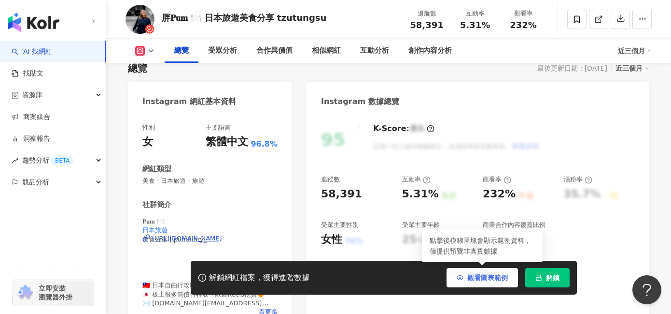
click at [468, 276] on span "觀看圖表範例" at bounding box center [488, 277] width 41 height 8
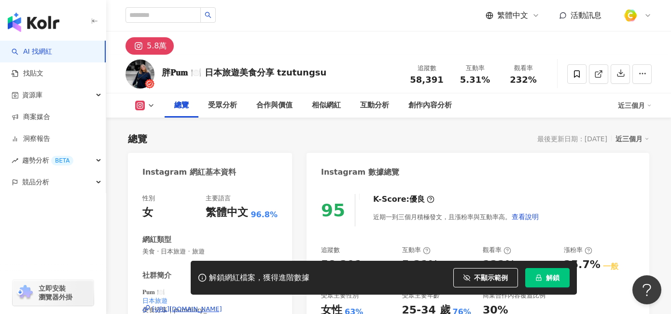
scroll to position [637, 0]
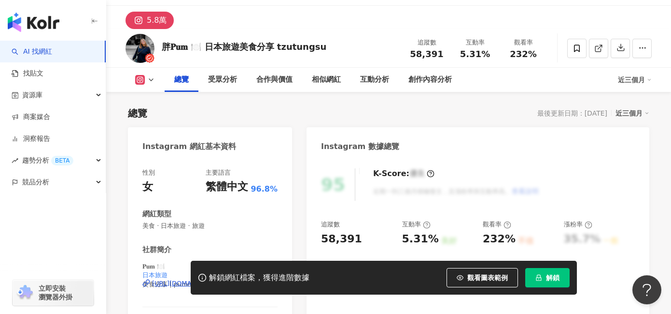
scroll to position [175, 0]
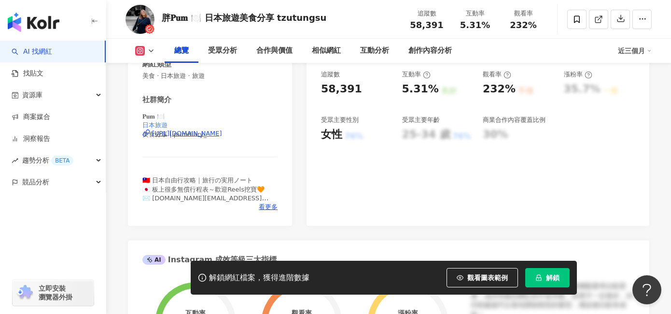
click at [222, 132] on div "https://www.instagram.com/pumdiary_/" at bounding box center [187, 133] width 70 height 9
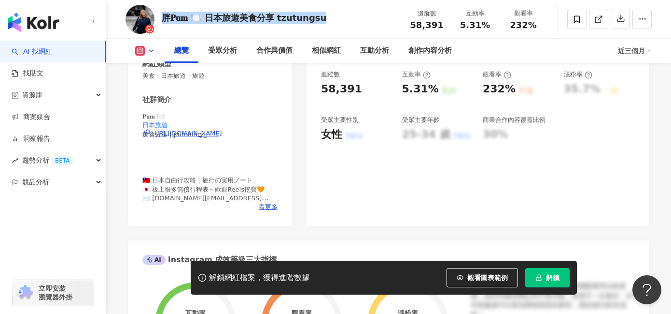
copy div "胖𝐏𝐮𝐦 🍽️ 日本旅遊美食分享 tzutungsu"
drag, startPoint x: 164, startPoint y: 13, endPoint x: 344, endPoint y: 15, distance: 180.2
click at [344, 15] on div "胖𝐏𝐮𝐦 🍽️ 日本旅遊美食分享 tzutungsu 追蹤數 58,391 互動率 5.31% 觀看率 232%" at bounding box center [388, 19] width 565 height 38
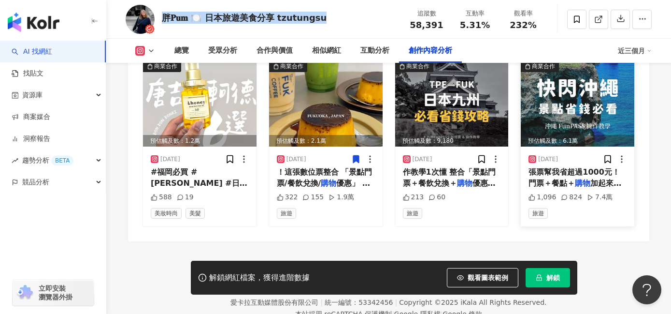
scroll to position [3030, 0]
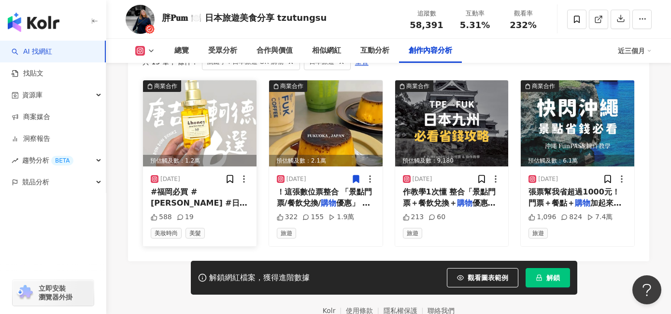
click at [206, 189] on div "#福岡必買 #唐吉軻德 #日本自由行 #日本 購物 #日本好物" at bounding box center [200, 197] width 98 height 22
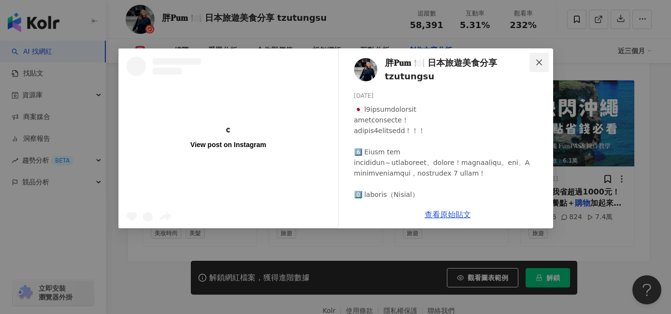
click at [540, 63] on icon "close" at bounding box center [539, 62] width 6 height 6
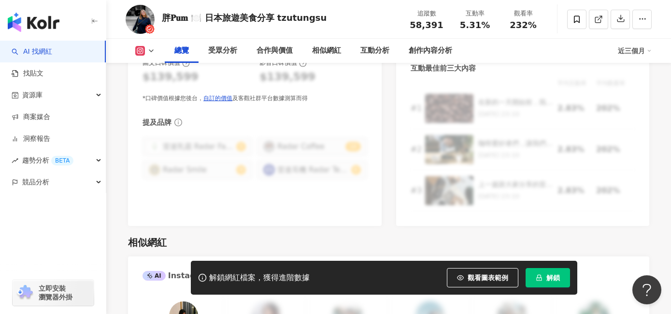
scroll to position [0, 0]
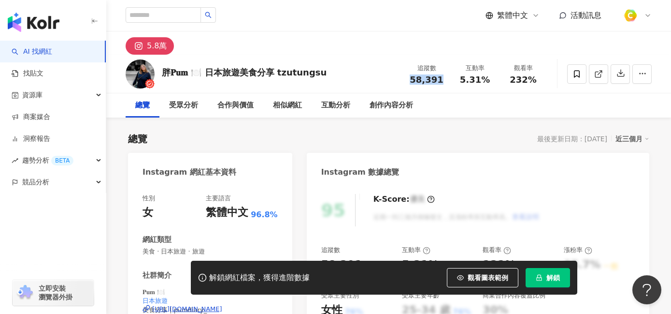
drag, startPoint x: 411, startPoint y: 76, endPoint x: 440, endPoint y: 78, distance: 28.6
click at [440, 78] on div "58,391" at bounding box center [426, 80] width 37 height 10
copy span "58,391"
drag, startPoint x: 467, startPoint y: 78, endPoint x: 487, endPoint y: 78, distance: 20.8
click at [487, 78] on div "5.31%" at bounding box center [474, 80] width 37 height 10
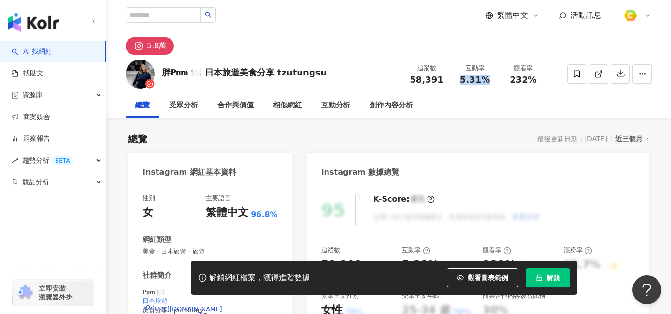
copy span "5.31%"
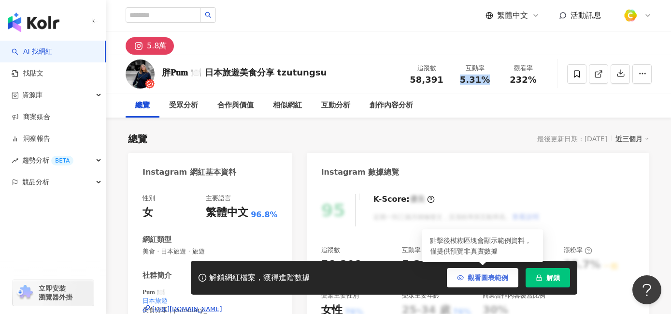
click at [493, 271] on button "觀看圖表範例" at bounding box center [482, 277] width 71 height 19
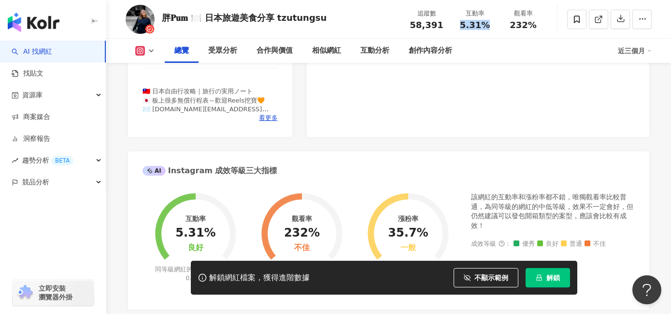
scroll to position [133, 0]
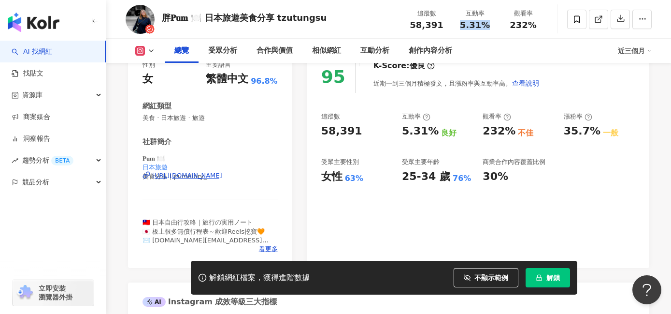
click at [203, 172] on div "[URL][DOMAIN_NAME]" at bounding box center [187, 175] width 70 height 9
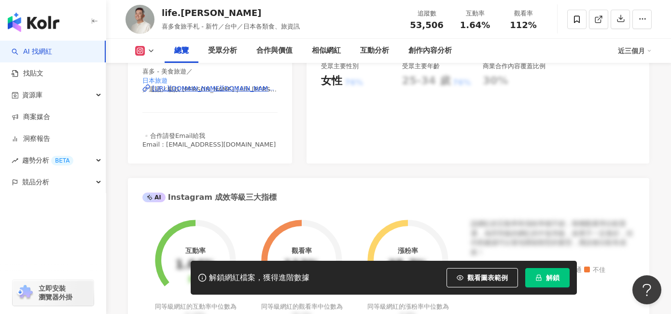
scroll to position [233, 0]
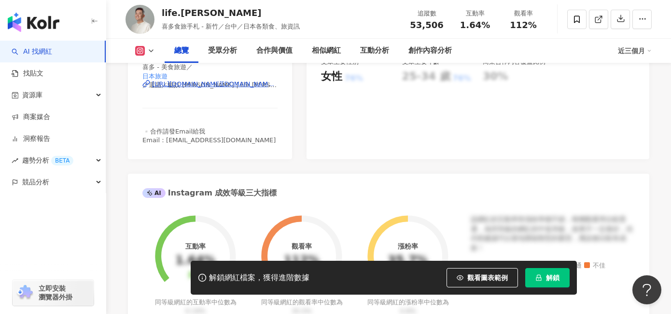
click at [222, 85] on div "[URL][DOMAIN_NAME][DOMAIN_NAME][PERSON_NAME]" at bounding box center [215, 84] width 126 height 9
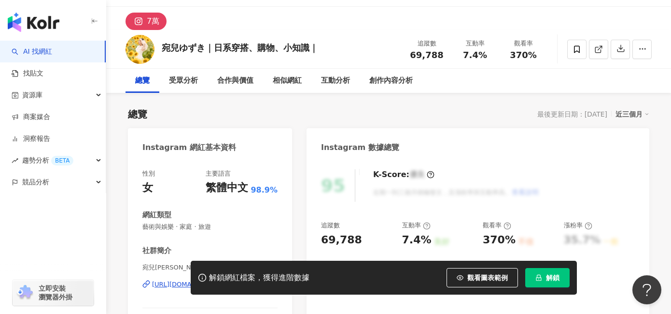
scroll to position [156, 0]
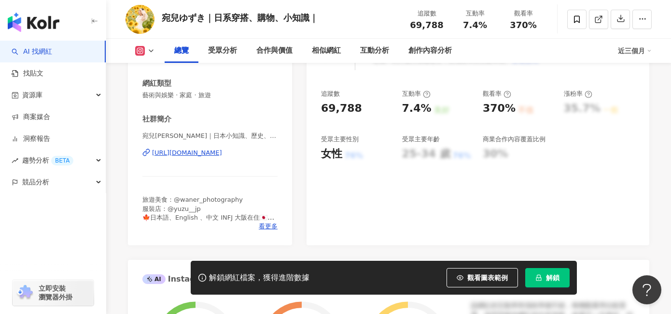
click at [212, 152] on div "[URL][DOMAIN_NAME]" at bounding box center [187, 152] width 70 height 9
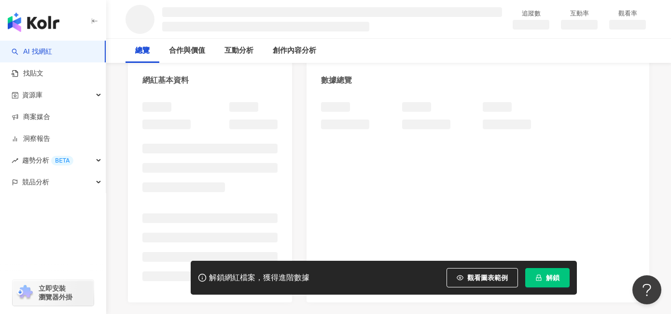
scroll to position [117, 0]
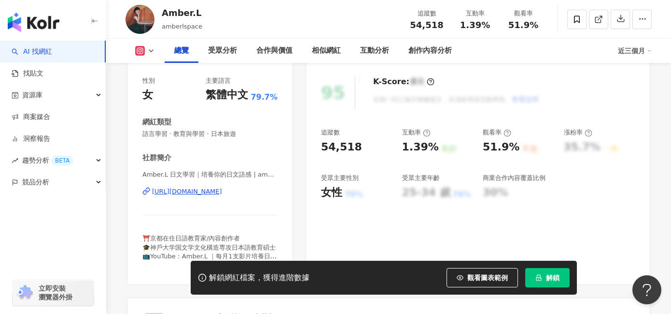
scroll to position [129, 0]
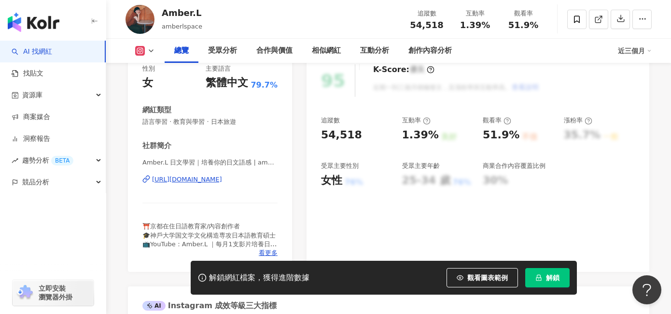
click at [222, 177] on div "[URL][DOMAIN_NAME]" at bounding box center [187, 179] width 70 height 9
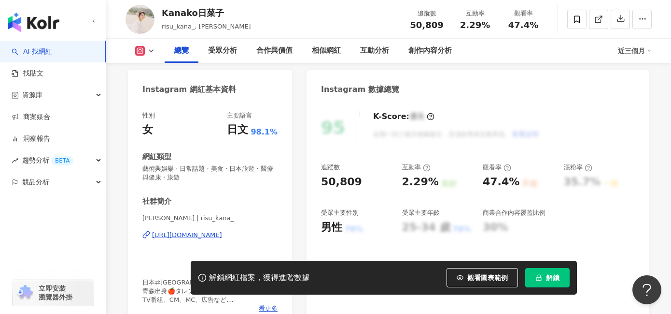
scroll to position [94, 0]
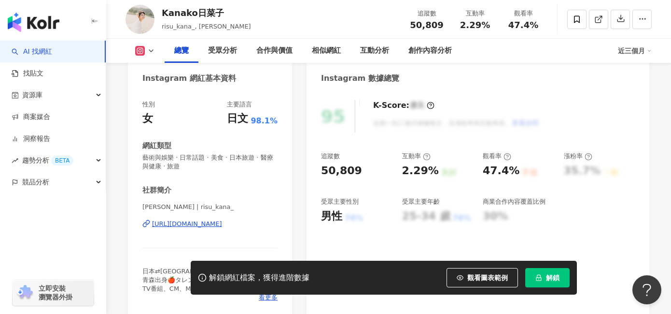
click at [222, 219] on div "[URL][DOMAIN_NAME]" at bounding box center [187, 223] width 70 height 9
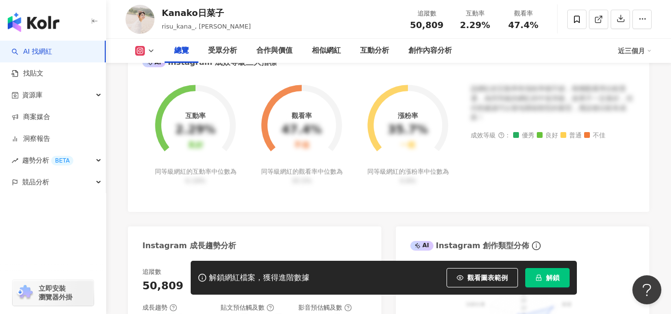
scroll to position [382, 0]
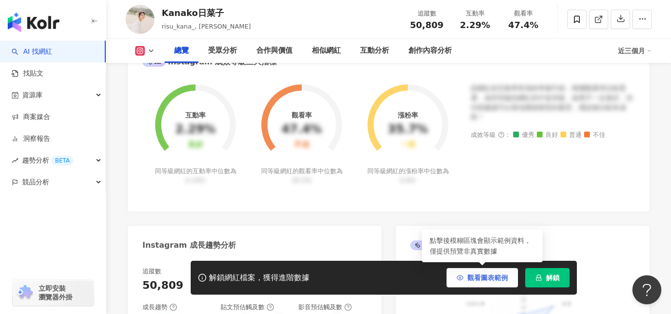
click at [471, 274] on span "觀看圖表範例" at bounding box center [488, 277] width 41 height 8
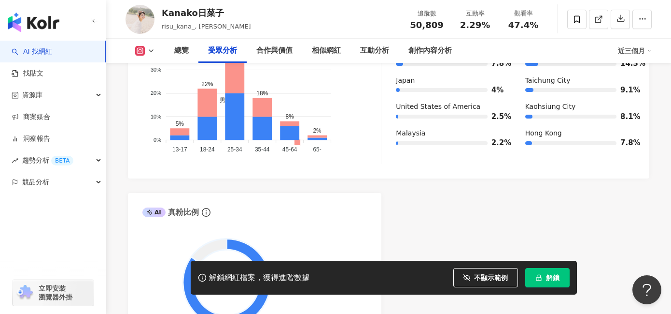
scroll to position [887, 0]
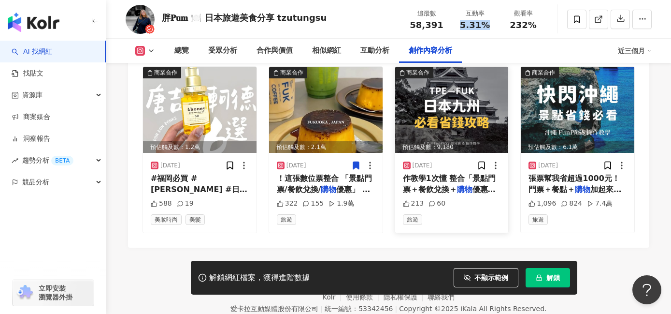
scroll to position [3041, 0]
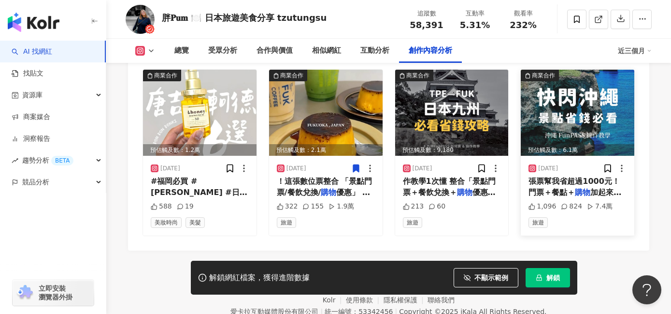
click at [564, 176] on span "張票幫我省超過1000元！ 門票＋餐點＋" at bounding box center [573, 186] width 91 height 20
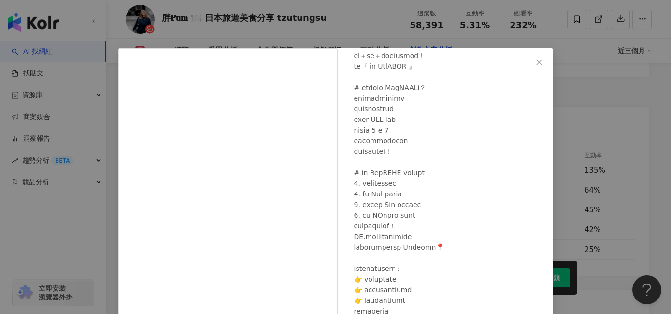
scroll to position [2361, 0]
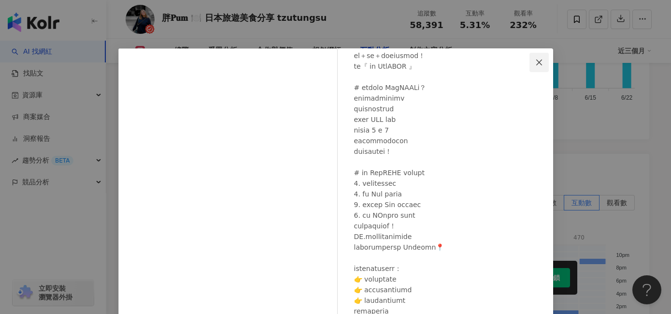
click at [535, 60] on icon "close" at bounding box center [539, 62] width 8 height 8
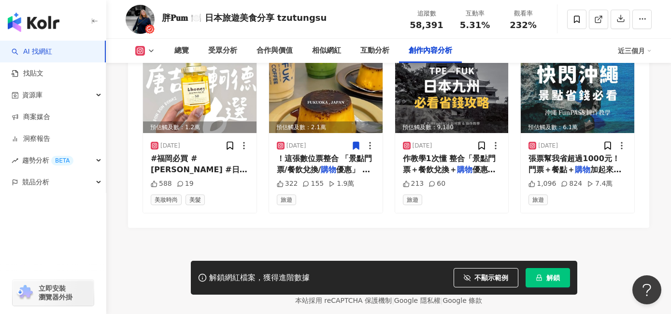
scroll to position [2986, 0]
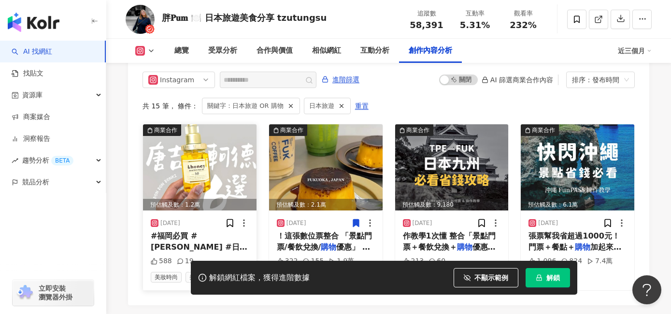
click at [200, 168] on img at bounding box center [200, 167] width 114 height 86
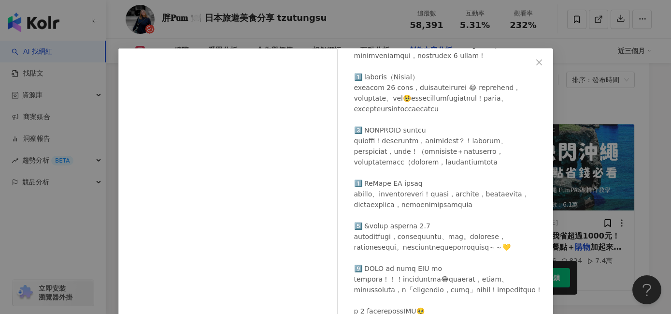
scroll to position [192, 0]
click at [535, 59] on icon "close" at bounding box center [539, 62] width 8 height 8
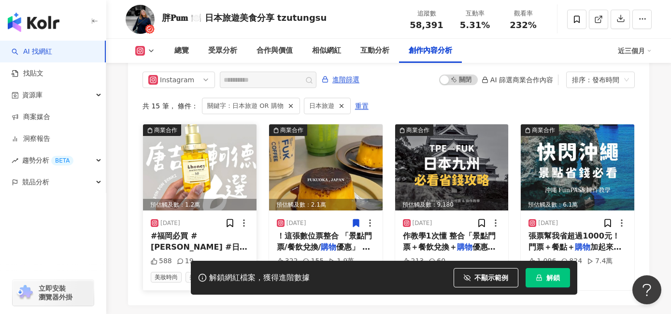
click at [222, 161] on img at bounding box center [200, 167] width 114 height 86
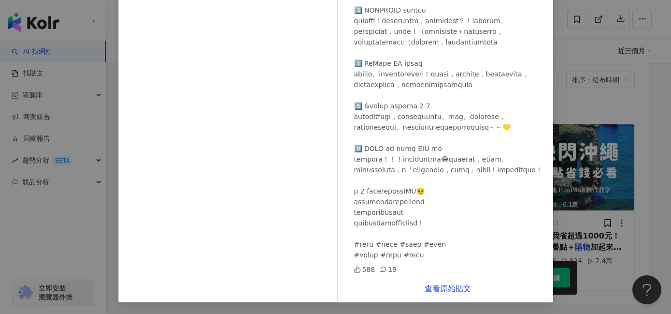
scroll to position [3077, 0]
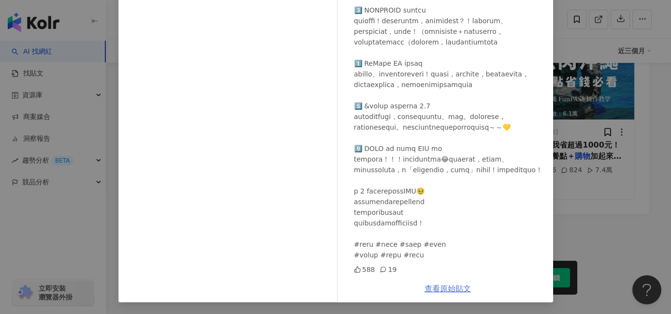
click at [442, 287] on link "查看原始貼文" at bounding box center [448, 288] width 46 height 9
click at [628, 148] on div "胖𝐏𝐮𝐦 🍽️ 日本旅遊美食分享 tzutungsu [DATE] 588 19 查看原始貼文" at bounding box center [335, 157] width 671 height 314
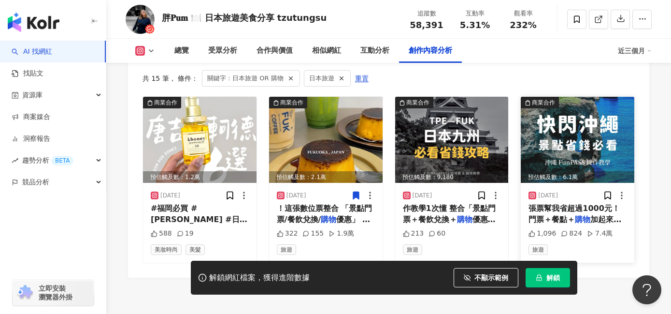
scroll to position [3014, 0]
click at [580, 135] on img at bounding box center [578, 139] width 114 height 86
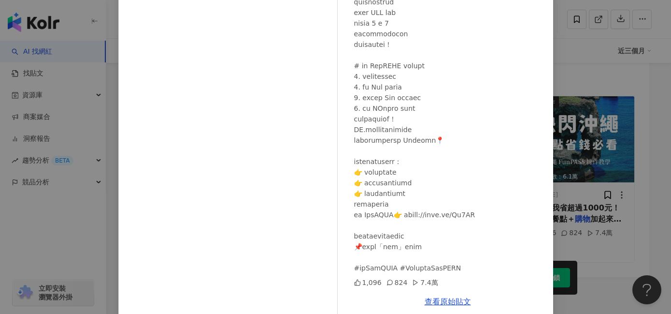
scroll to position [120, 0]
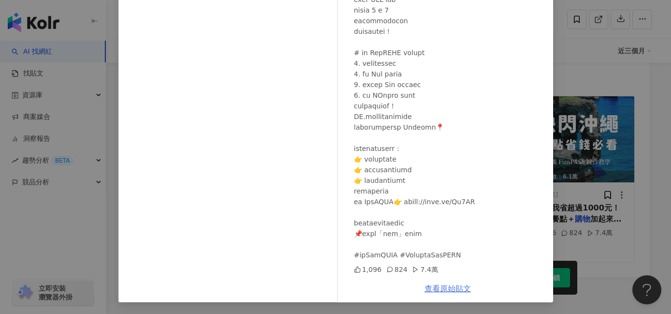
click at [440, 287] on link "查看原始貼文" at bounding box center [448, 288] width 46 height 9
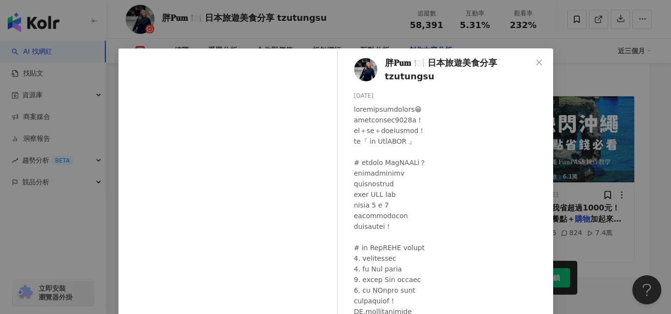
scroll to position [2765, 0]
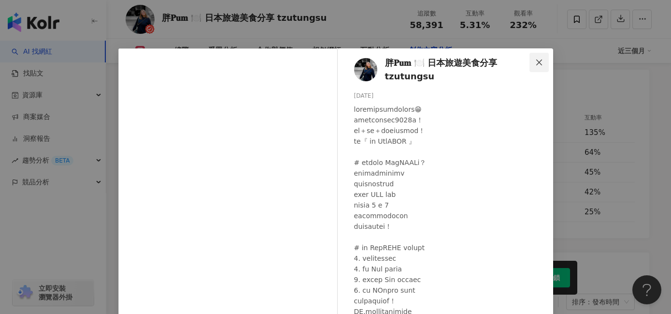
click at [534, 57] on button "Close" at bounding box center [538, 62] width 19 height 19
